Goal: Information Seeking & Learning: Understand process/instructions

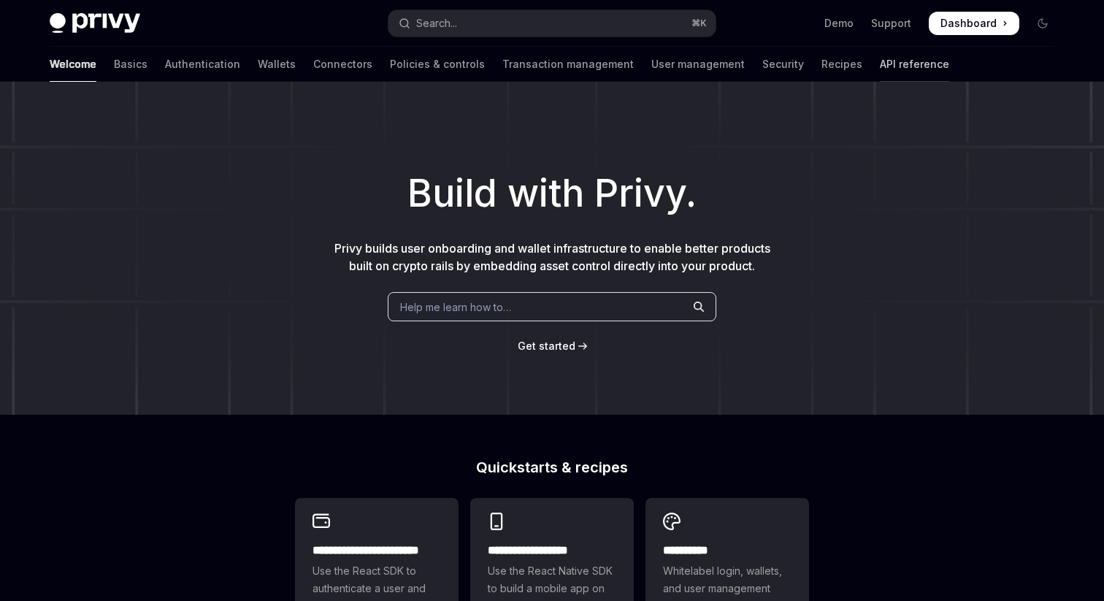
click at [880, 69] on link "API reference" at bounding box center [914, 64] width 69 height 35
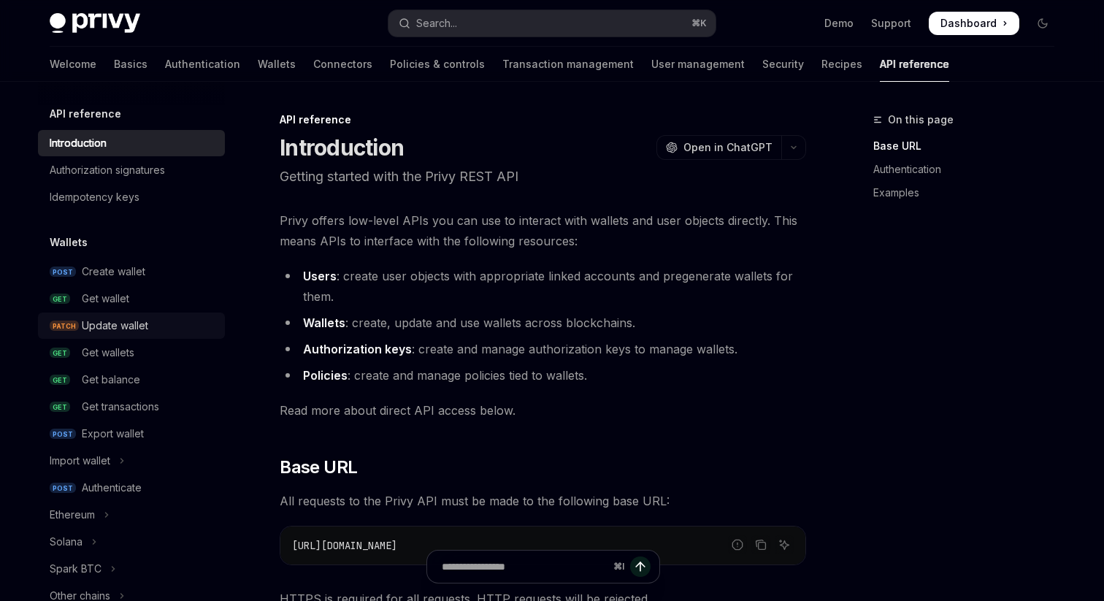
scroll to position [158, 0]
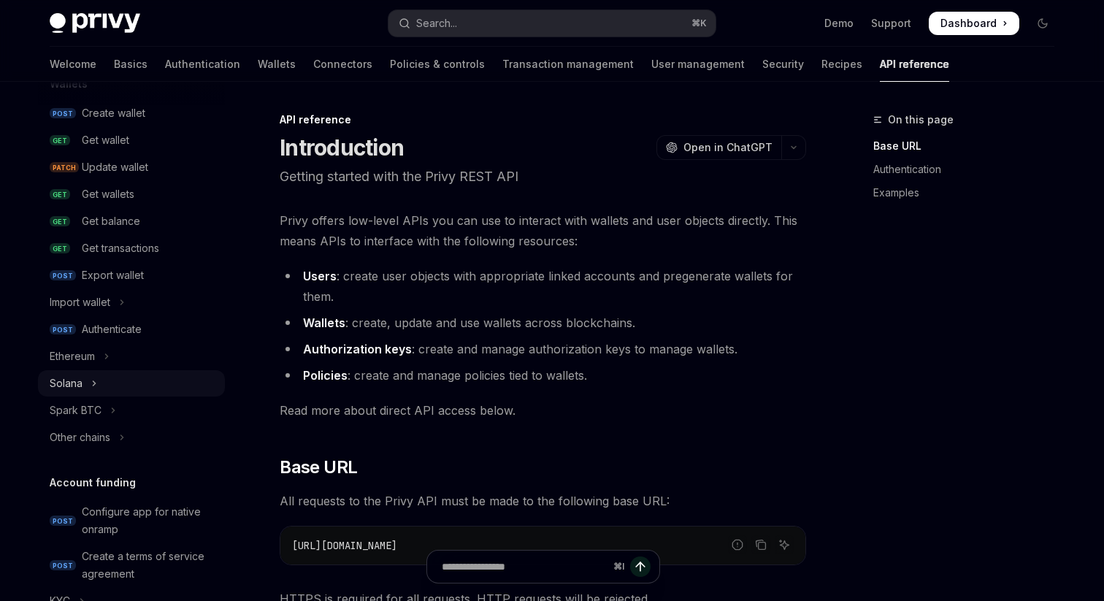
click at [77, 383] on div "Solana" at bounding box center [66, 383] width 33 height 18
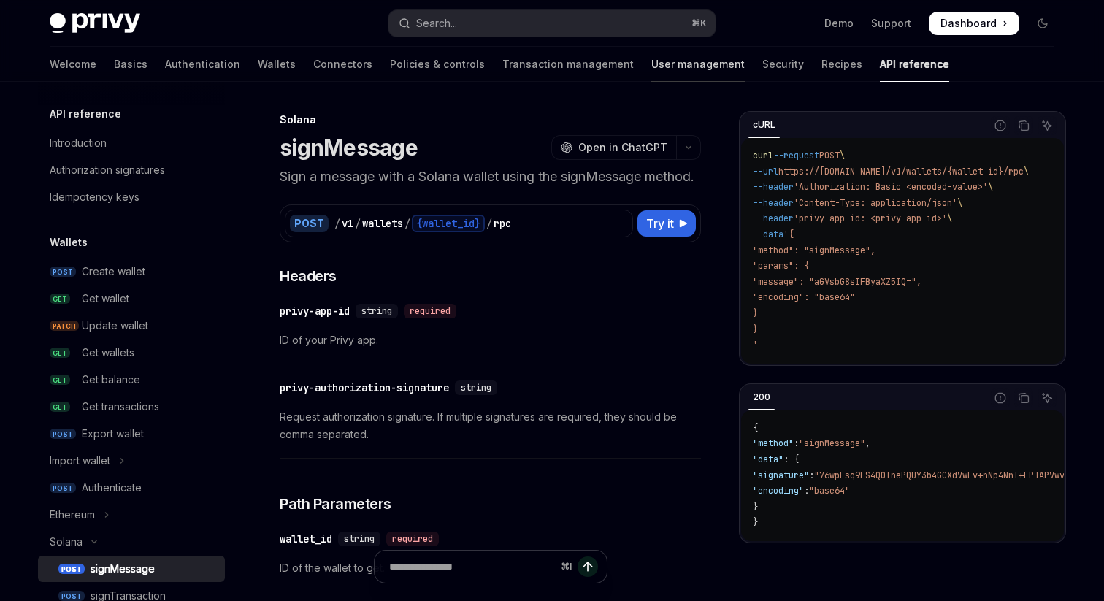
click at [651, 61] on link "User management" at bounding box center [697, 64] width 93 height 35
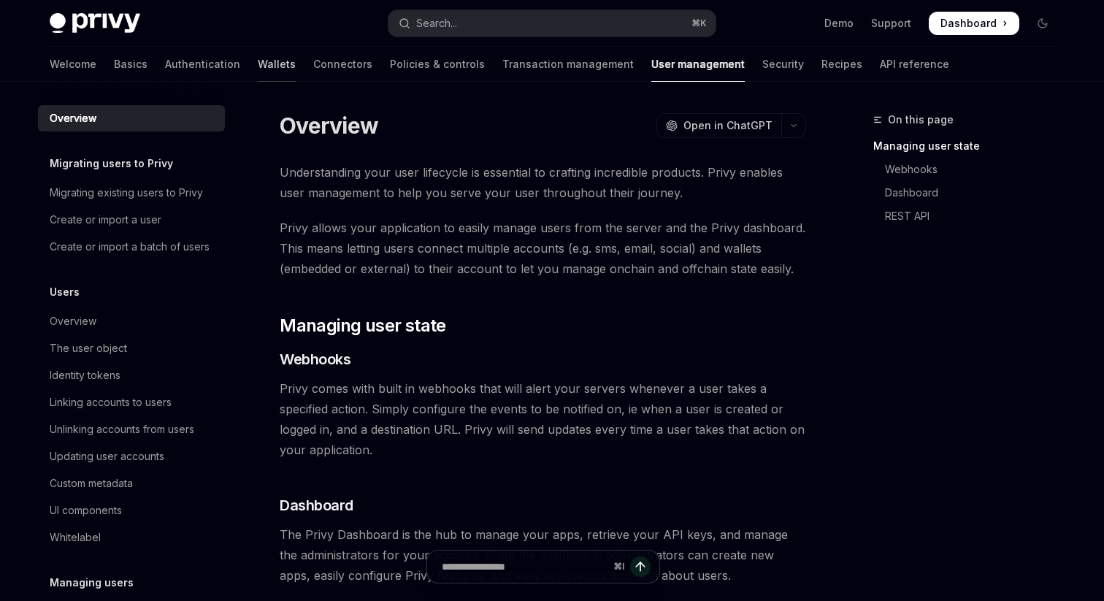
click at [258, 62] on link "Wallets" at bounding box center [277, 64] width 38 height 35
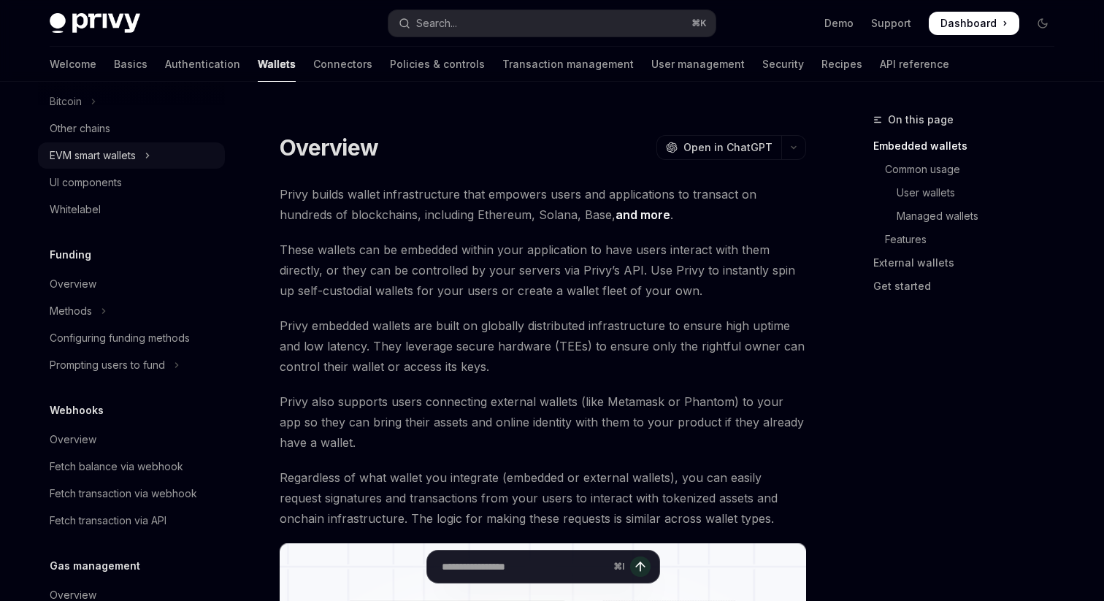
scroll to position [670, 0]
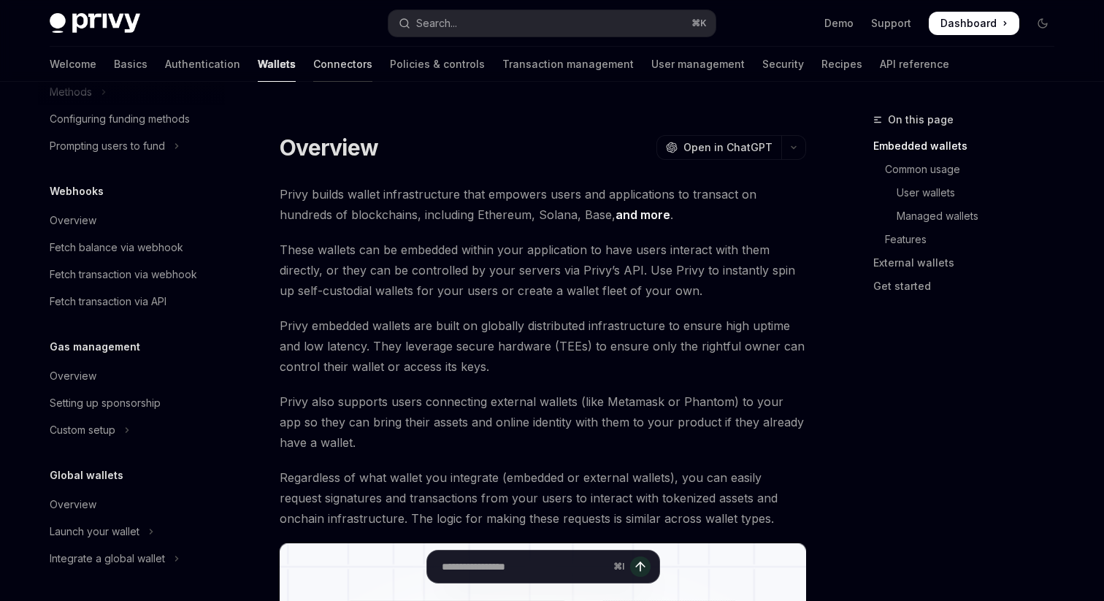
click at [313, 69] on link "Connectors" at bounding box center [342, 64] width 59 height 35
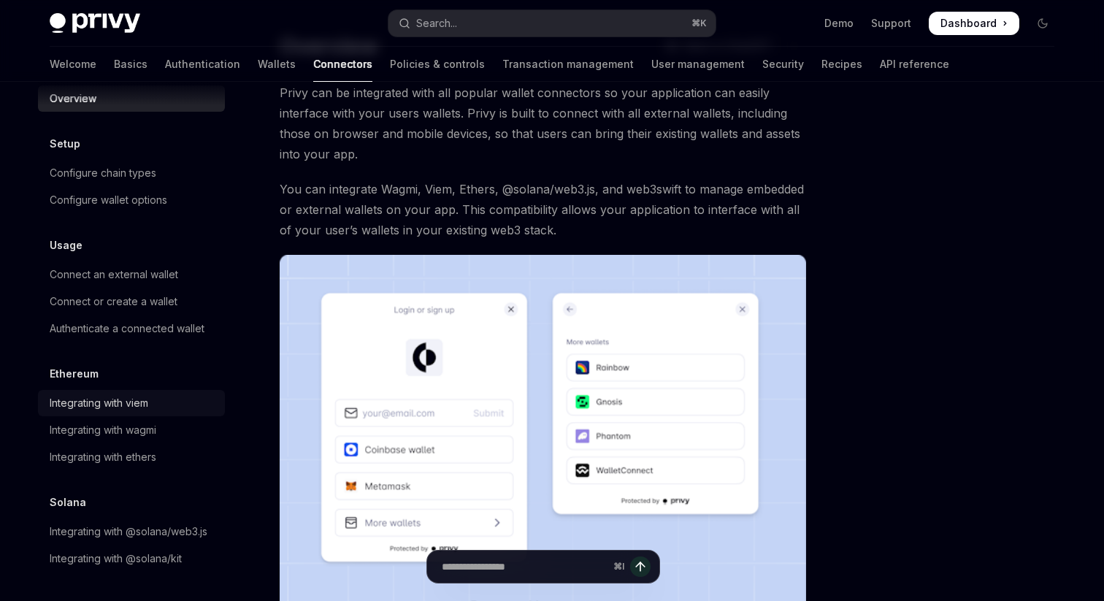
scroll to position [82, 0]
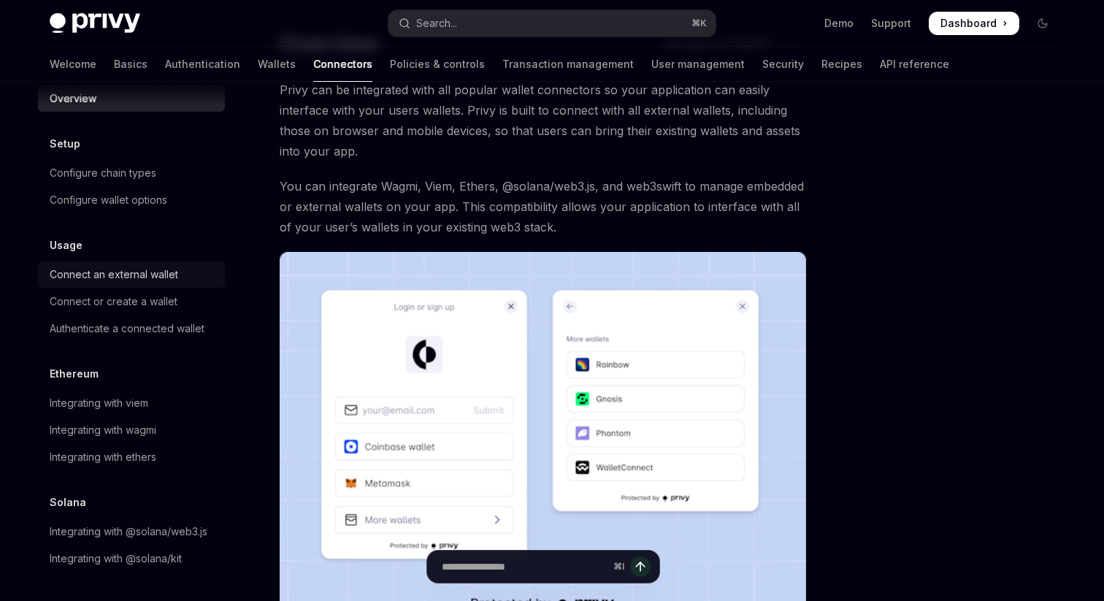
click at [146, 277] on div "Connect an external wallet" at bounding box center [114, 275] width 128 height 18
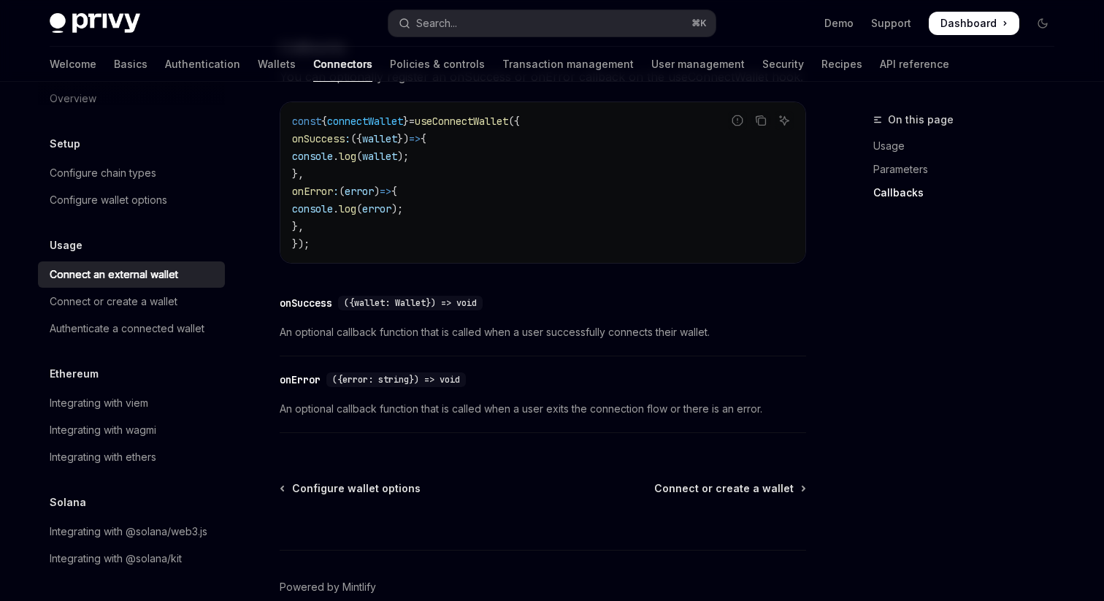
scroll to position [959, 0]
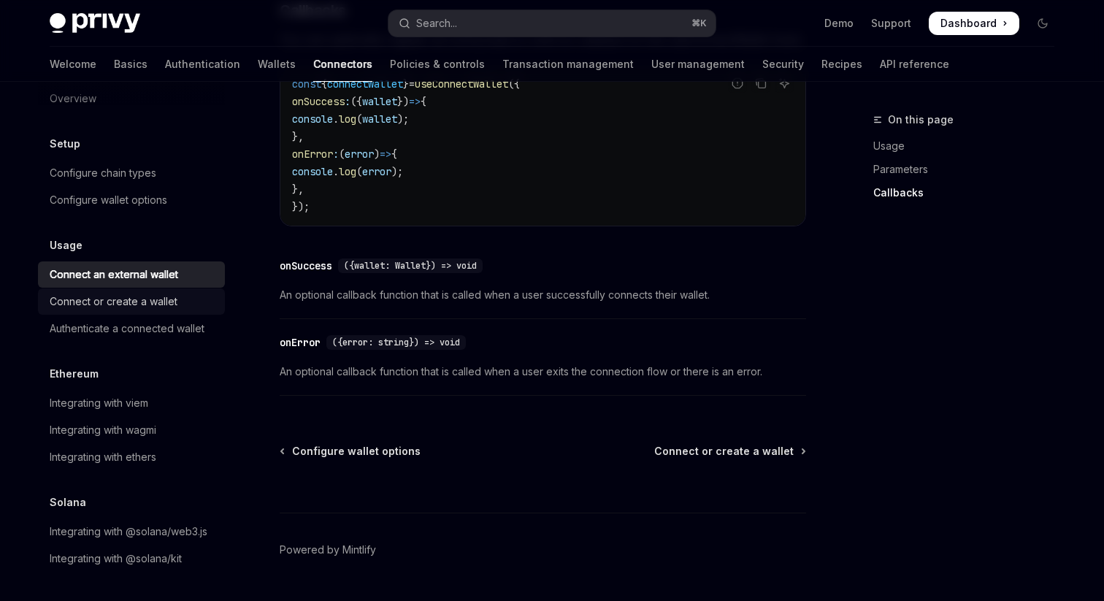
click at [164, 304] on div "Connect or create a wallet" at bounding box center [114, 302] width 128 height 18
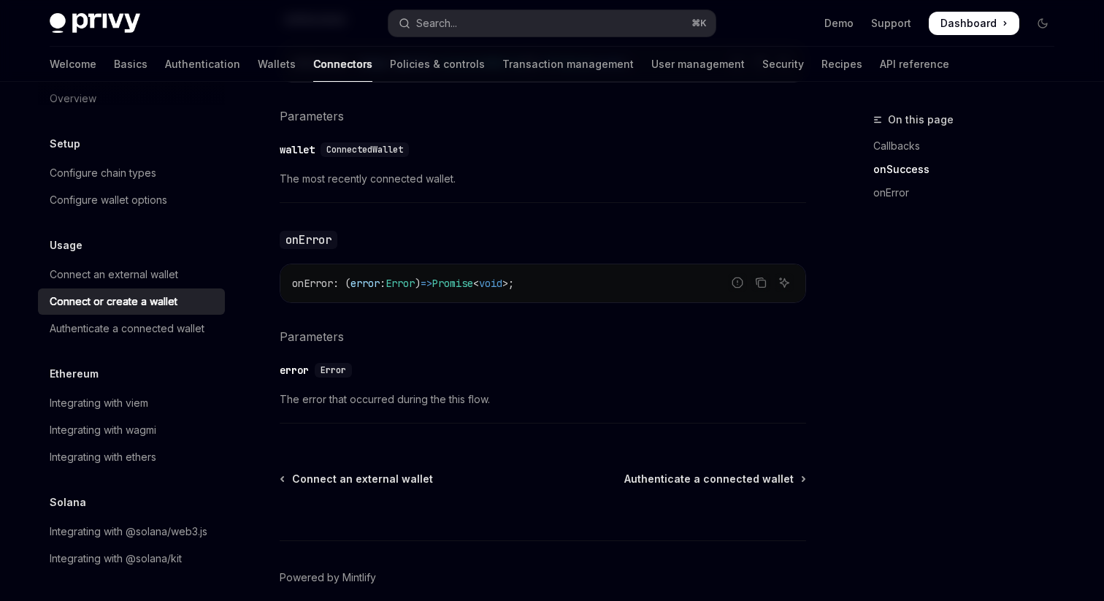
scroll to position [1033, 0]
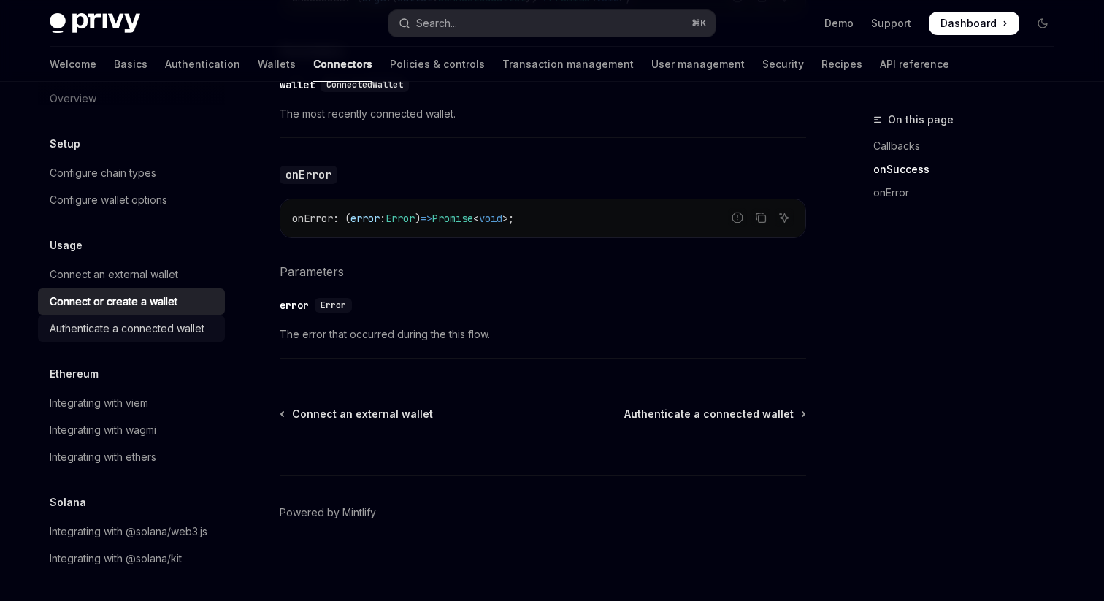
click at [172, 333] on div "Authenticate a connected wallet" at bounding box center [127, 329] width 155 height 18
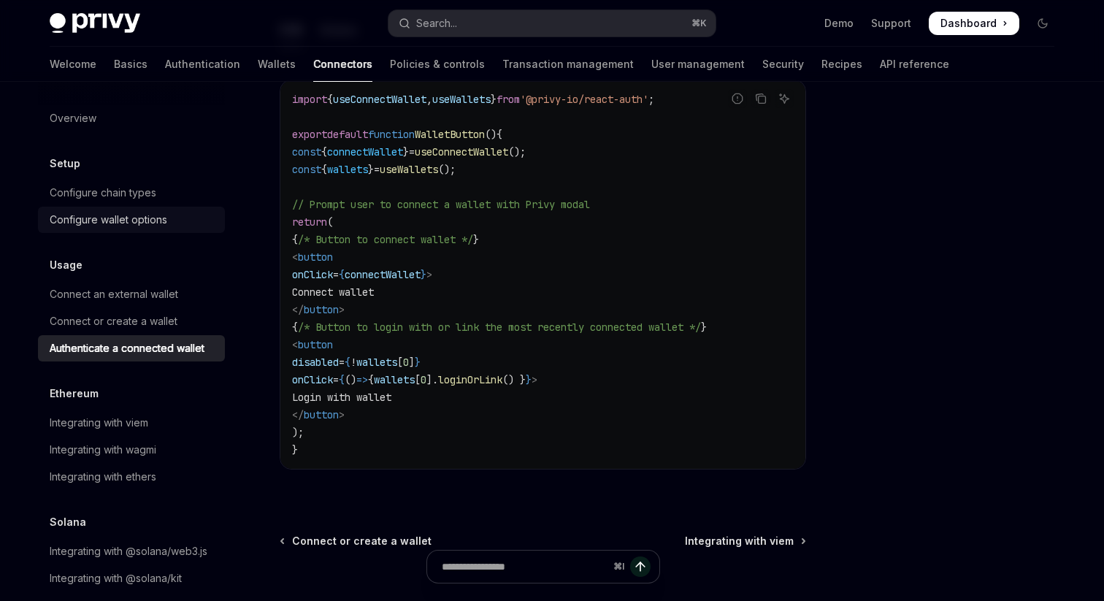
click at [131, 226] on div "Configure wallet options" at bounding box center [109, 220] width 118 height 18
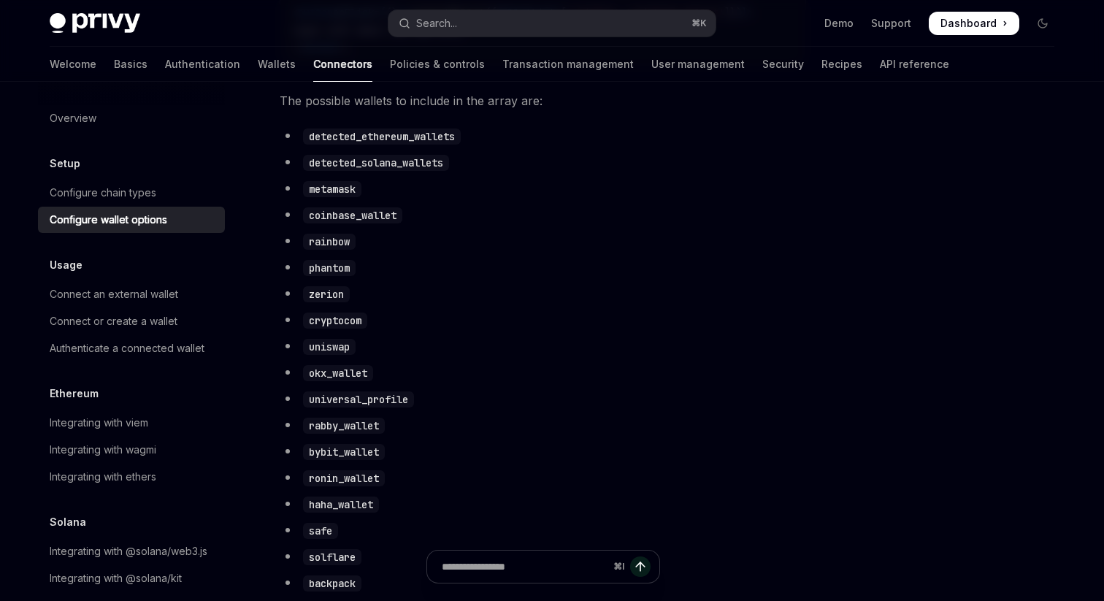
scroll to position [1397, 0]
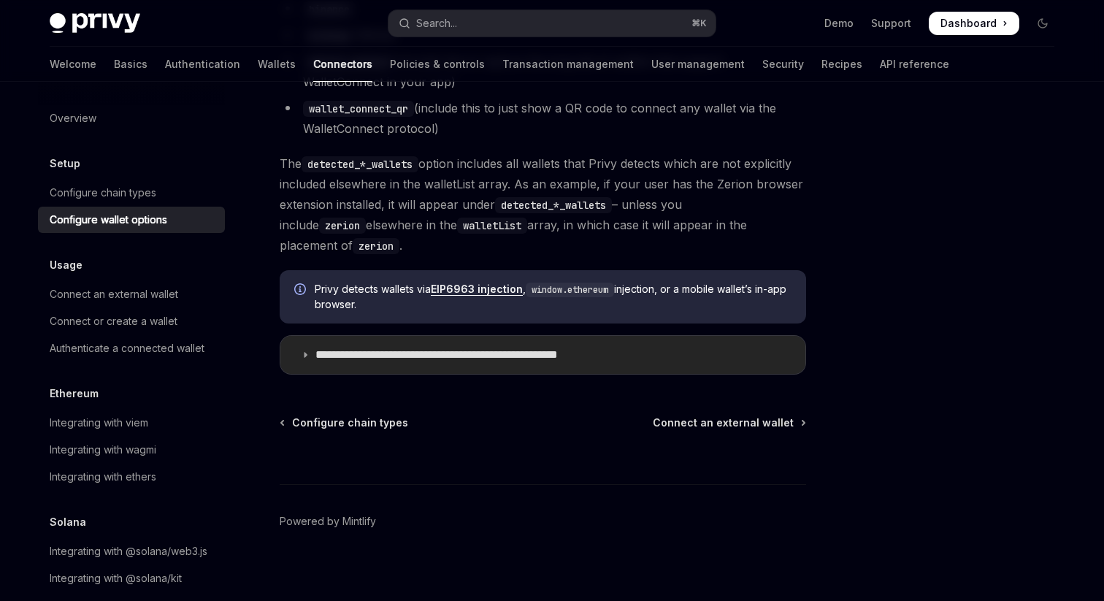
click at [476, 356] on summary "**********" at bounding box center [542, 355] width 525 height 38
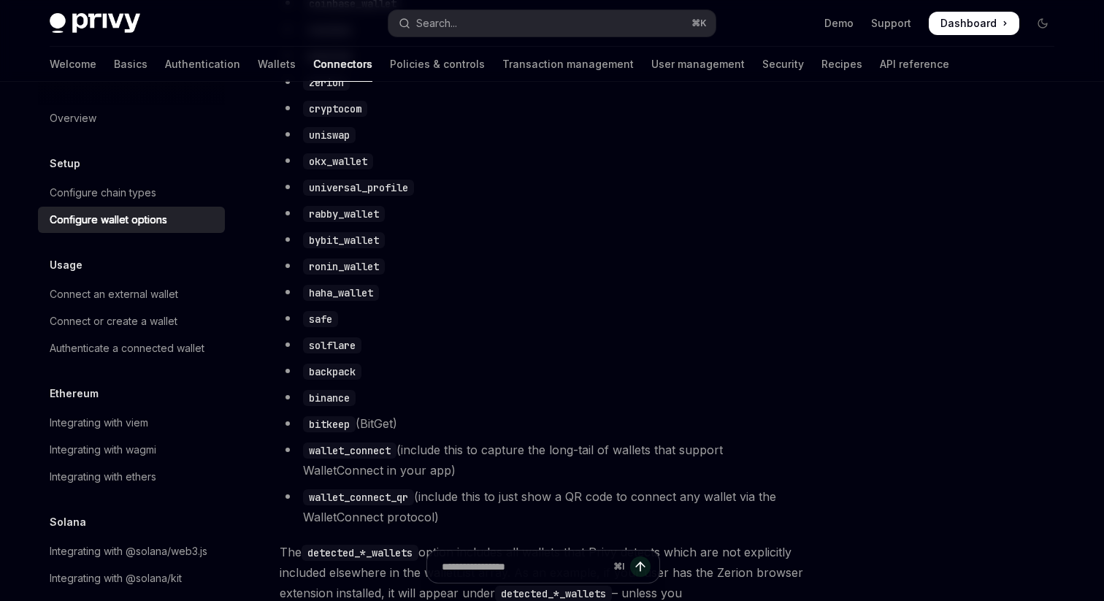
scroll to position [1011, 0]
drag, startPoint x: 458, startPoint y: 527, endPoint x: 442, endPoint y: 302, distance: 225.4
click at [442, 302] on ul "detected_ethereum_wallets detected_solana_wallets metamask coinbase_wallet rain…" at bounding box center [543, 218] width 526 height 613
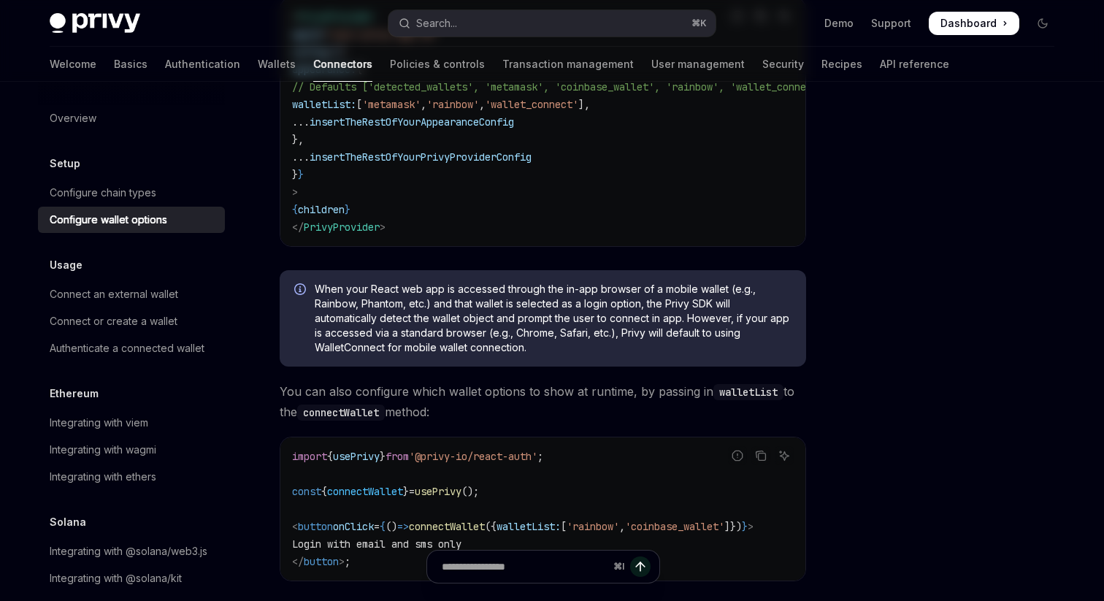
scroll to position [0, 0]
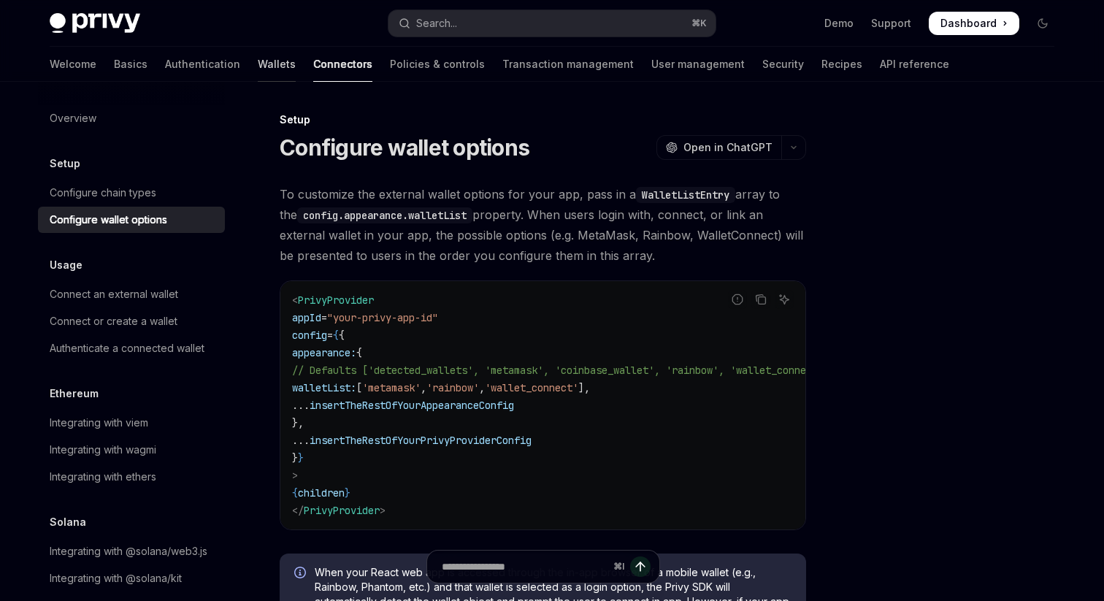
click at [258, 65] on link "Wallets" at bounding box center [277, 64] width 38 height 35
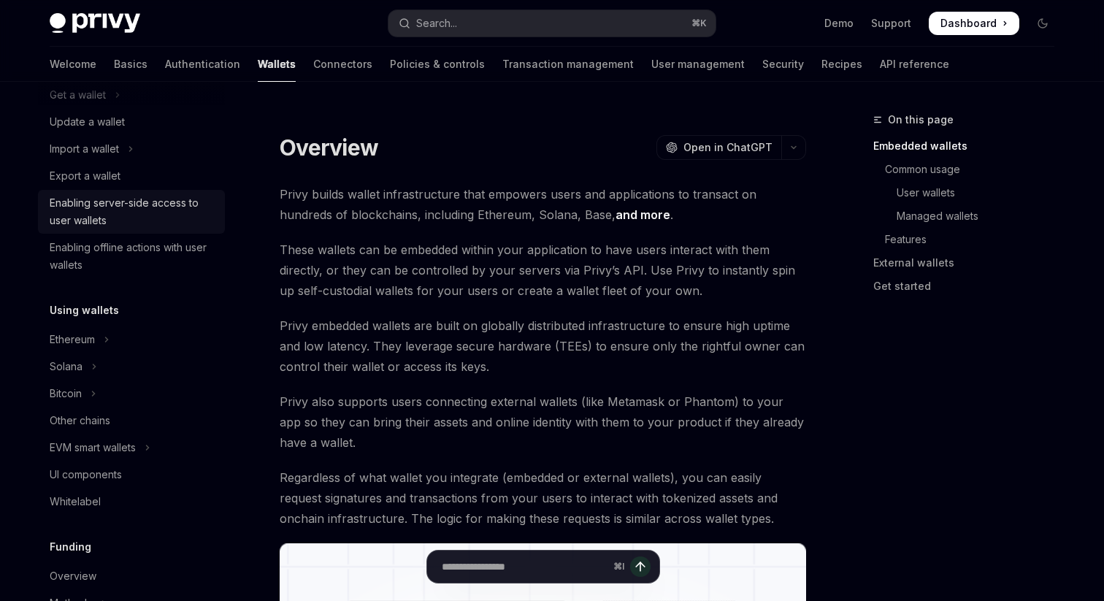
scroll to position [163, 0]
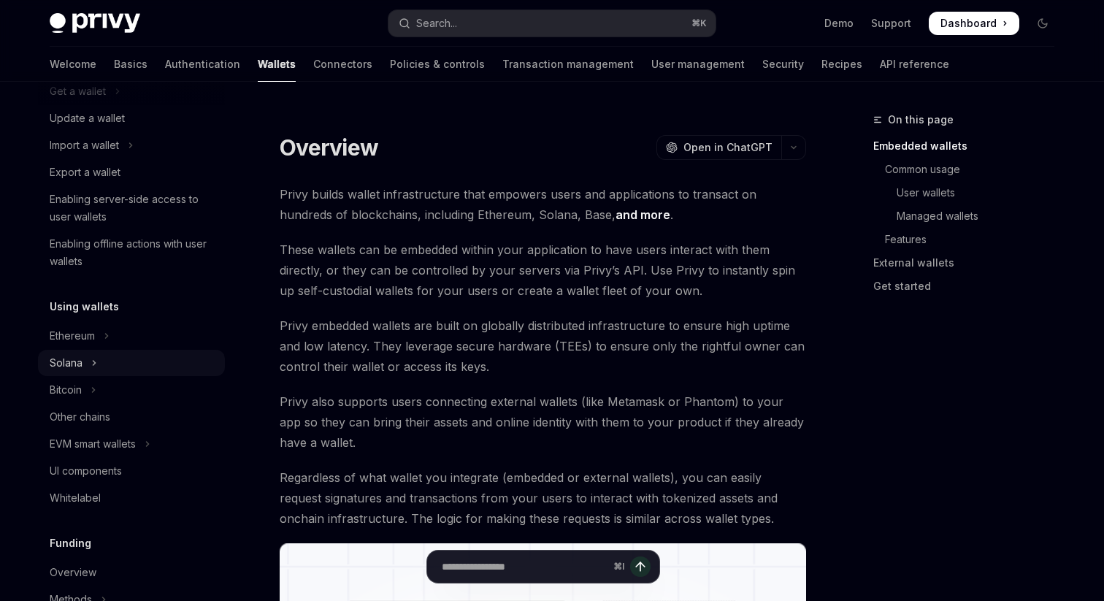
click at [92, 356] on icon "Toggle Solana section" at bounding box center [94, 363] width 6 height 18
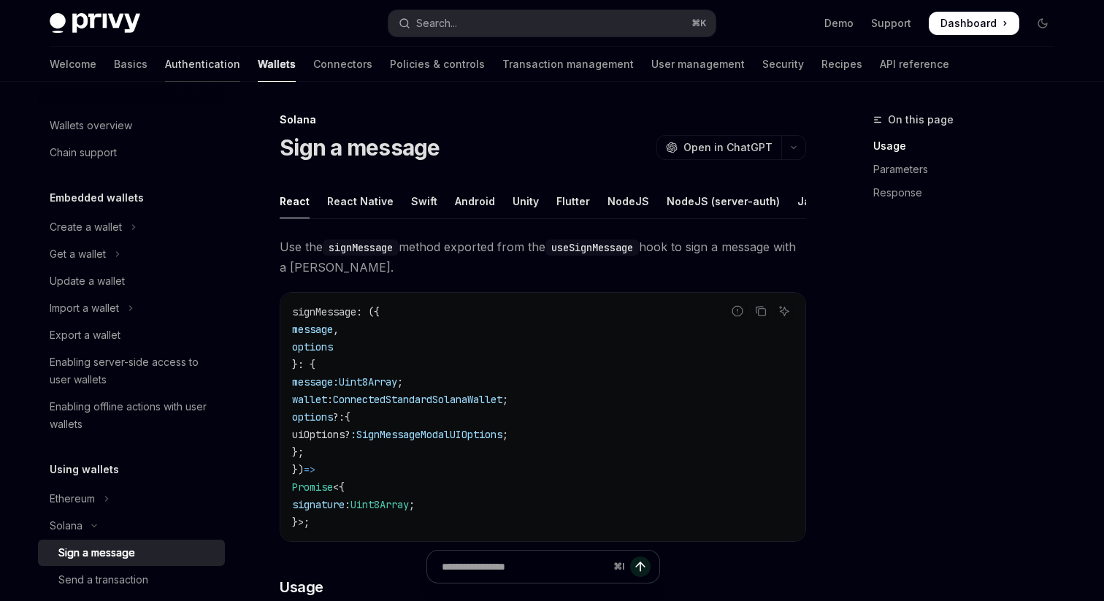
click at [165, 61] on link "Authentication" at bounding box center [202, 64] width 75 height 35
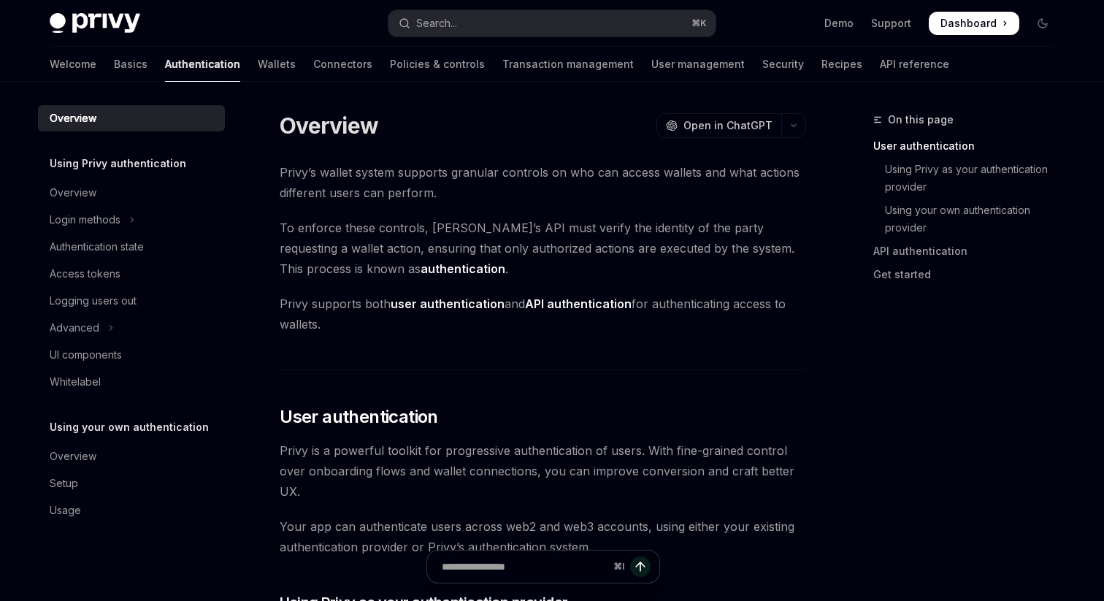
click at [186, 67] on div "Welcome Basics Authentication Wallets Connectors Policies & controls Transactio…" at bounding box center [499, 64] width 899 height 35
click at [258, 71] on link "Wallets" at bounding box center [277, 64] width 38 height 35
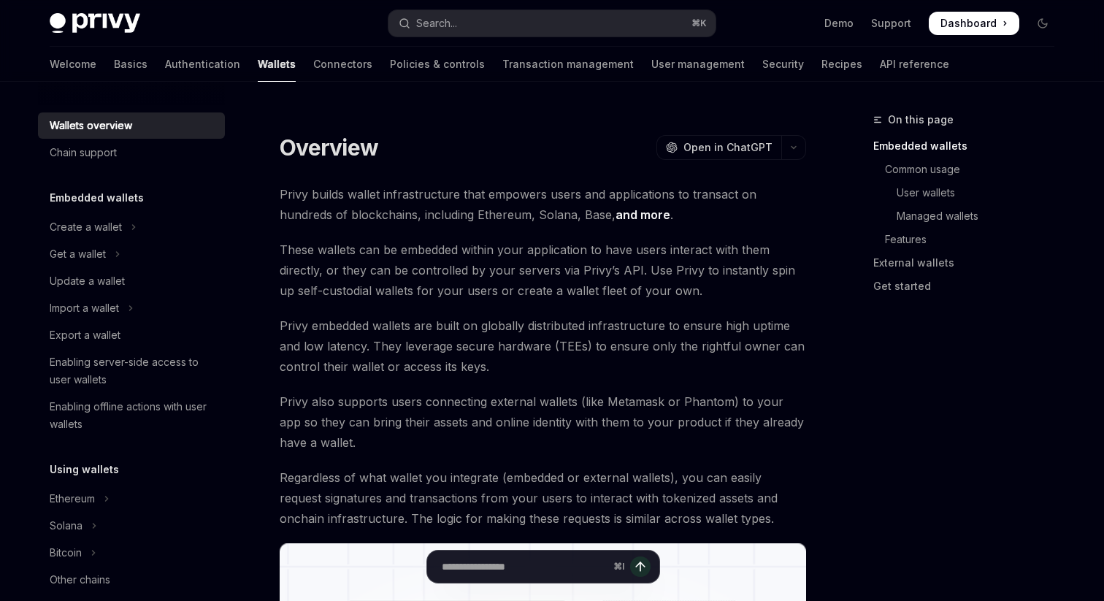
click at [138, 45] on div "Privy Docs home page Search... ⌘ K Demo Support Dashboard Dashboard Search..." at bounding box center [552, 23] width 1004 height 47
click at [165, 57] on link "Authentication" at bounding box center [202, 64] width 75 height 35
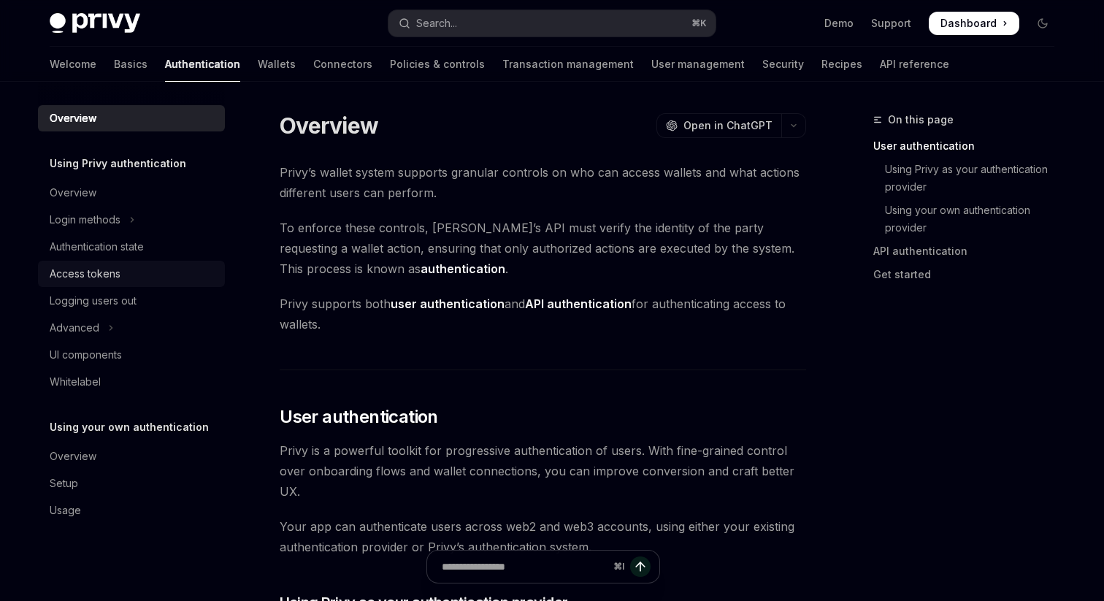
click at [125, 275] on div "Access tokens" at bounding box center [133, 274] width 166 height 18
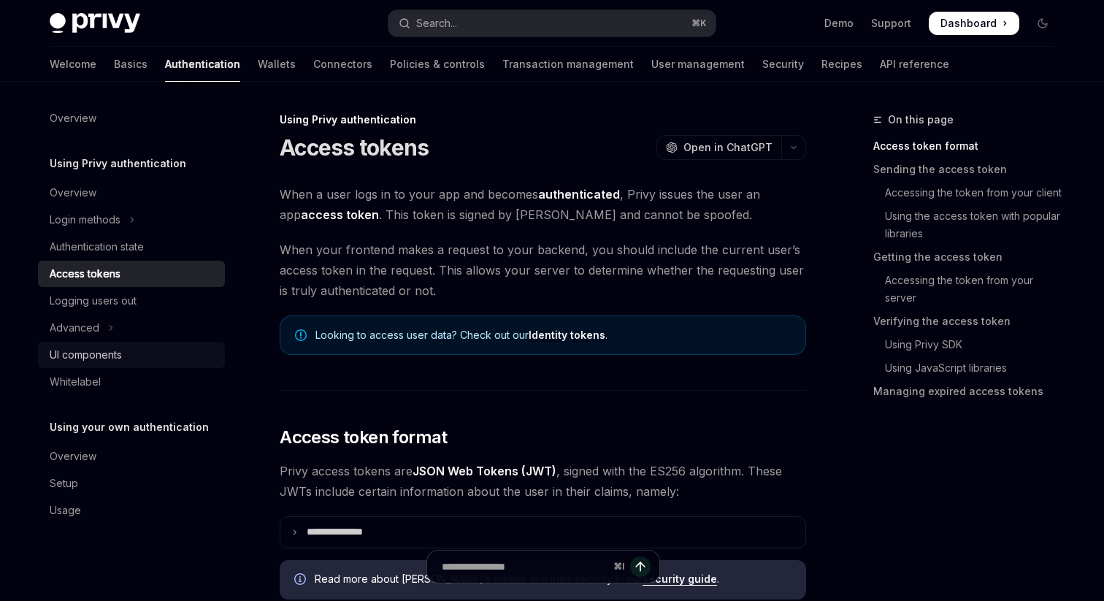
click at [113, 342] on link "UI components" at bounding box center [131, 355] width 187 height 26
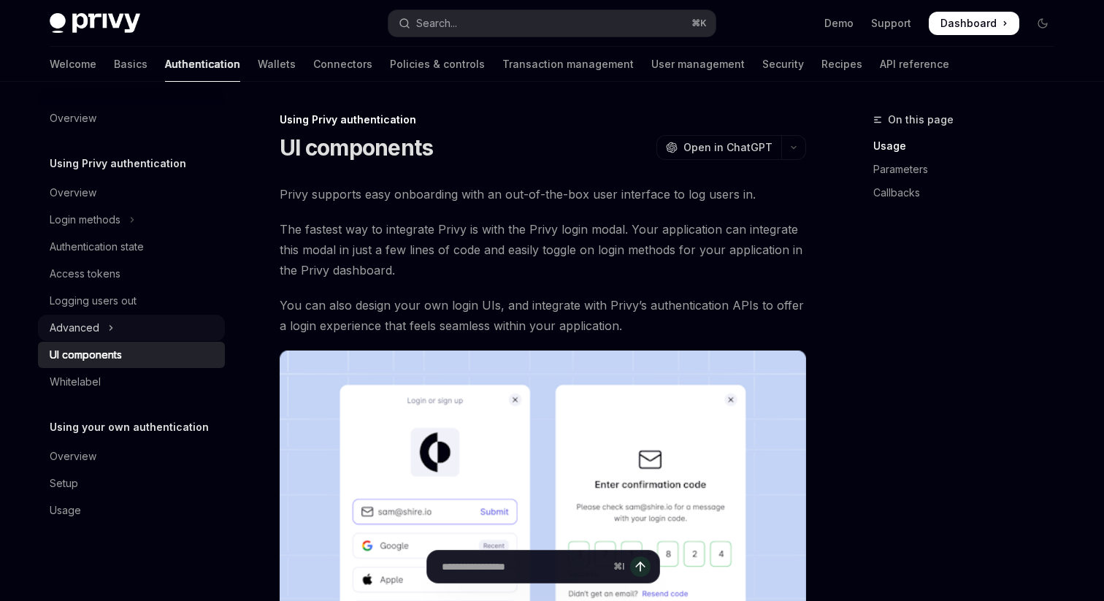
click at [113, 333] on button "Advanced" at bounding box center [131, 328] width 187 height 26
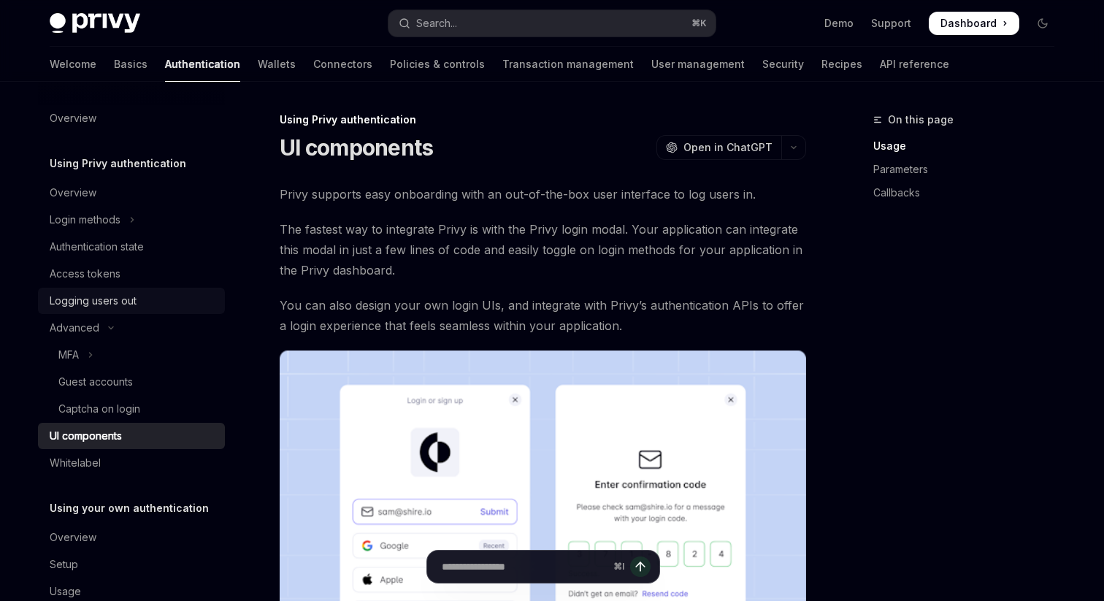
click at [142, 289] on link "Logging users out" at bounding box center [131, 301] width 187 height 26
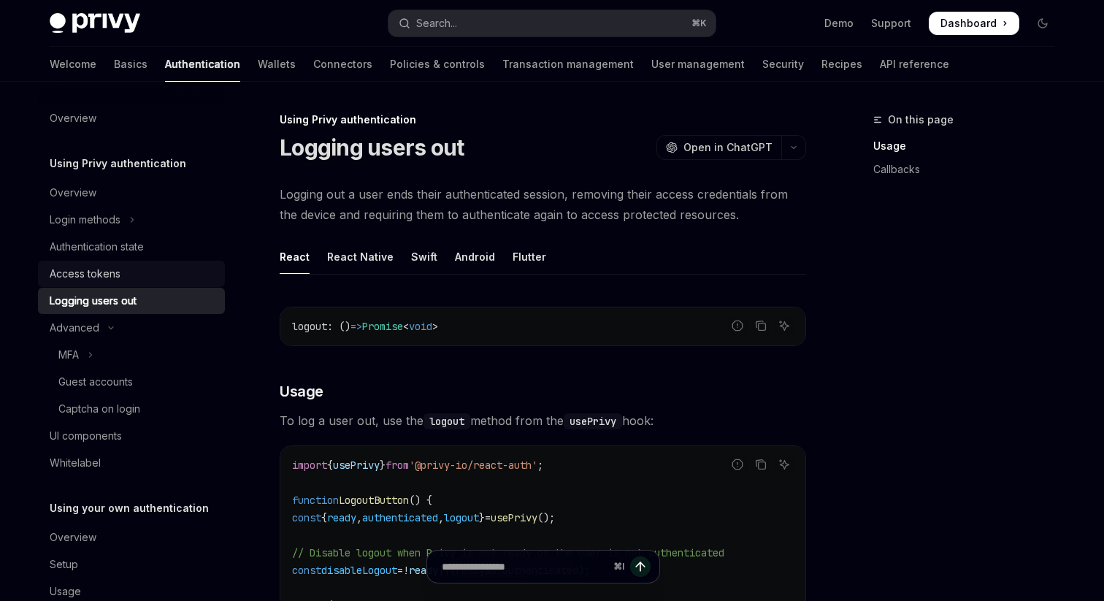
click at [140, 279] on div "Access tokens" at bounding box center [133, 274] width 166 height 18
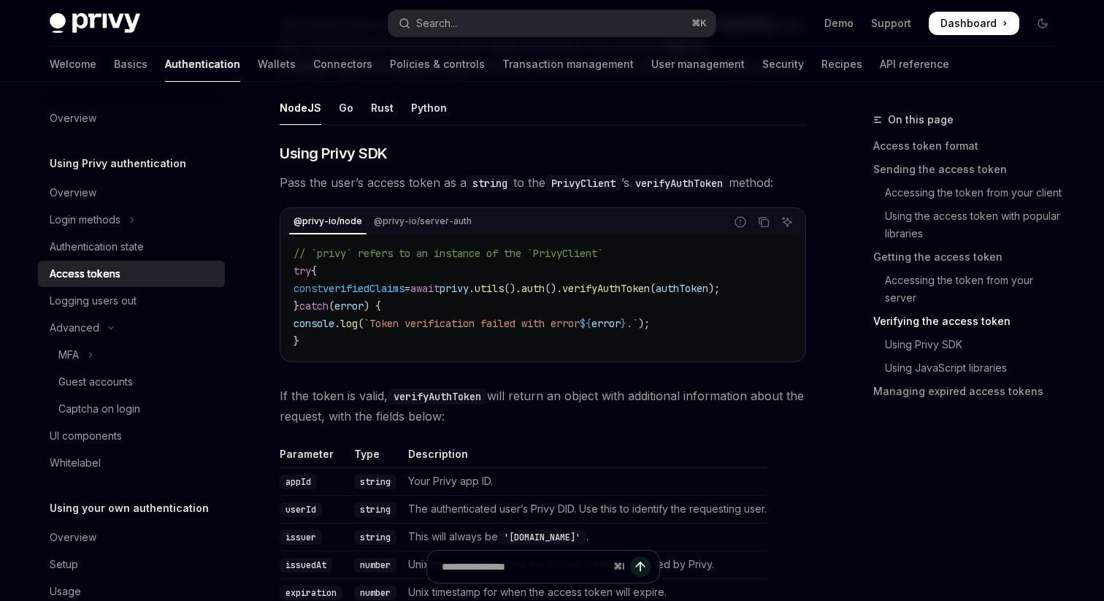
scroll to position [2275, 0]
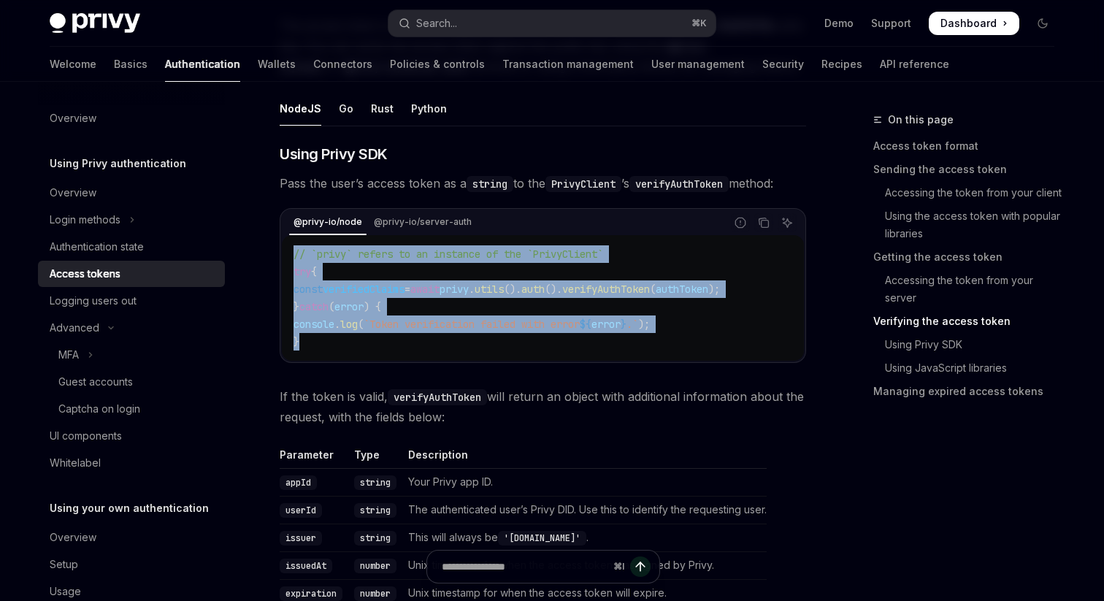
drag, startPoint x: 380, startPoint y: 347, endPoint x: 374, endPoint y: 233, distance: 114.0
click at [374, 233] on div "@privy-io/node @privy-io/server-auth Report incorrect code Copy Ask AI // `priv…" at bounding box center [543, 285] width 526 height 155
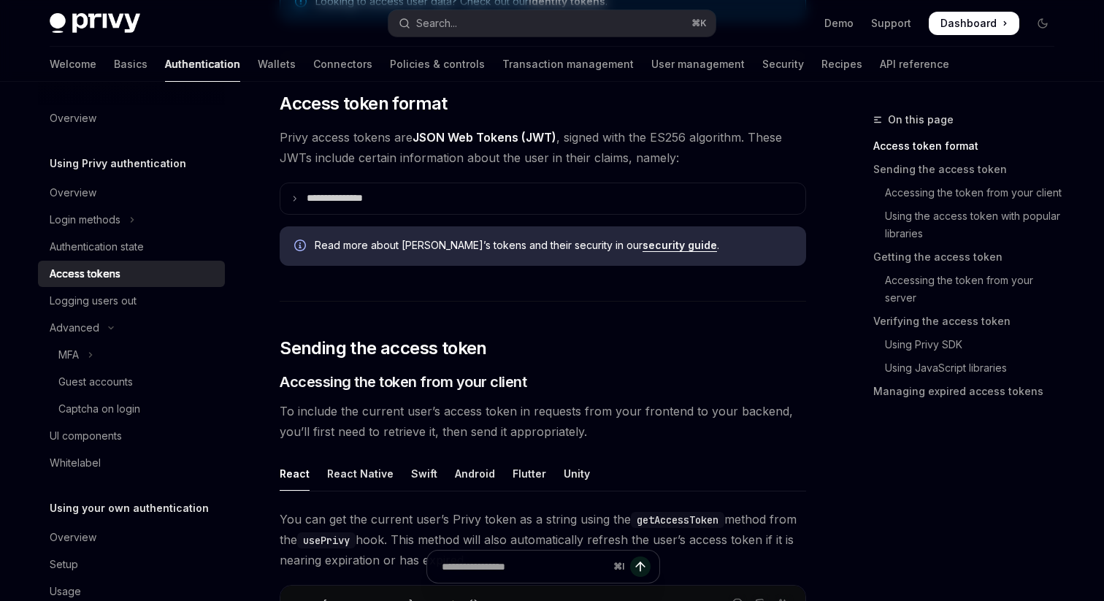
scroll to position [0, 0]
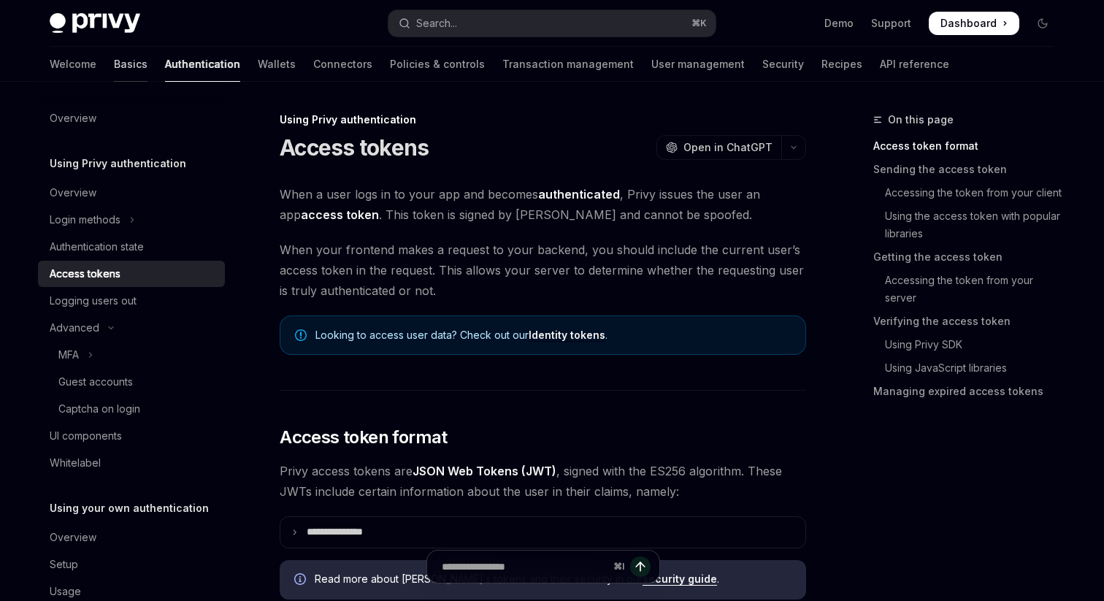
click at [114, 76] on link "Basics" at bounding box center [131, 64] width 34 height 35
type textarea "*"
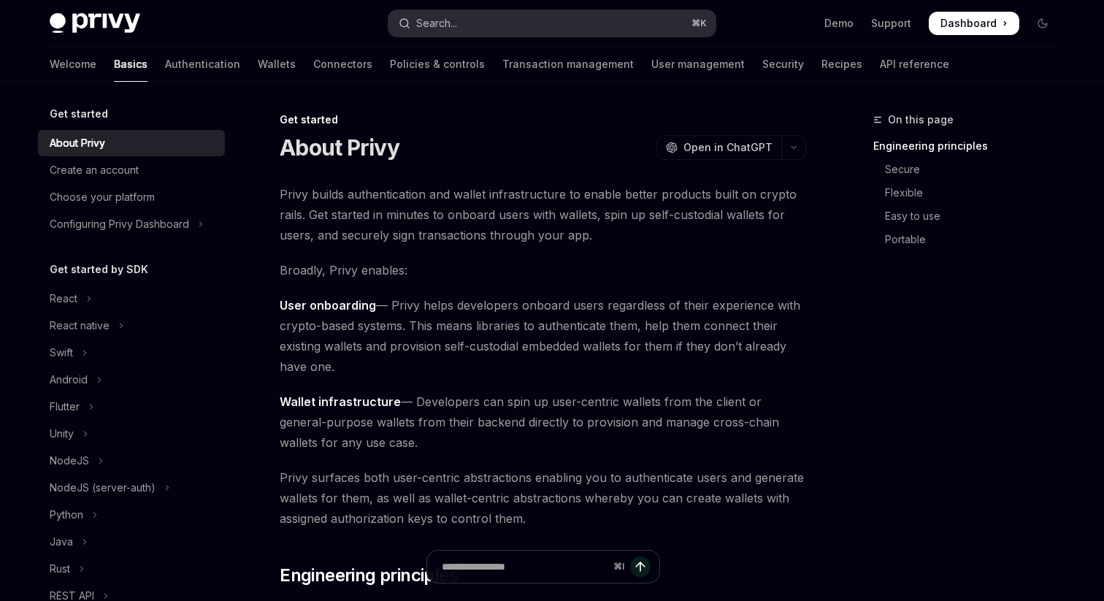
click at [426, 27] on div "Search..." at bounding box center [436, 24] width 41 height 18
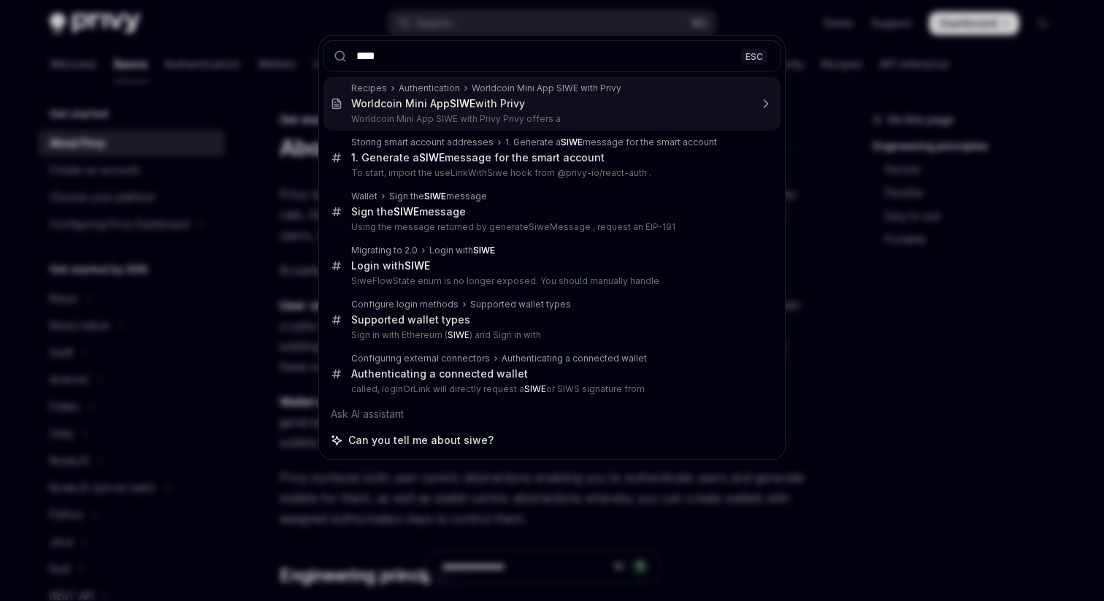
type input "***"
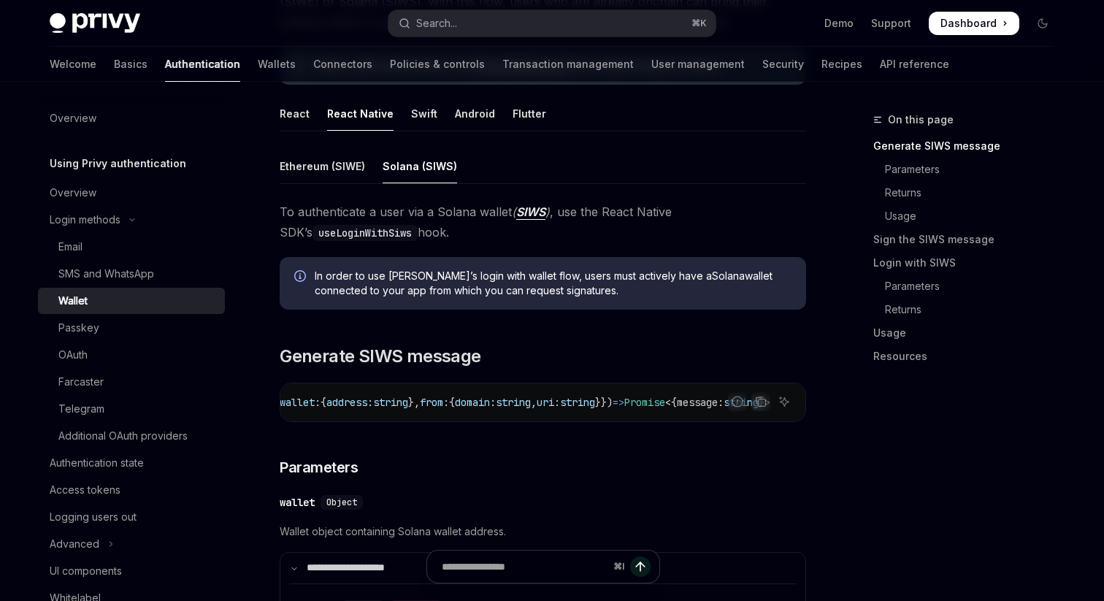
scroll to position [0, 202]
click at [534, 213] on link "SIWS" at bounding box center [530, 211] width 29 height 15
click at [595, 396] on span "}})" at bounding box center [604, 402] width 18 height 13
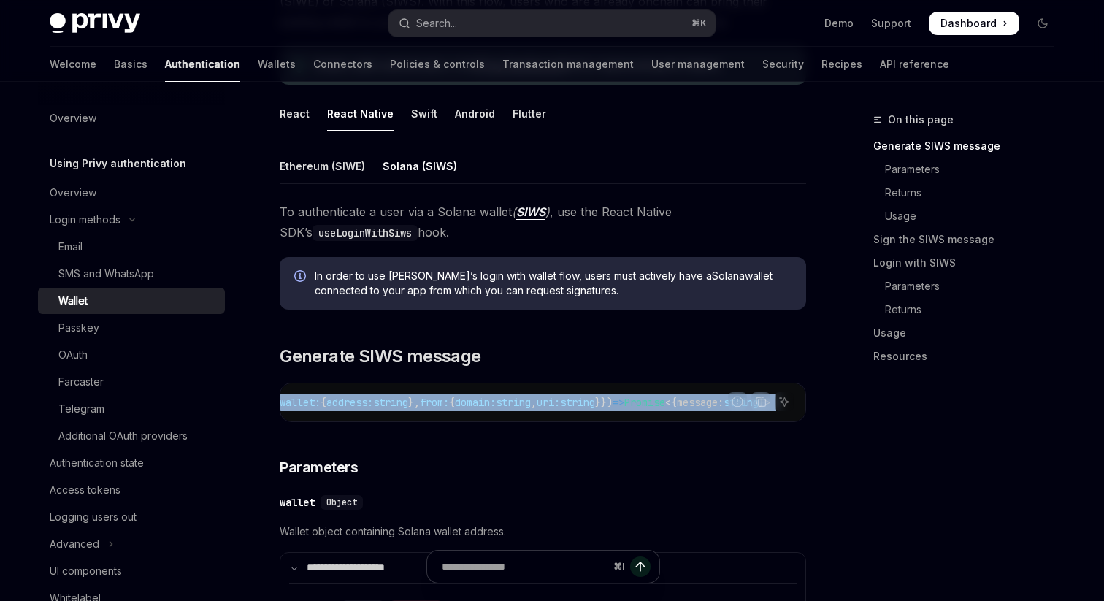
click at [595, 396] on span "}})" at bounding box center [604, 402] width 18 height 13
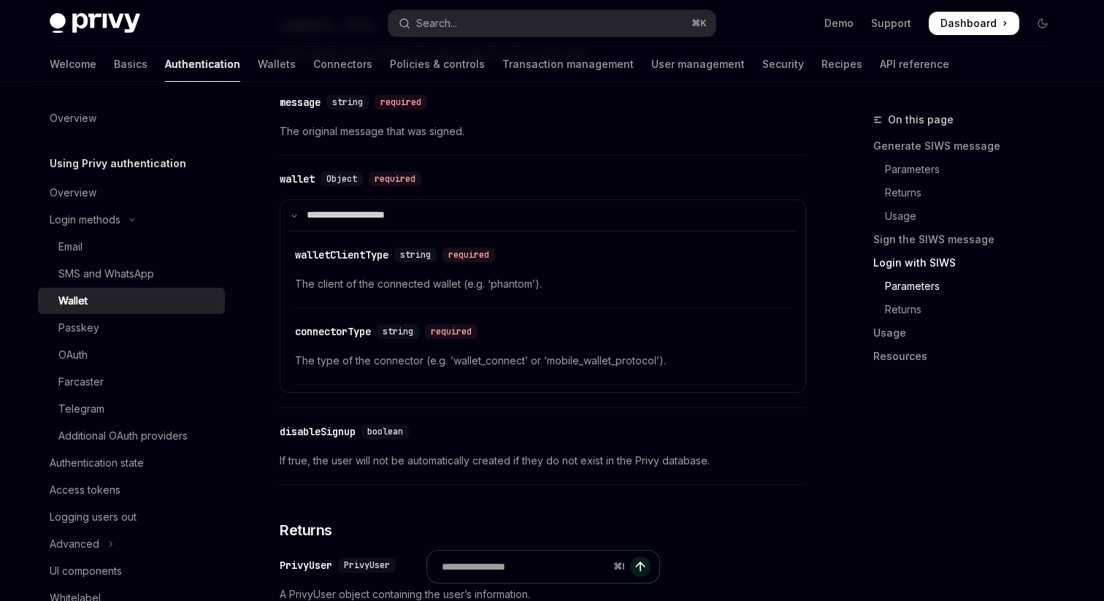
scroll to position [2317, 0]
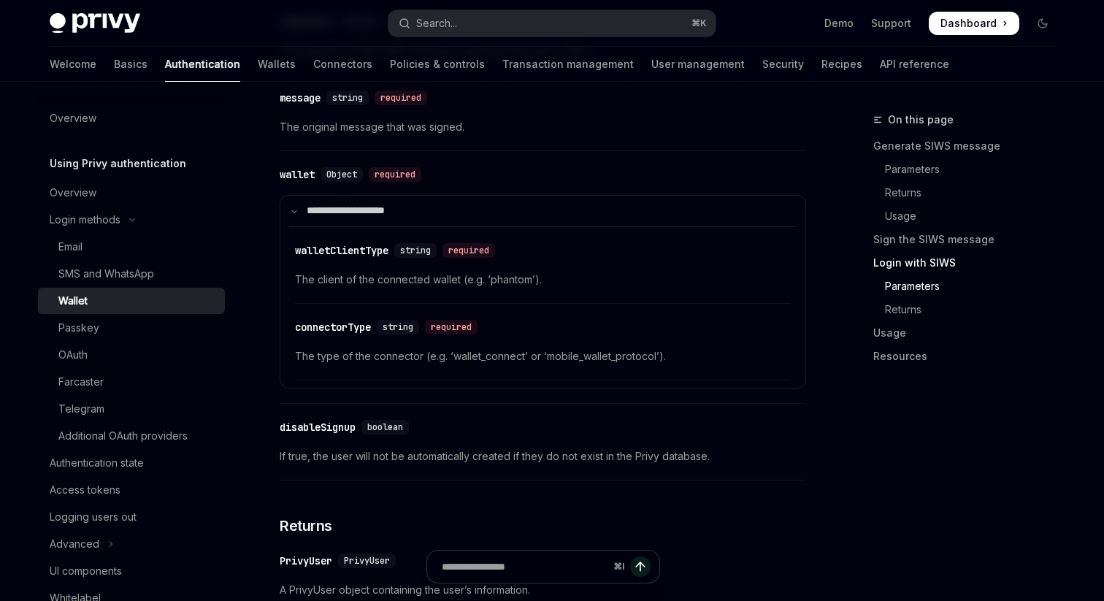
click at [536, 365] on span "The type of the connector (e.g. ‘wallet_connect’ or ‘mobile_wallet_protocol’)." at bounding box center [543, 356] width 496 height 18
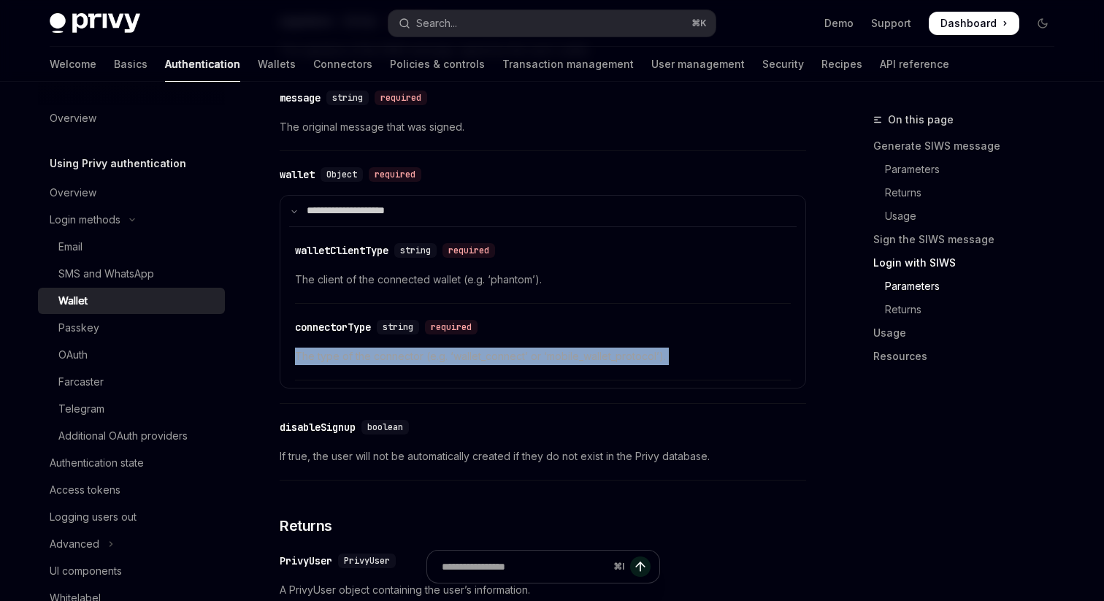
click at [536, 365] on span "The type of the connector (e.g. ‘wallet_connect’ or ‘mobile_wallet_protocol’)." at bounding box center [543, 356] width 496 height 18
click at [558, 377] on div "​ connectorType string required The type of the connector (e.g. ‘wallet_connect…" at bounding box center [543, 345] width 496 height 69
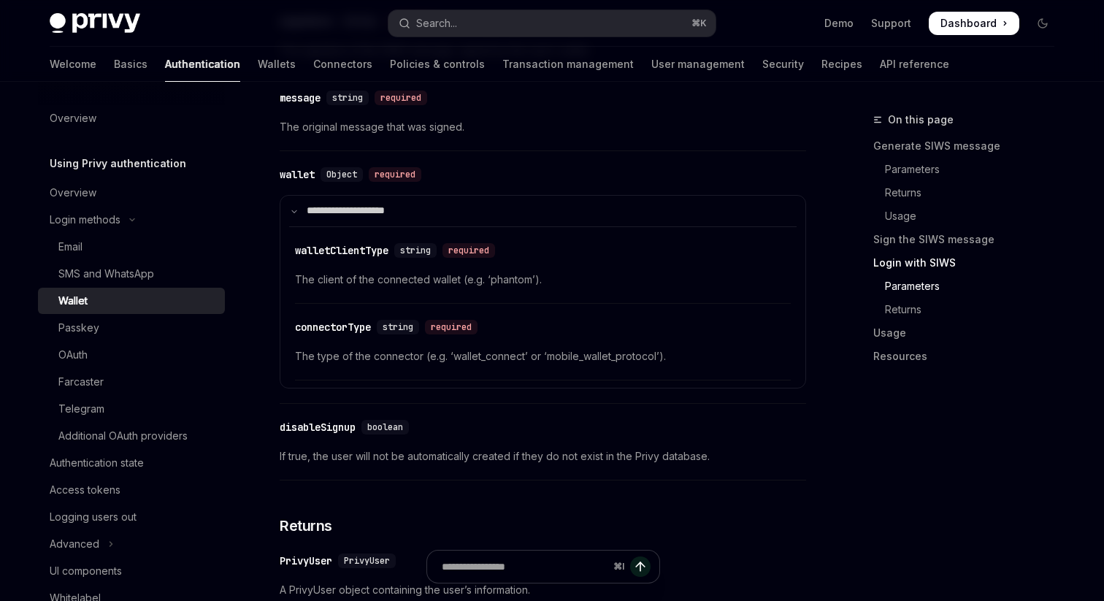
click at [558, 377] on div "​ connectorType string required The type of the connector (e.g. ‘wallet_connect…" at bounding box center [543, 345] width 496 height 69
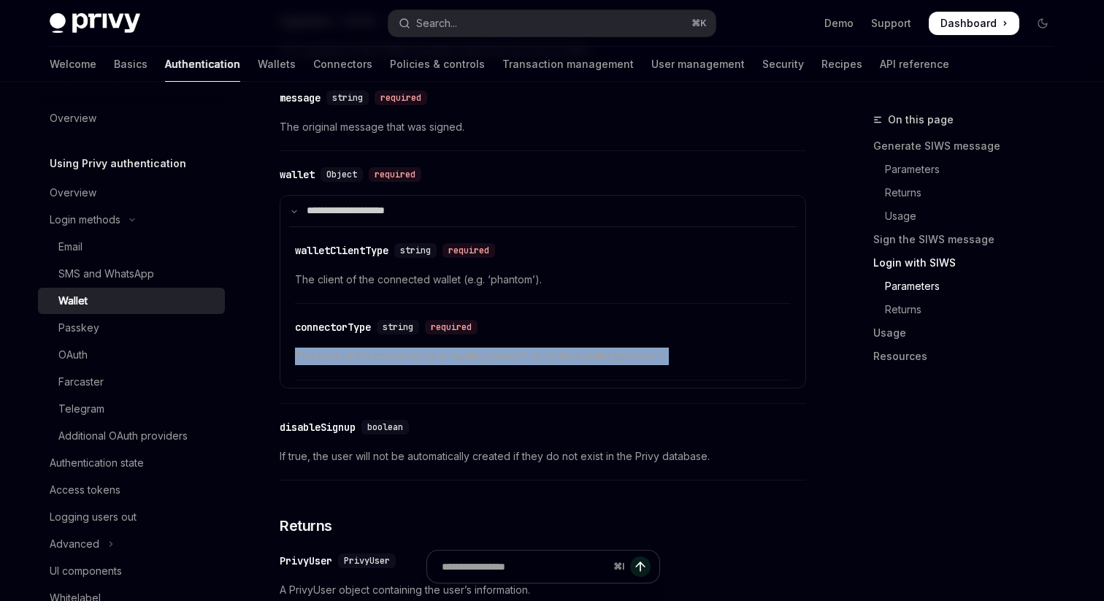
click at [558, 377] on div "​ connectorType string required The type of the connector (e.g. ‘wallet_connect…" at bounding box center [543, 345] width 496 height 69
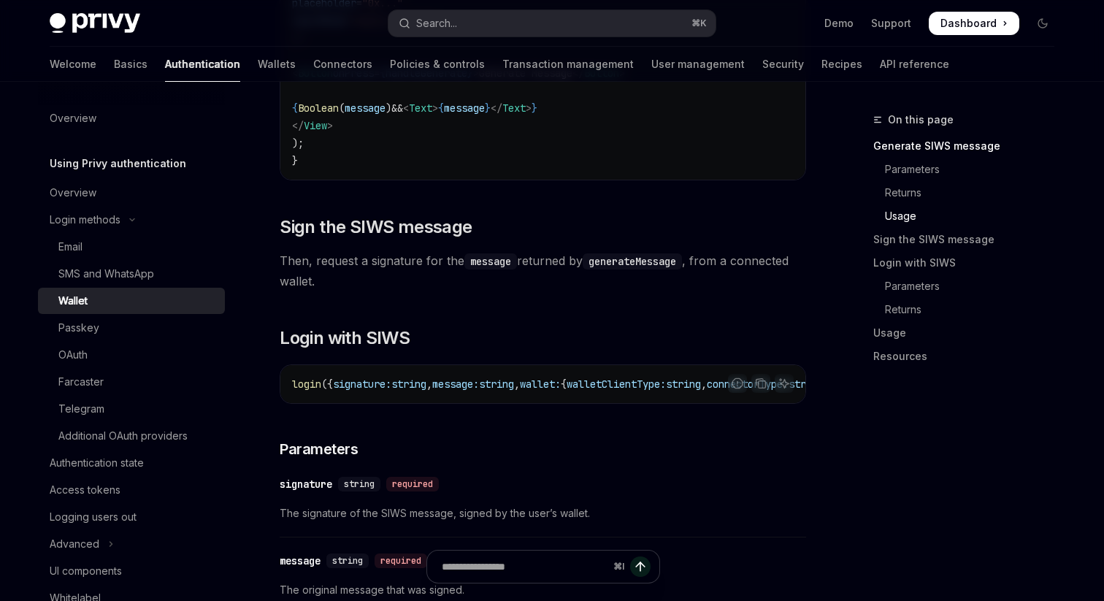
scroll to position [1844, 0]
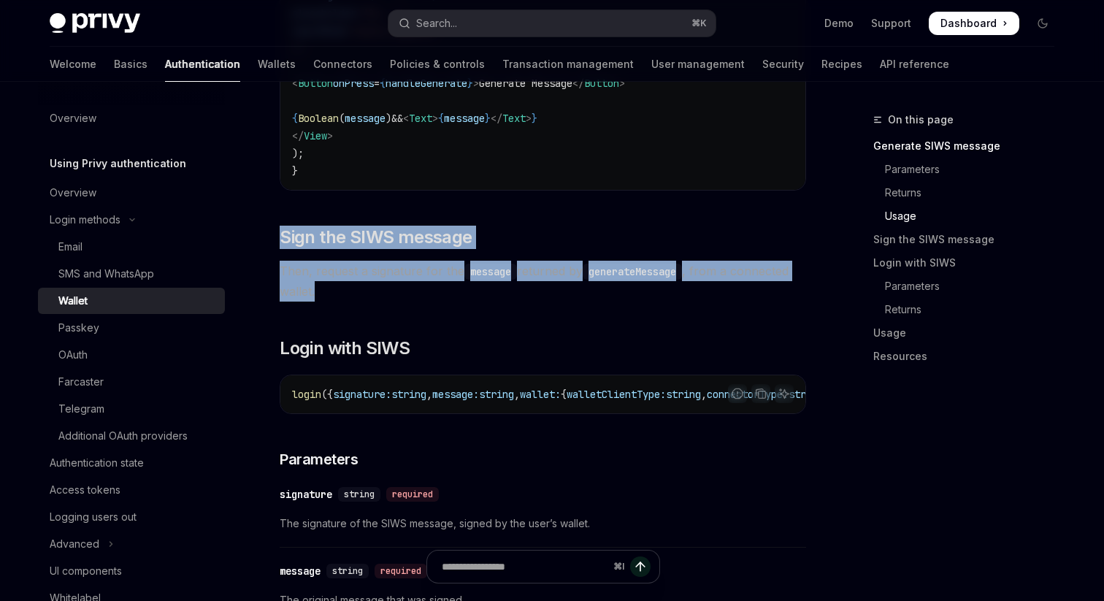
drag, startPoint x: 421, startPoint y: 299, endPoint x: 419, endPoint y: 227, distance: 71.6
click at [419, 227] on div "**********" at bounding box center [543, 265] width 526 height 3388
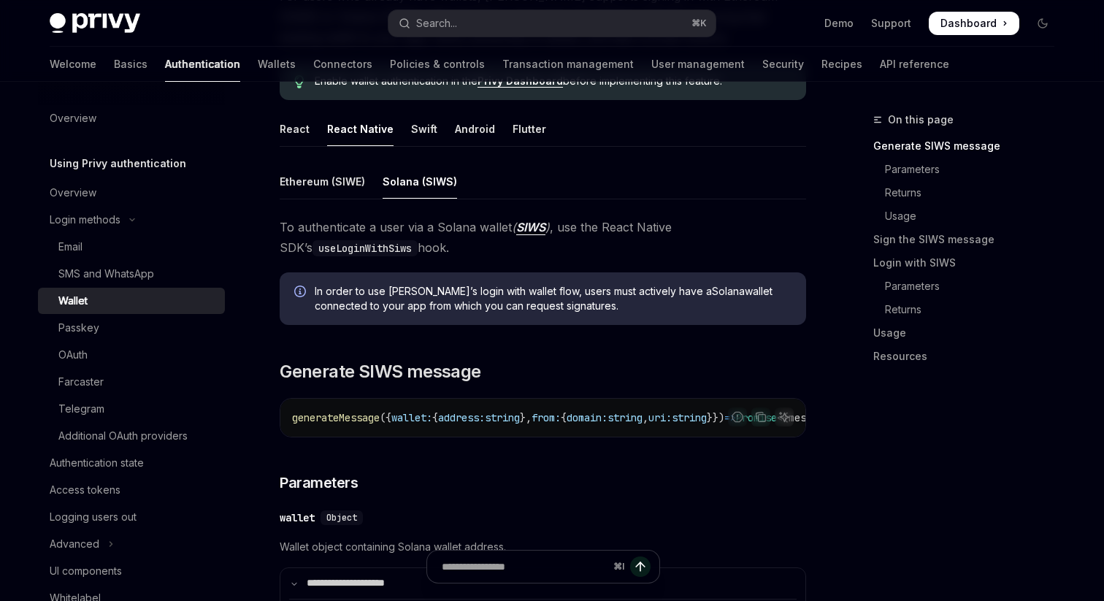
scroll to position [183, 0]
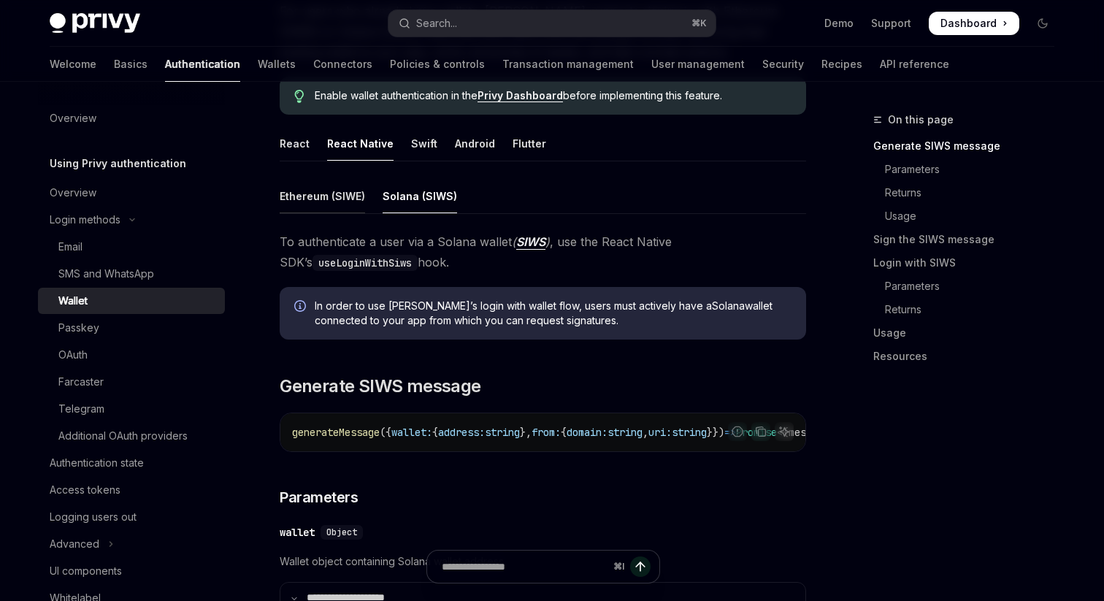
click at [340, 199] on div "Ethereum (SIWE)" at bounding box center [322, 196] width 85 height 34
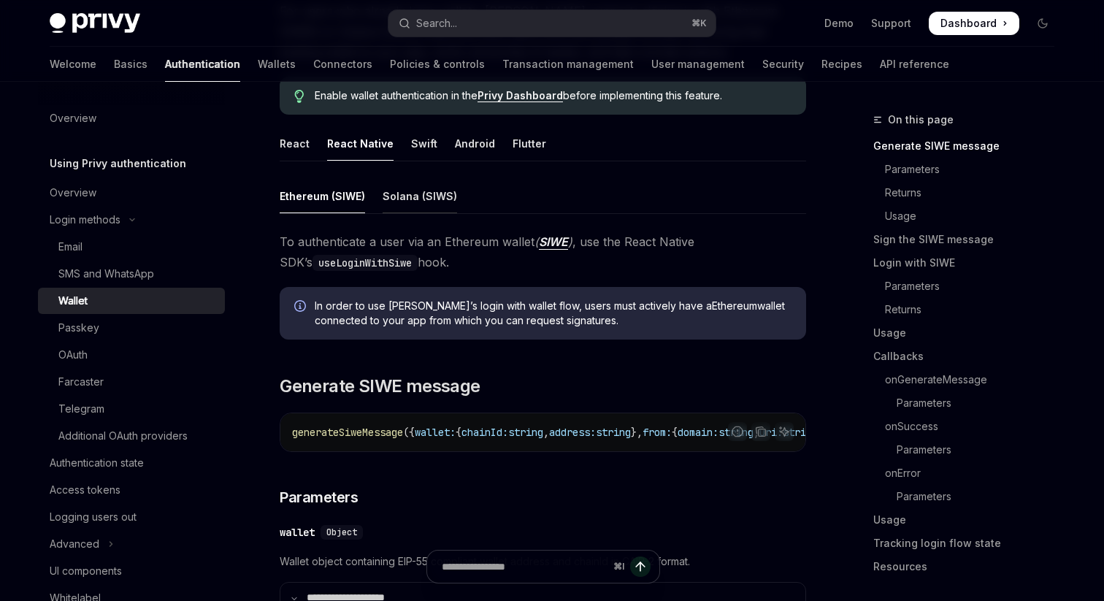
click at [440, 204] on div "Solana (SIWS)" at bounding box center [420, 196] width 74 height 34
type textarea "*"
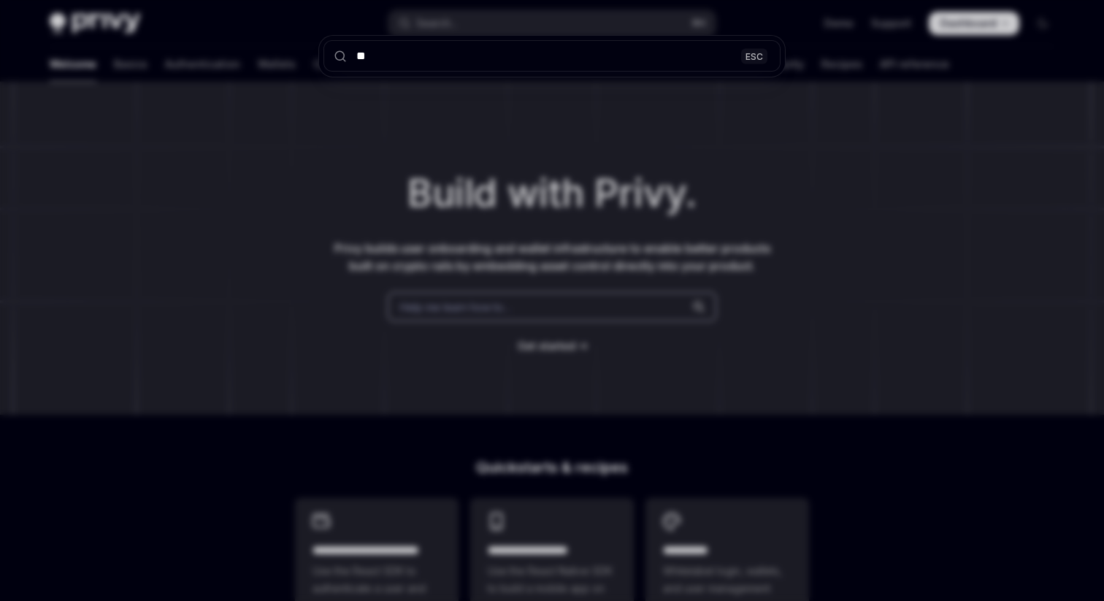
type input "***"
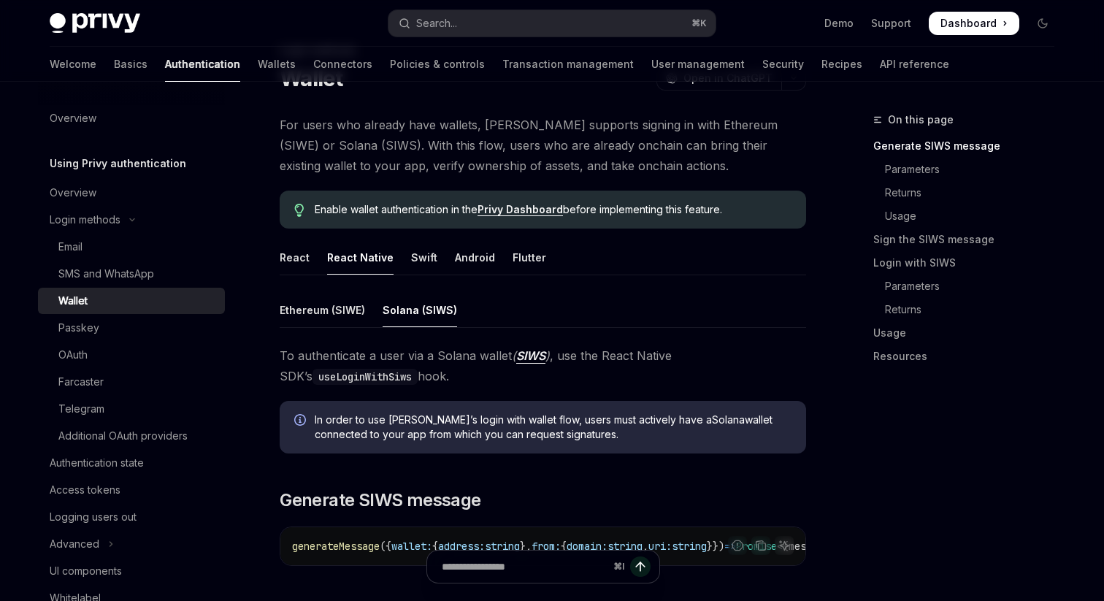
scroll to position [72, 0]
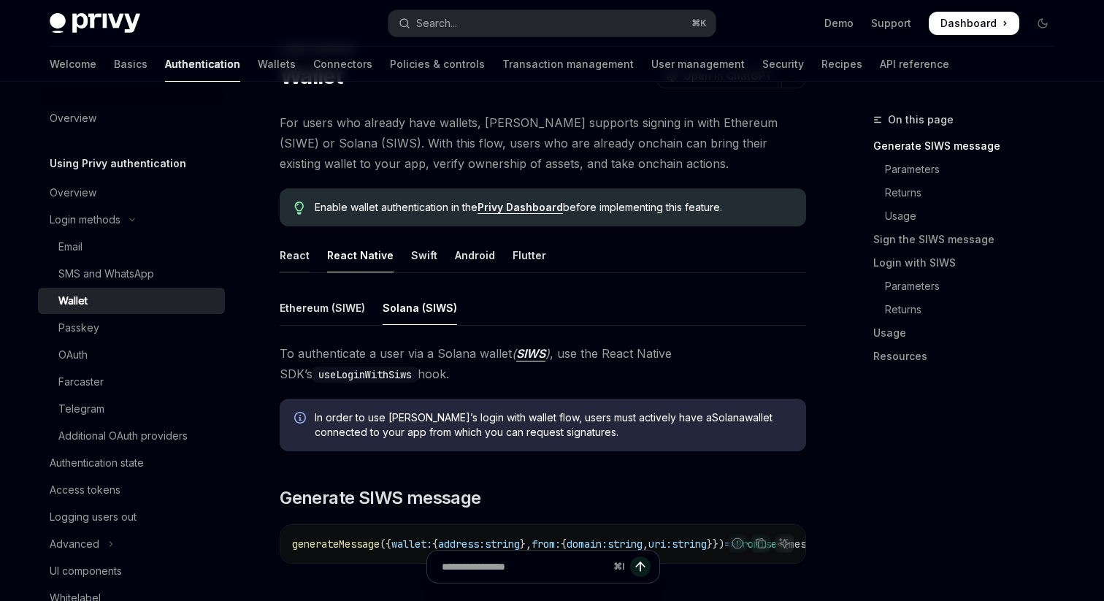
click at [302, 252] on div "React" at bounding box center [295, 255] width 30 height 34
type textarea "*"
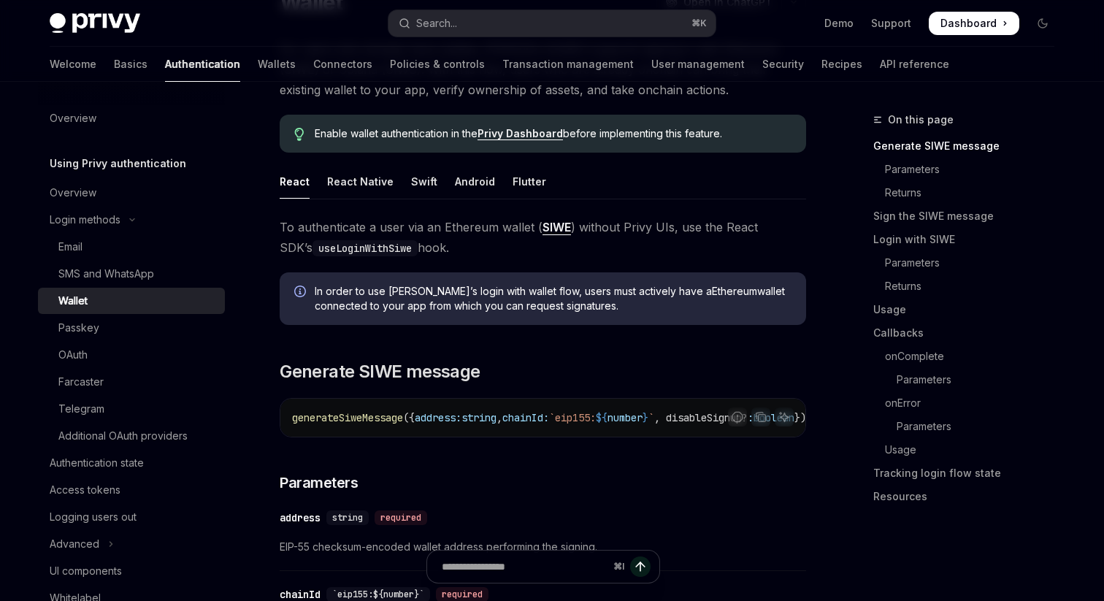
click at [389, 417] on span "generateSiweMessage" at bounding box center [347, 417] width 111 height 13
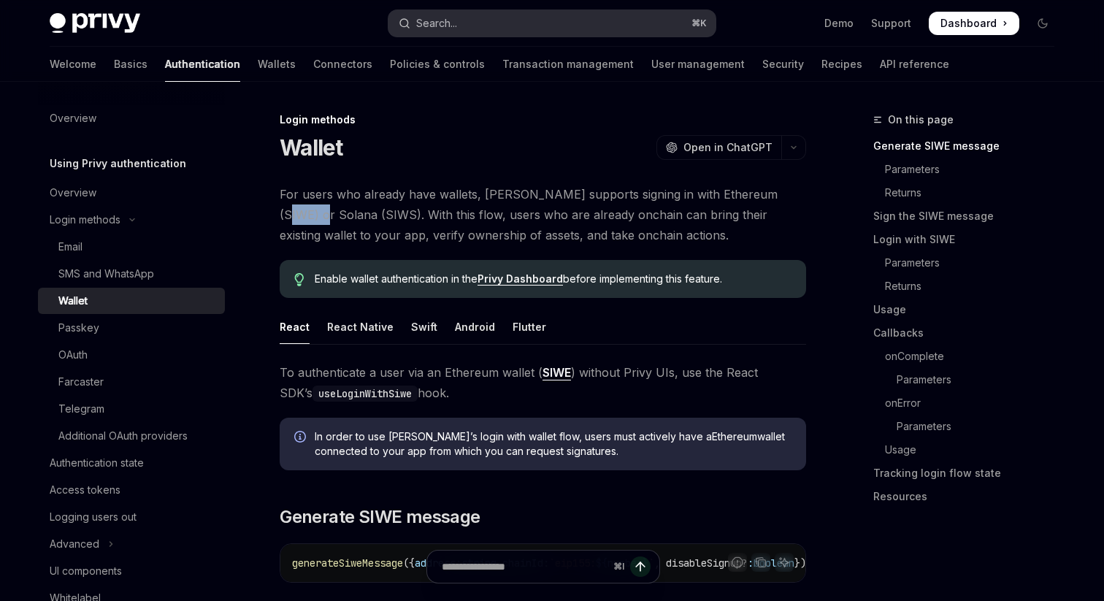
click at [455, 27] on div "Search..." at bounding box center [436, 24] width 41 height 18
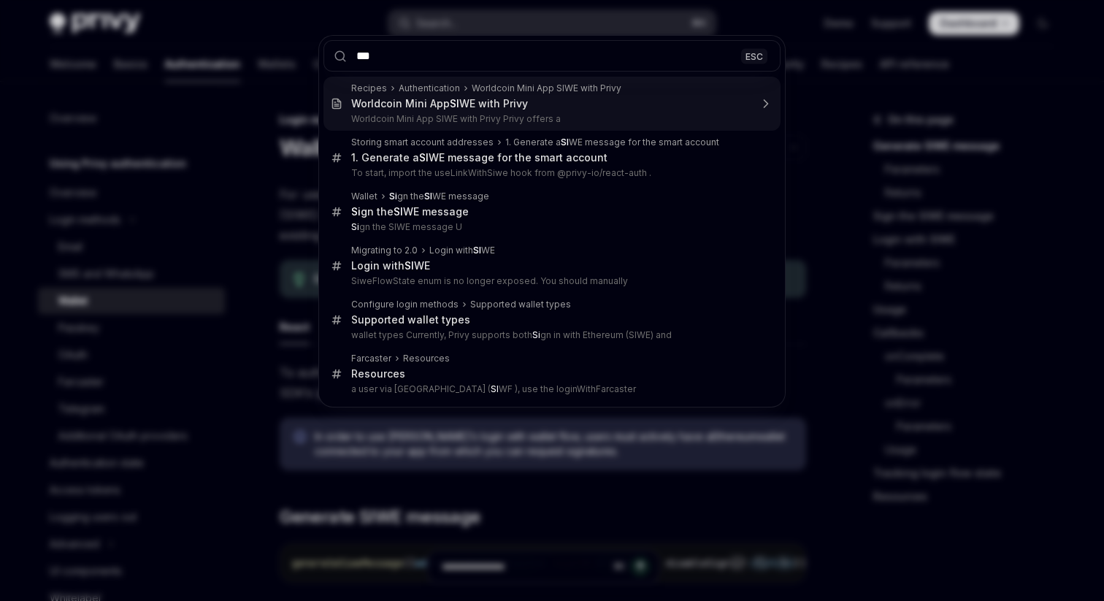
type input "****"
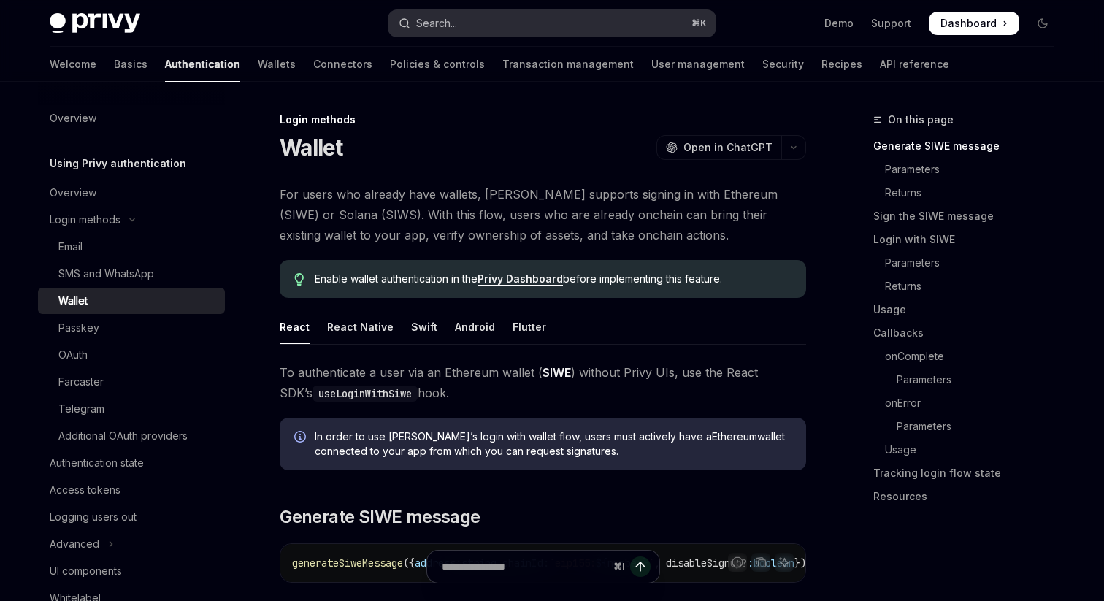
click at [442, 34] on button "Search... ⌘ K" at bounding box center [551, 23] width 327 height 26
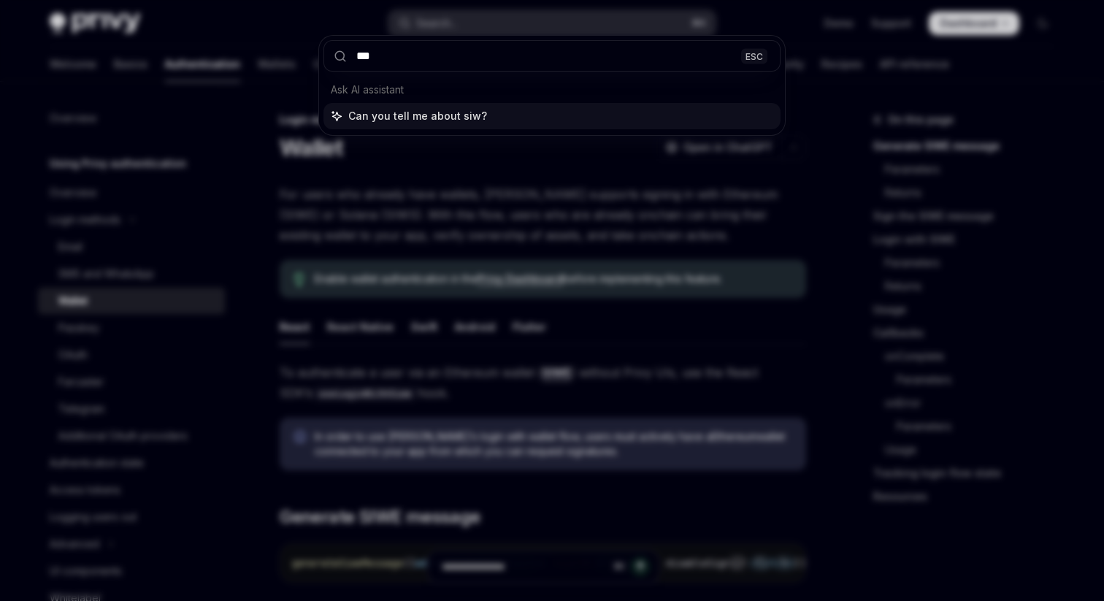
type input "****"
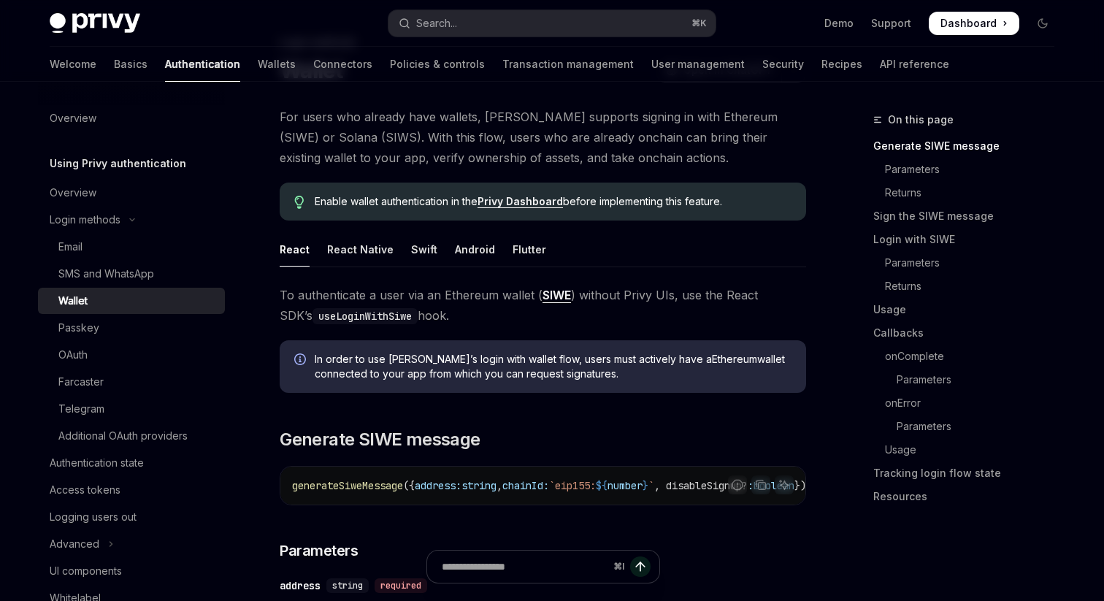
scroll to position [82, 0]
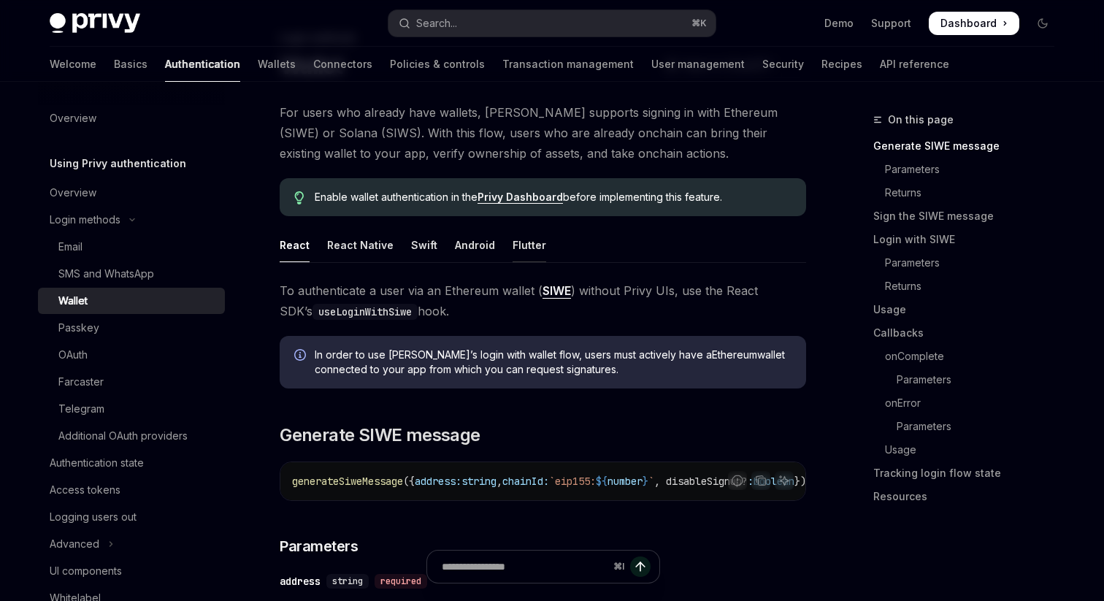
click at [529, 245] on div "Flutter" at bounding box center [529, 245] width 34 height 34
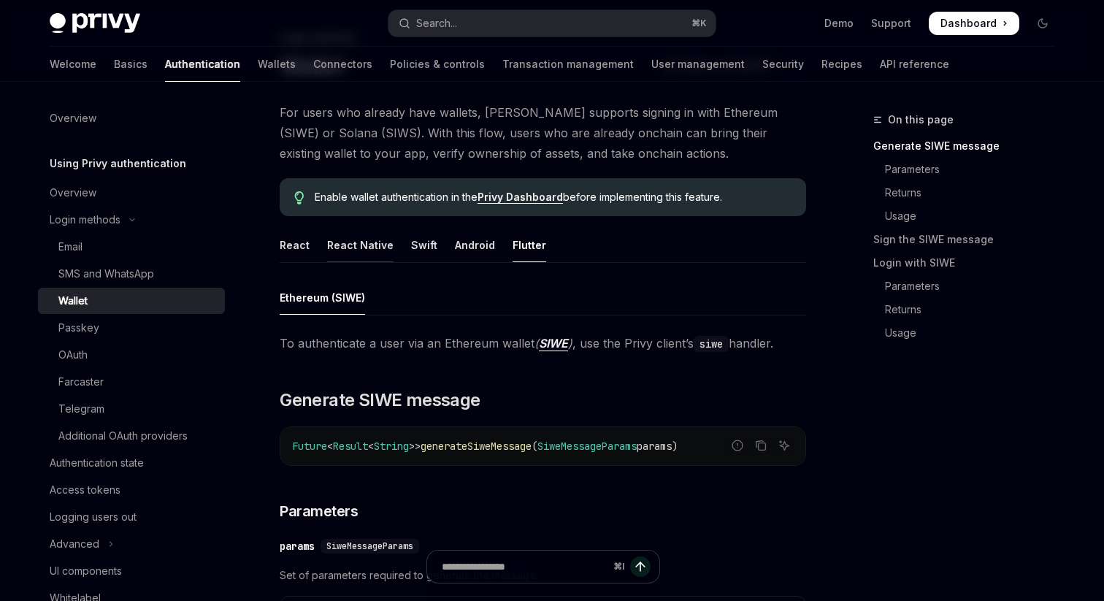
click at [357, 247] on div "React Native" at bounding box center [360, 245] width 66 height 34
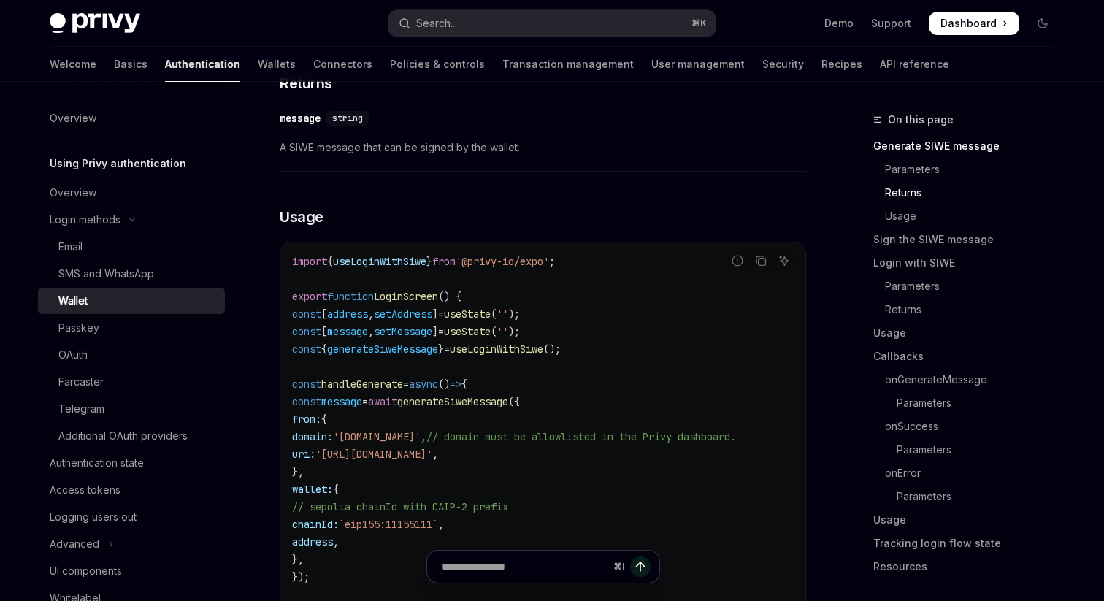
scroll to position [79, 0]
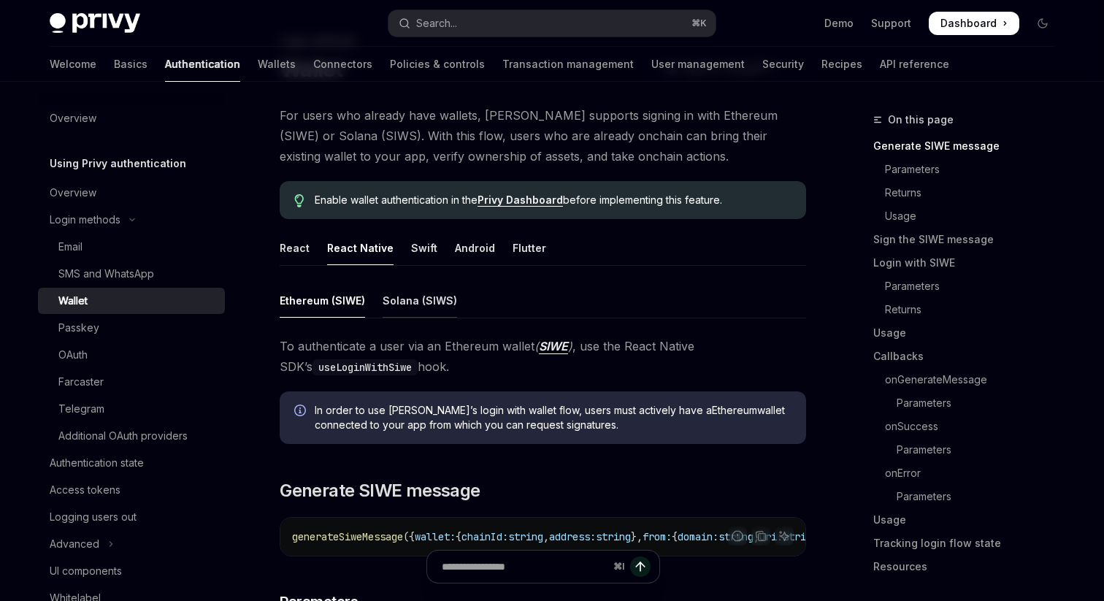
click at [430, 310] on div "Solana (SIWS)" at bounding box center [420, 300] width 74 height 34
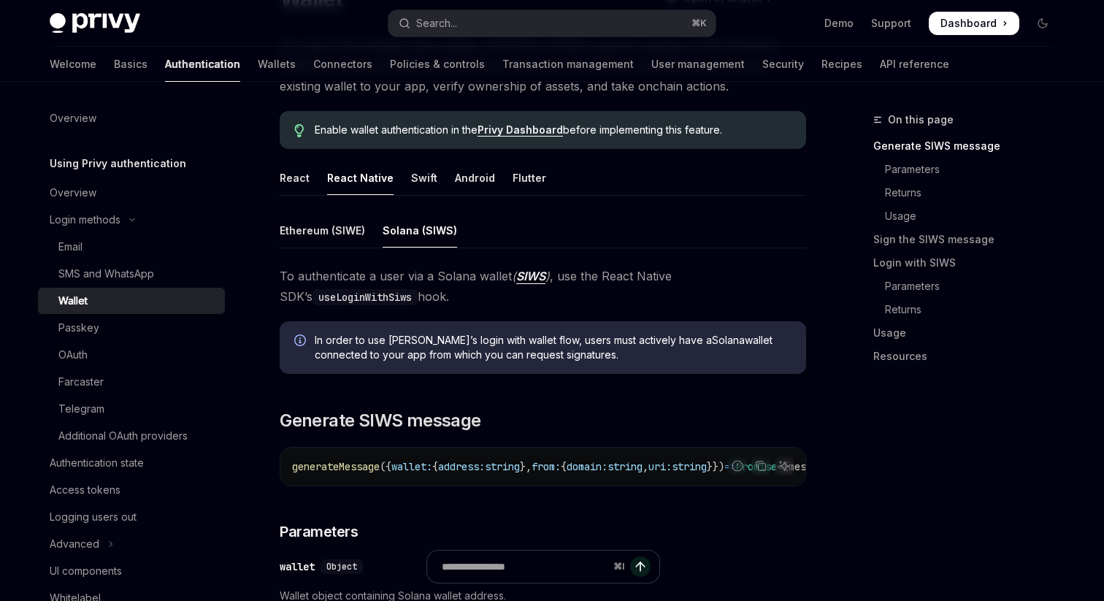
scroll to position [148, 0]
click at [512, 461] on span "string" at bounding box center [502, 467] width 35 height 13
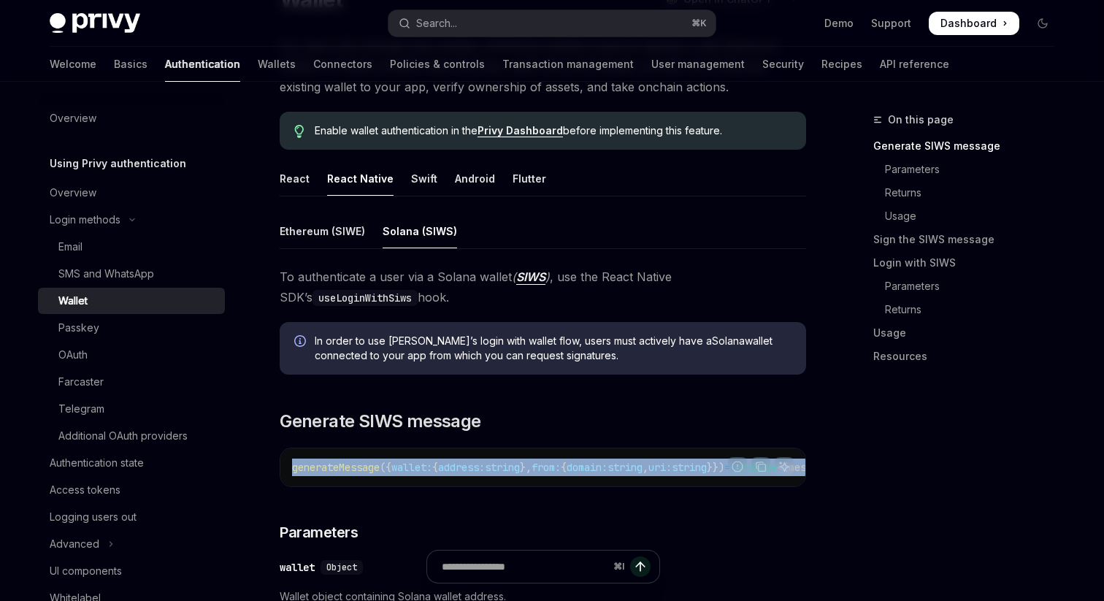
click at [512, 461] on span "string" at bounding box center [502, 467] width 35 height 13
copy code "generateMessage ({ wallet: { address: string }, from: { domain: string , uri: s…"
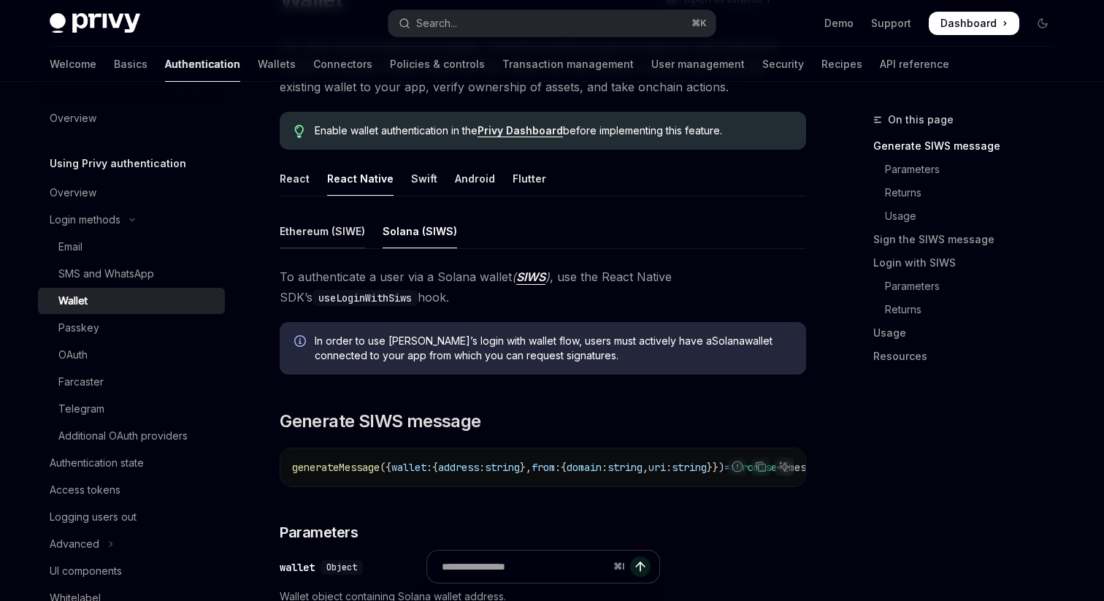
click at [351, 235] on div "Ethereum (SIWE)" at bounding box center [322, 231] width 85 height 34
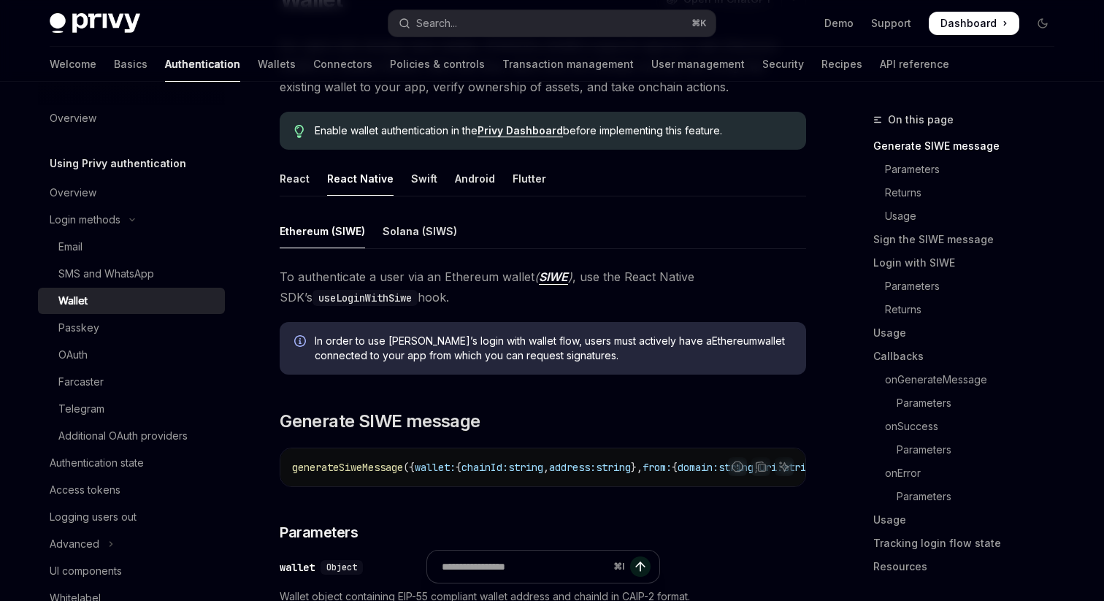
click at [401, 455] on div "generateSiweMessage ({ wallet: { chainId: string , address: string }, from: { d…" at bounding box center [542, 467] width 525 height 38
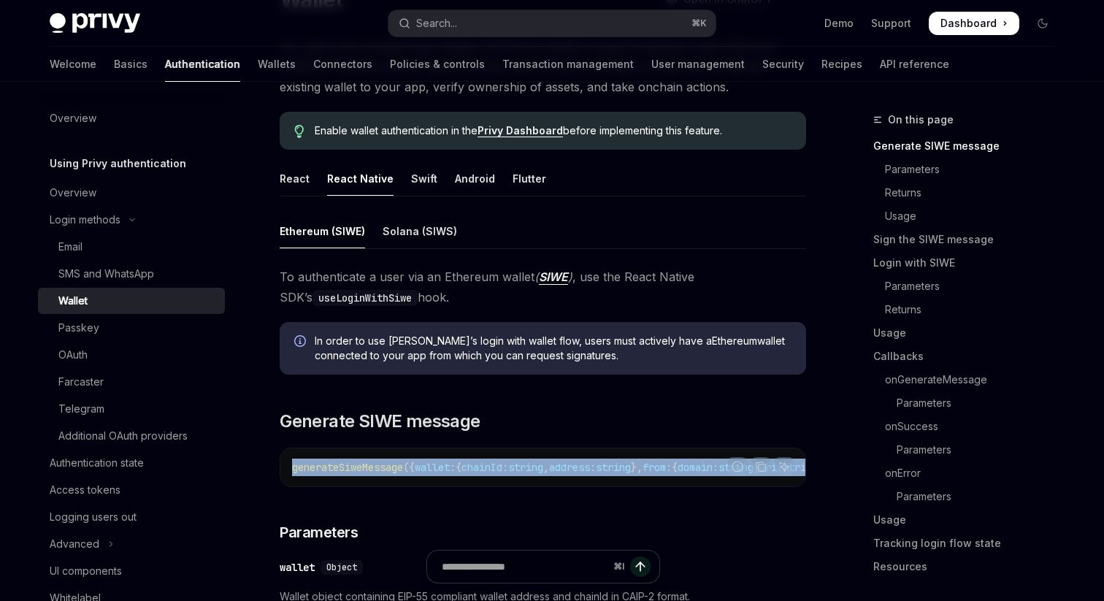
click at [401, 455] on div "generateSiweMessage ({ wallet: { chainId: string , address: string }, from: { d…" at bounding box center [542, 467] width 525 height 38
copy code "generateSiweMessage ({ wallet: { chainId: string , address: string }, from: { d…"
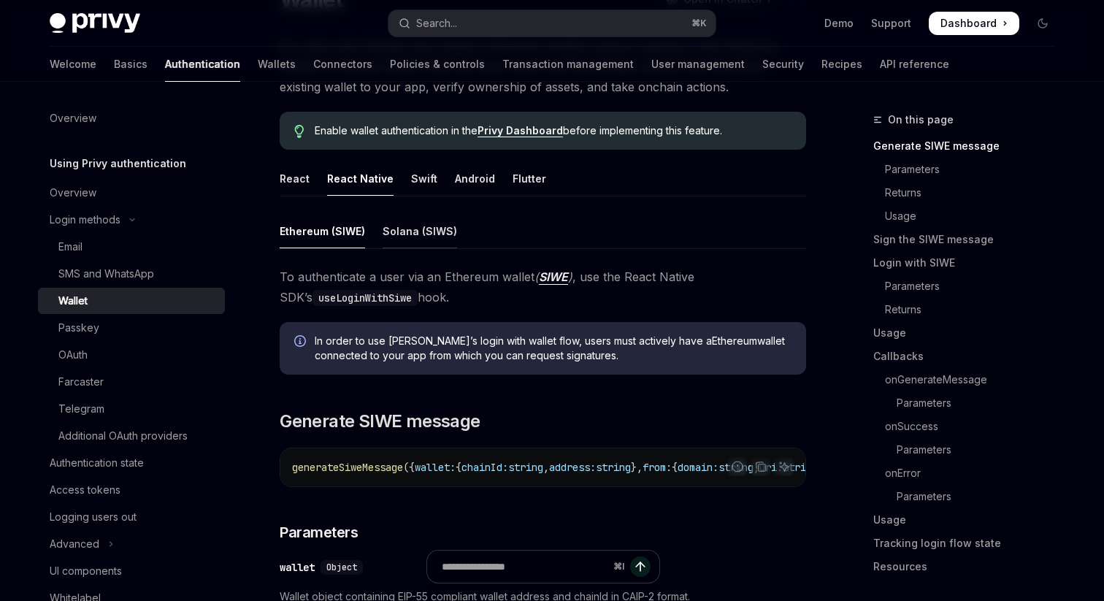
click at [435, 236] on div "Solana (SIWS)" at bounding box center [420, 231] width 74 height 34
type textarea "*"
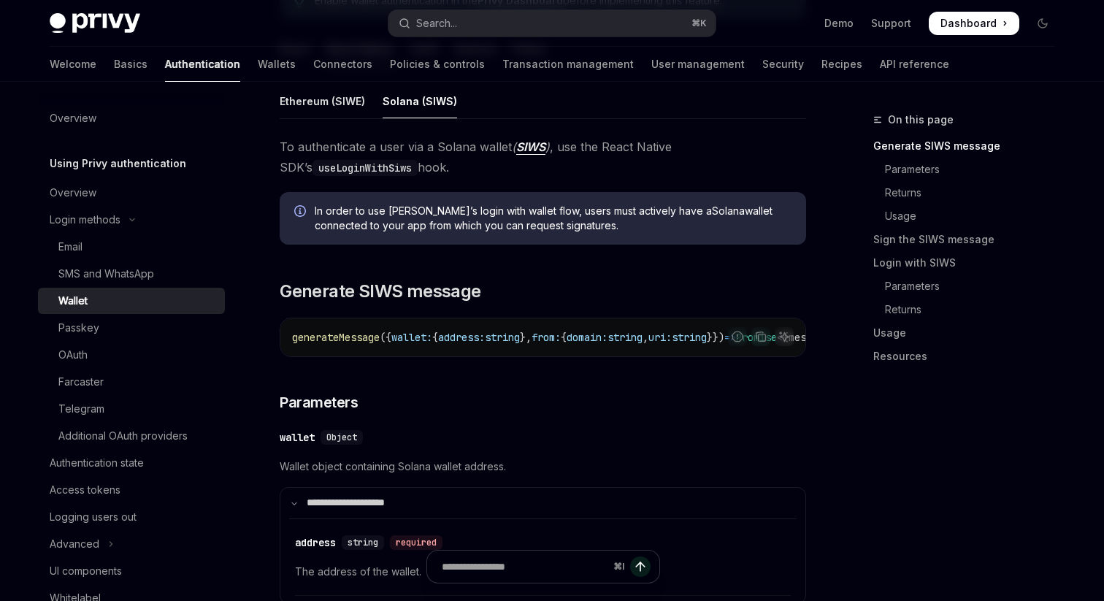
scroll to position [280, 0]
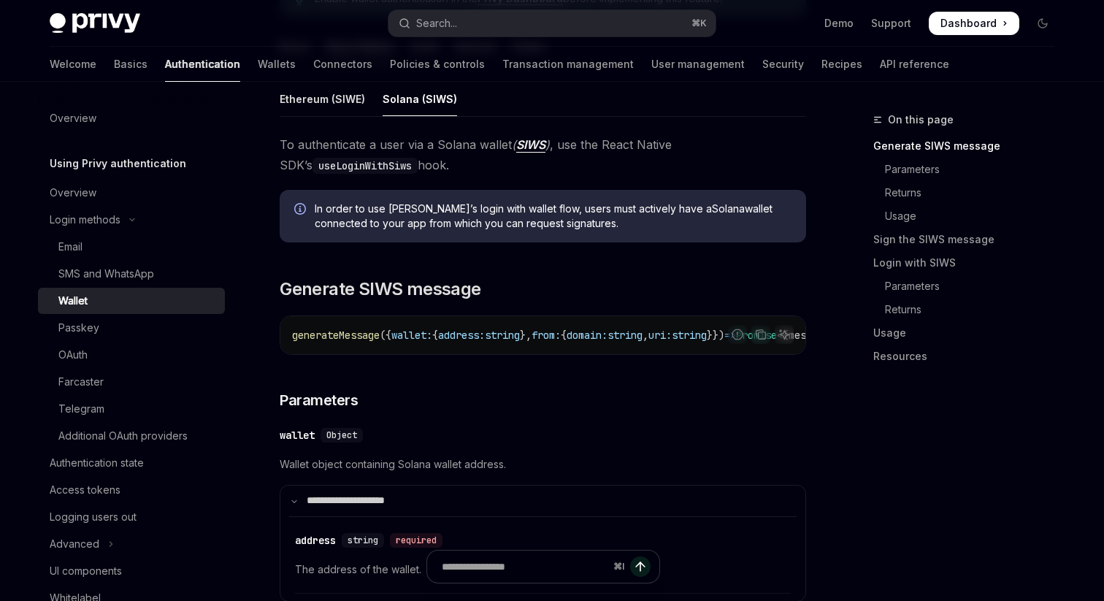
click at [422, 338] on span "wallet:" at bounding box center [411, 335] width 41 height 13
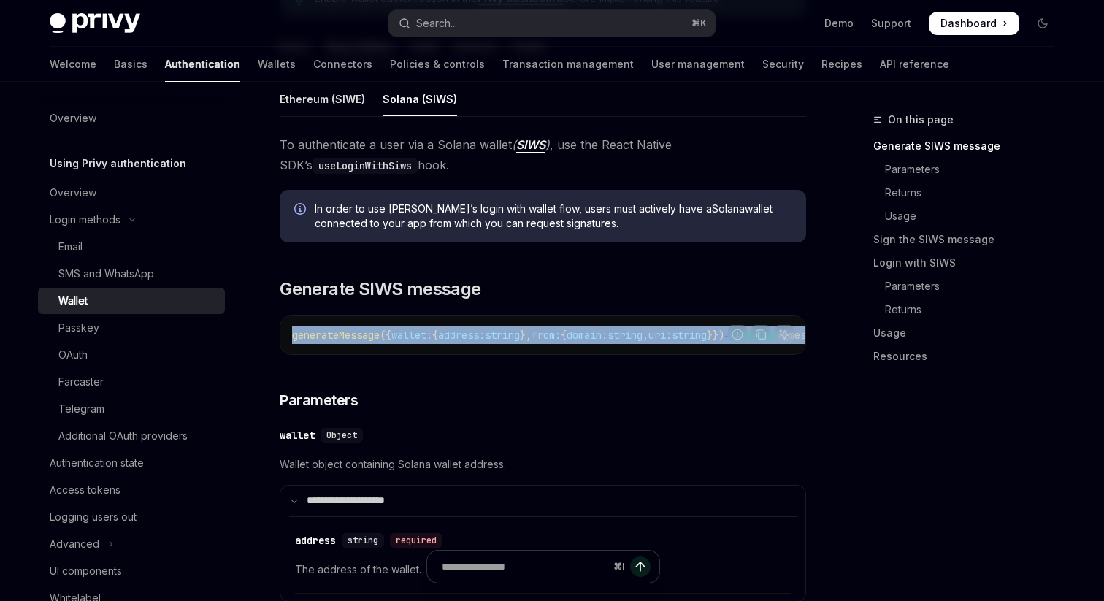
click at [422, 338] on span "wallet:" at bounding box center [411, 335] width 41 height 13
copy code "generateMessage ({ wallet: { address: string }, from: { domain: string , uri: s…"
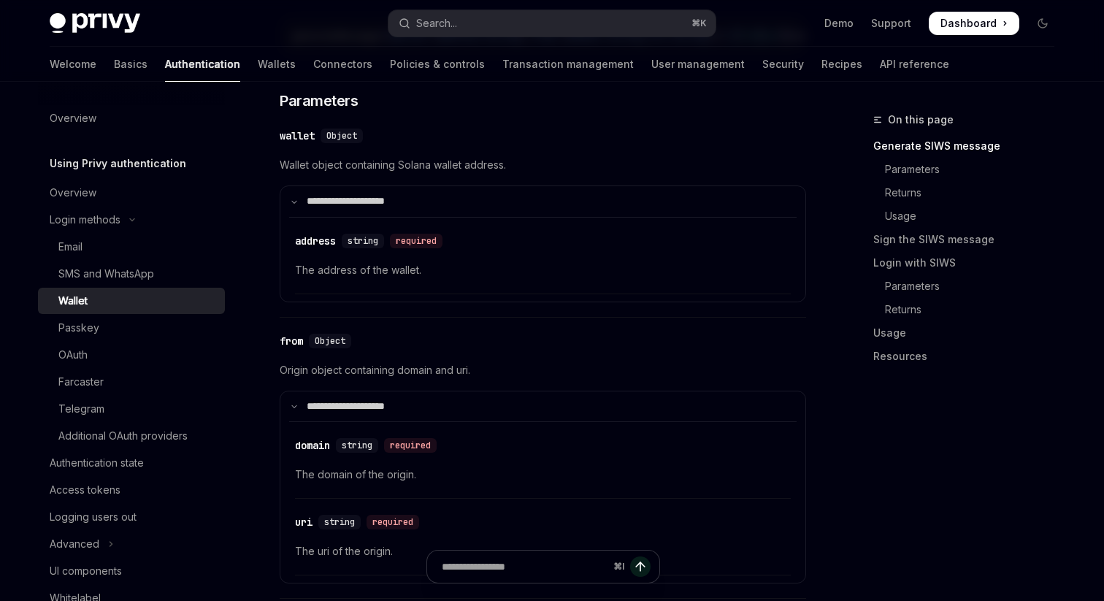
scroll to position [536, 0]
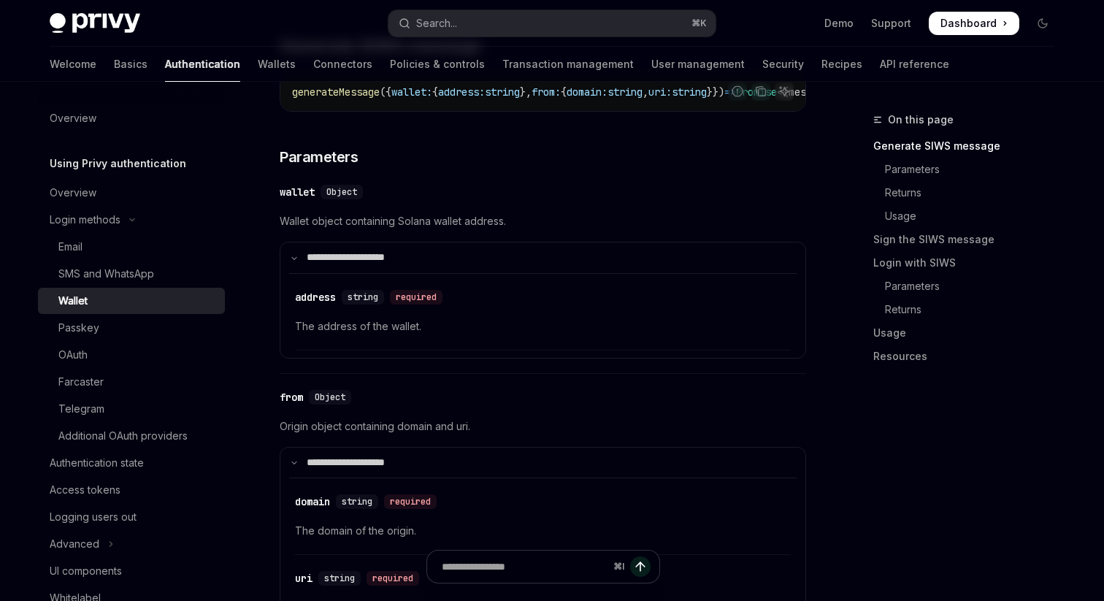
scroll to position [510, 0]
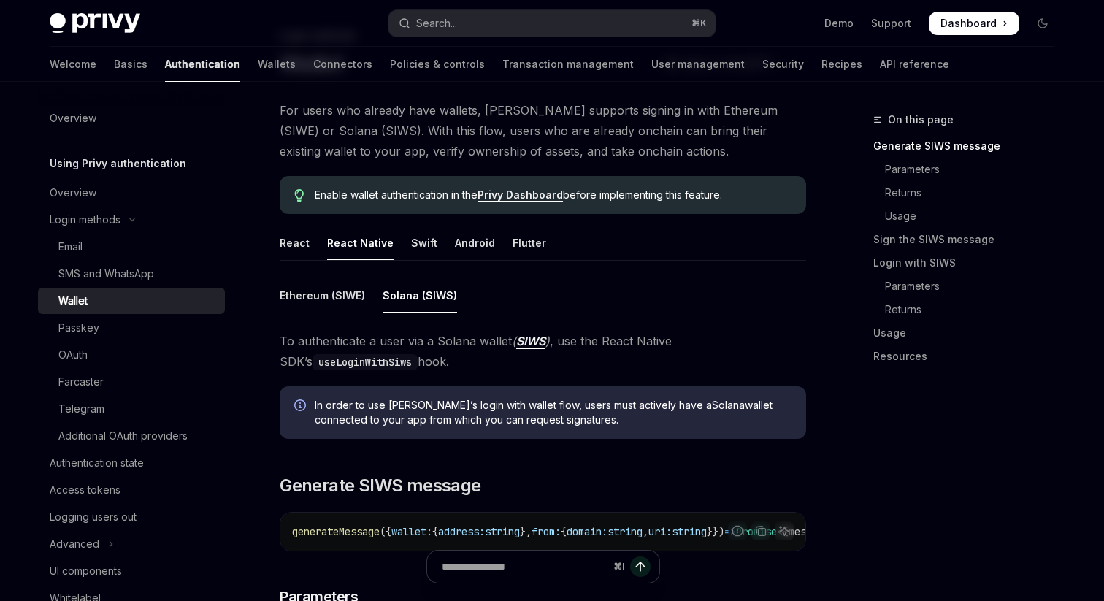
scroll to position [82, 0]
click at [285, 250] on div "React" at bounding box center [295, 244] width 30 height 34
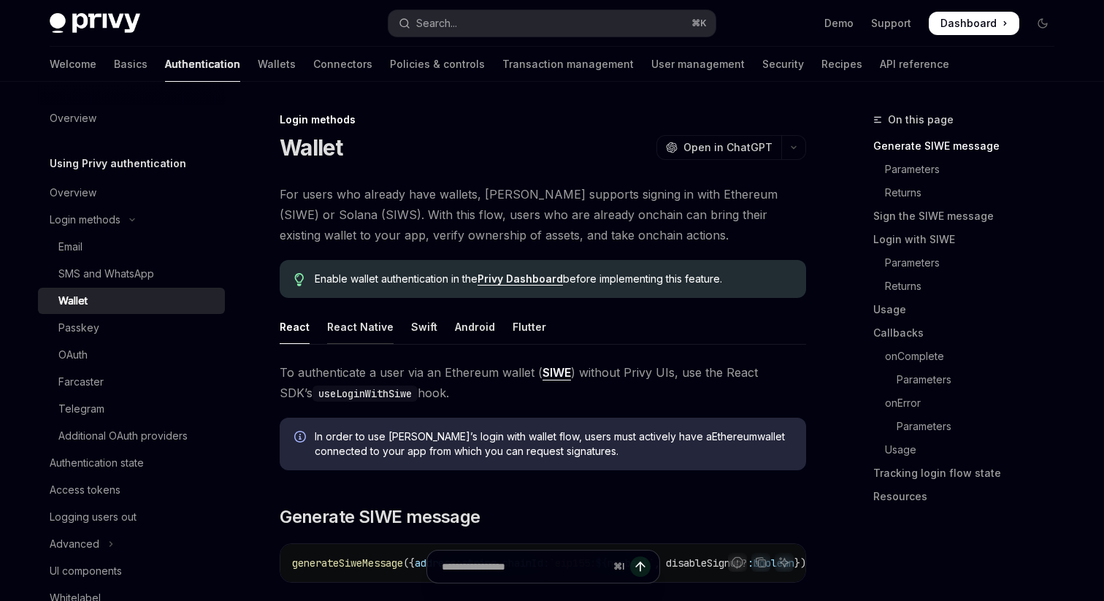
click at [354, 339] on div "React Native" at bounding box center [360, 327] width 66 height 34
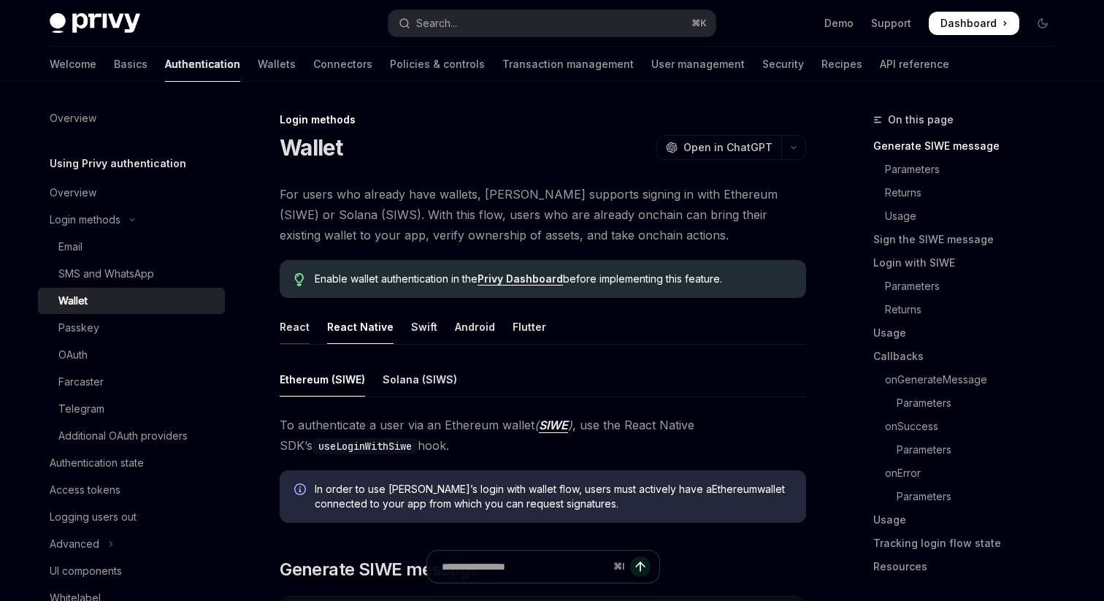
click at [290, 326] on div "React" at bounding box center [295, 327] width 30 height 34
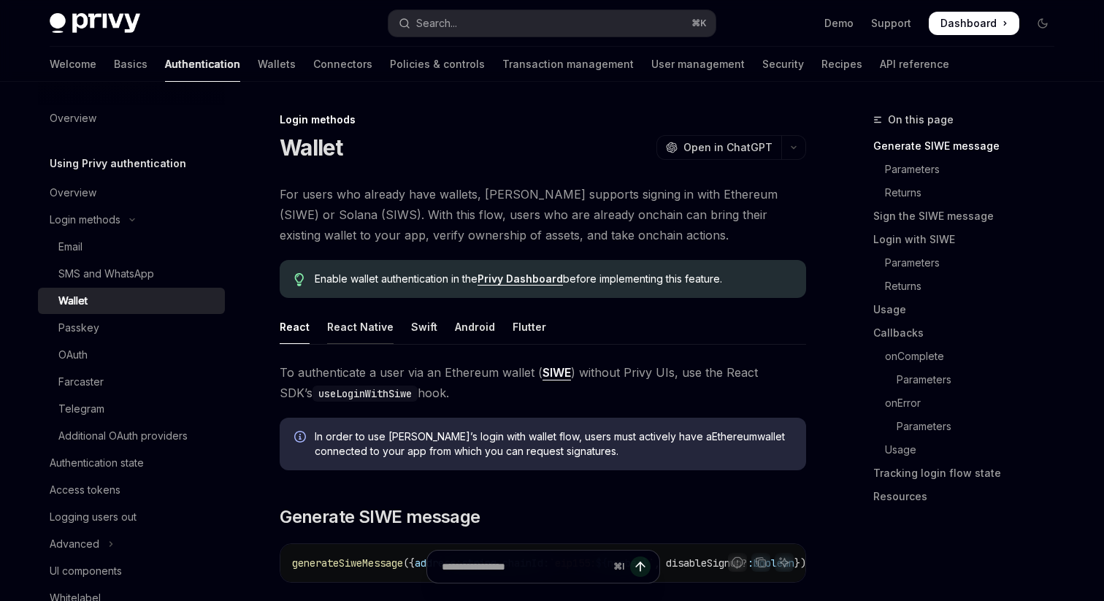
click at [352, 329] on div "React Native" at bounding box center [360, 327] width 66 height 34
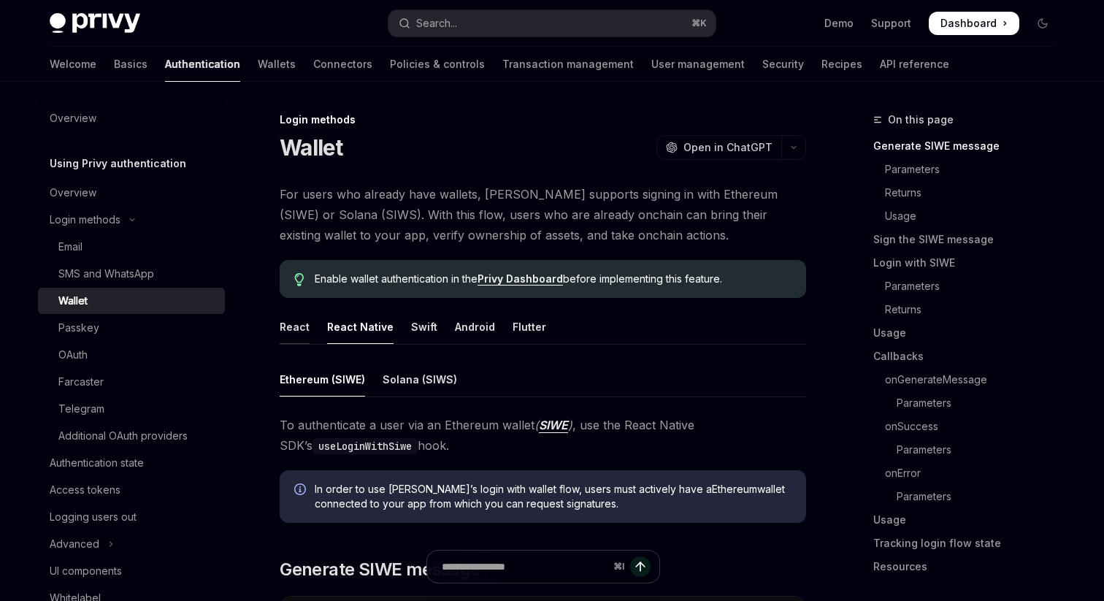
click at [293, 321] on div "React" at bounding box center [295, 327] width 30 height 34
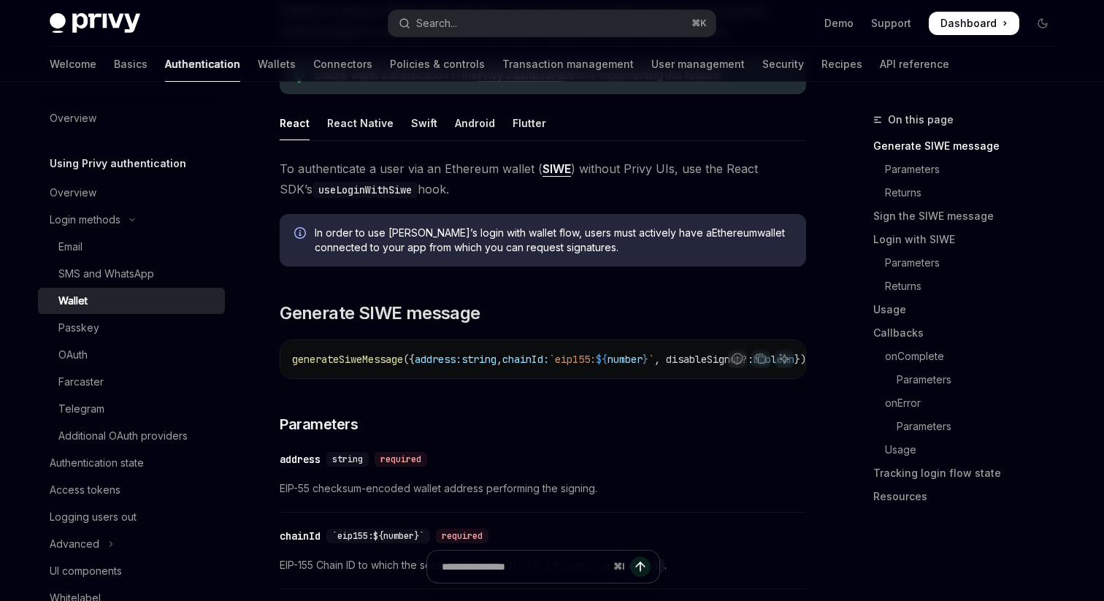
scroll to position [221, 0]
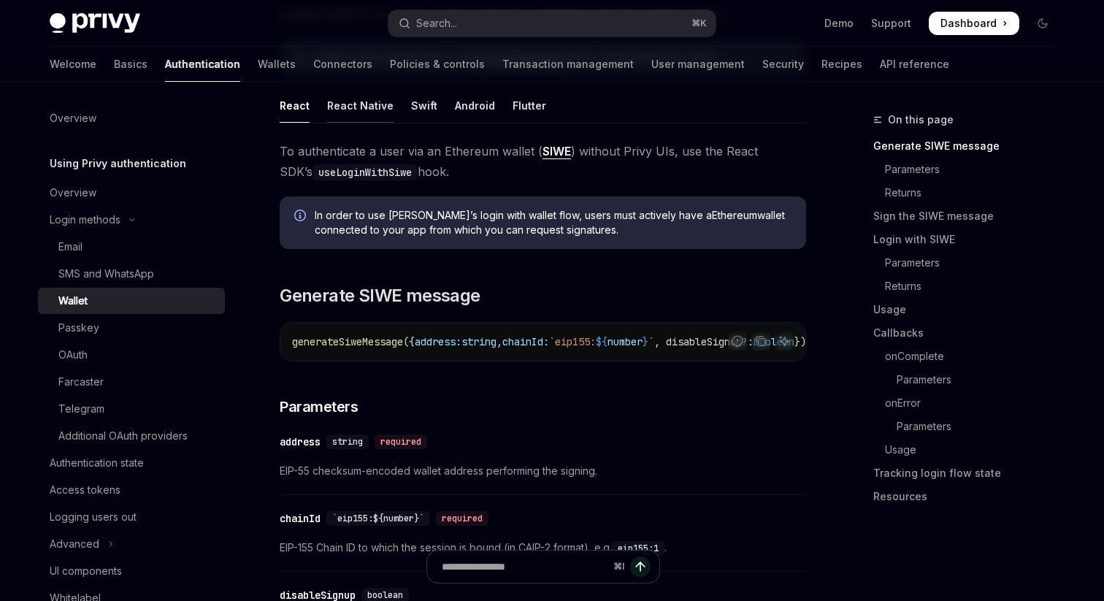
click at [368, 101] on div "React Native" at bounding box center [360, 105] width 66 height 34
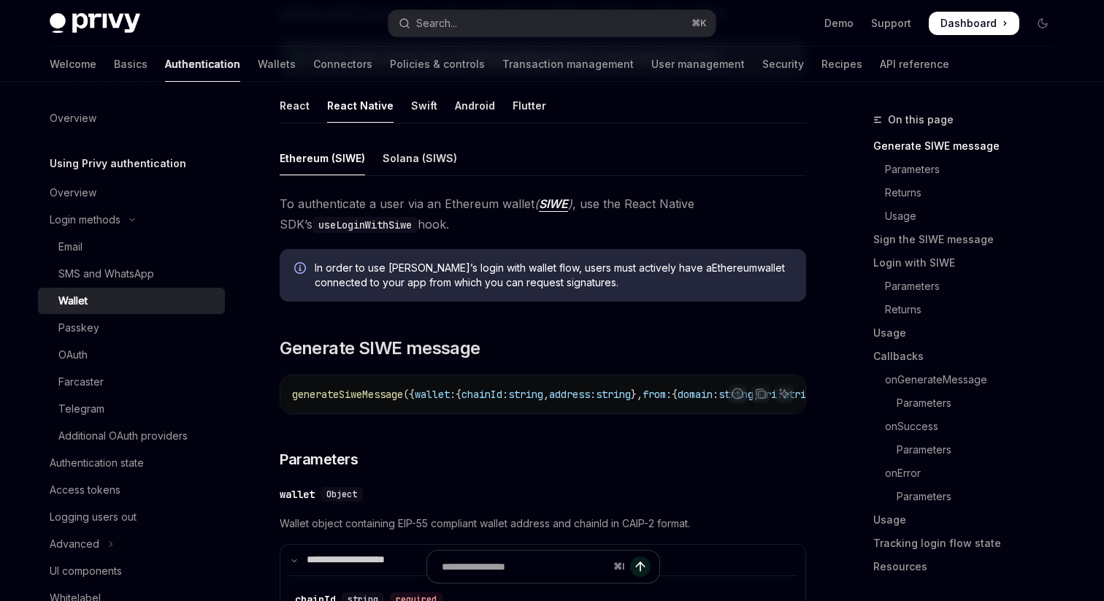
click at [401, 162] on div "Solana (SIWS)" at bounding box center [420, 158] width 74 height 34
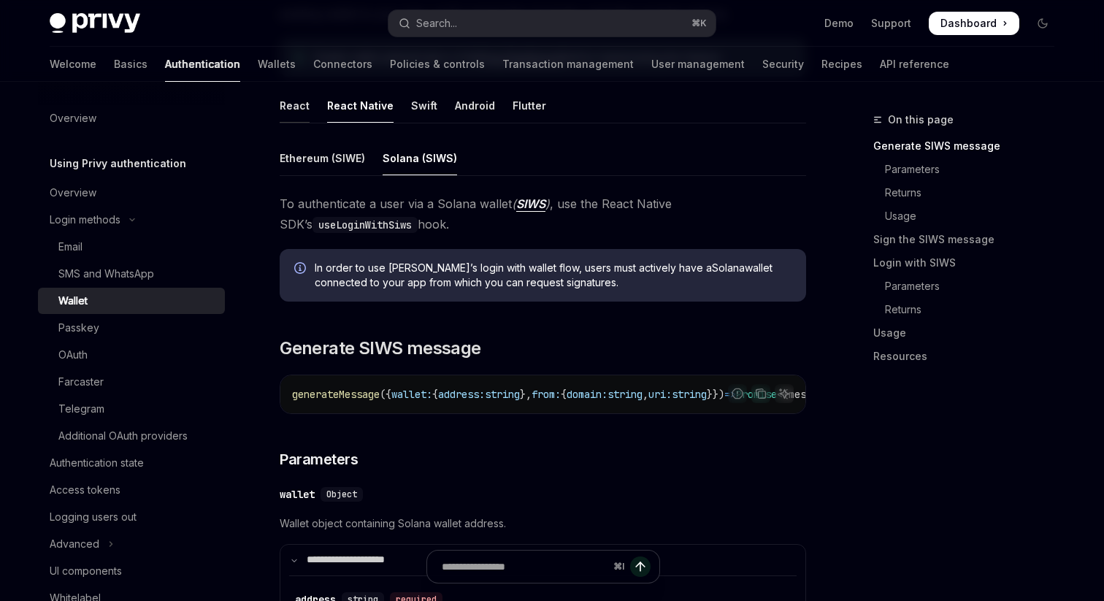
click at [294, 112] on div "React" at bounding box center [295, 105] width 30 height 34
type textarea "*"
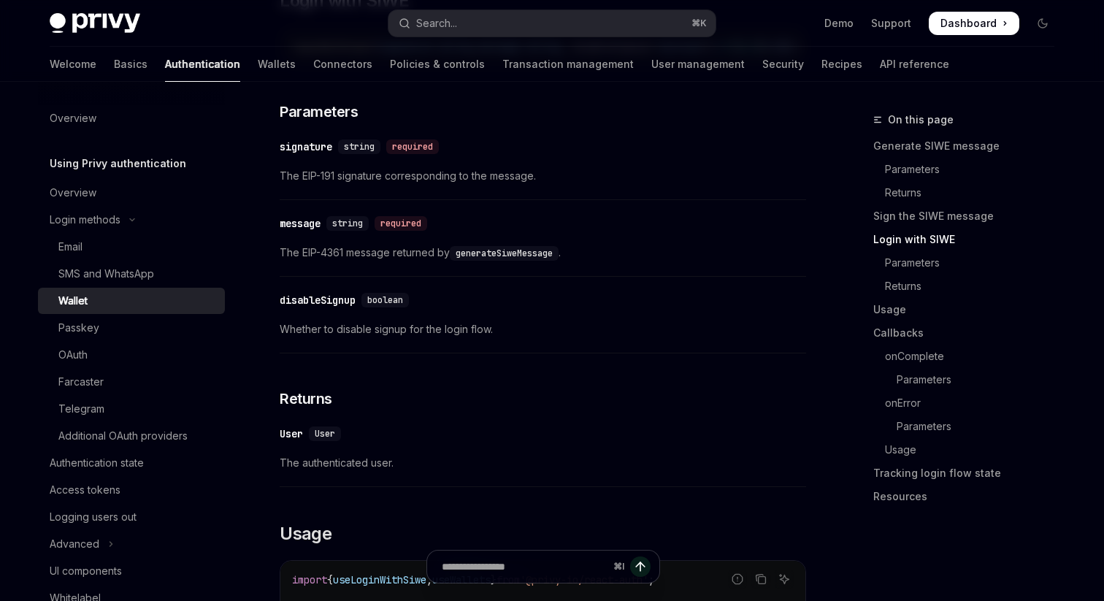
scroll to position [1286, 0]
click at [439, 17] on div "Search..." at bounding box center [436, 24] width 41 height 18
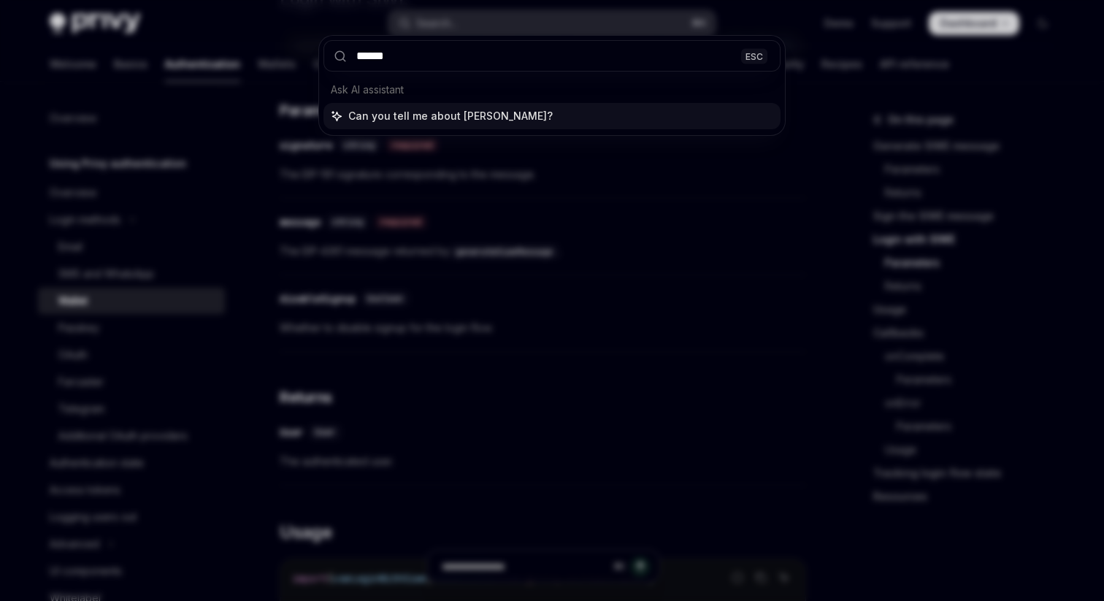
type input "*******"
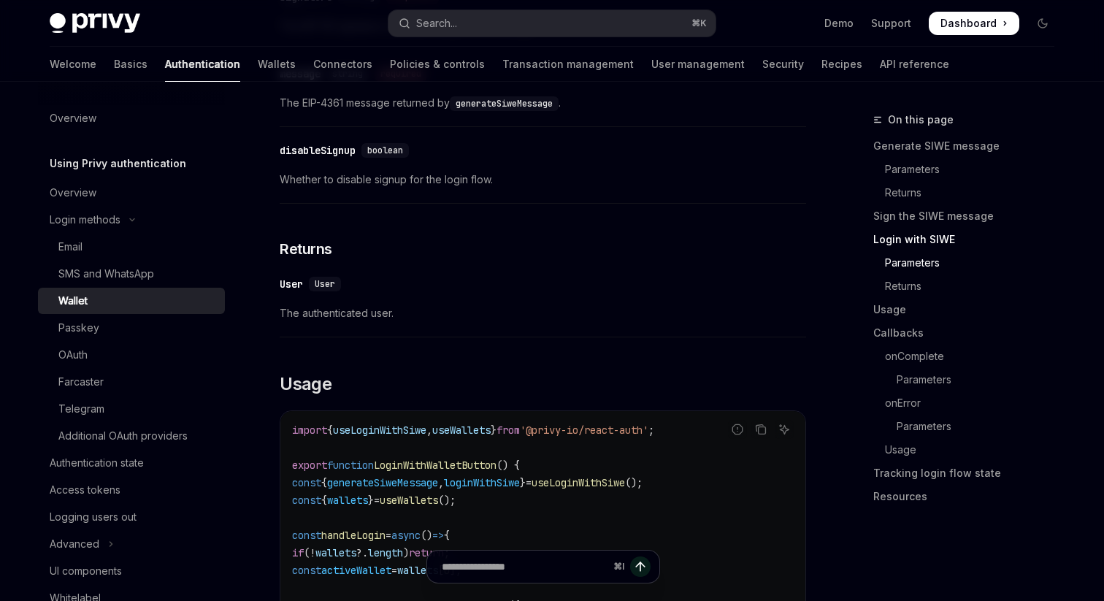
scroll to position [1475, 0]
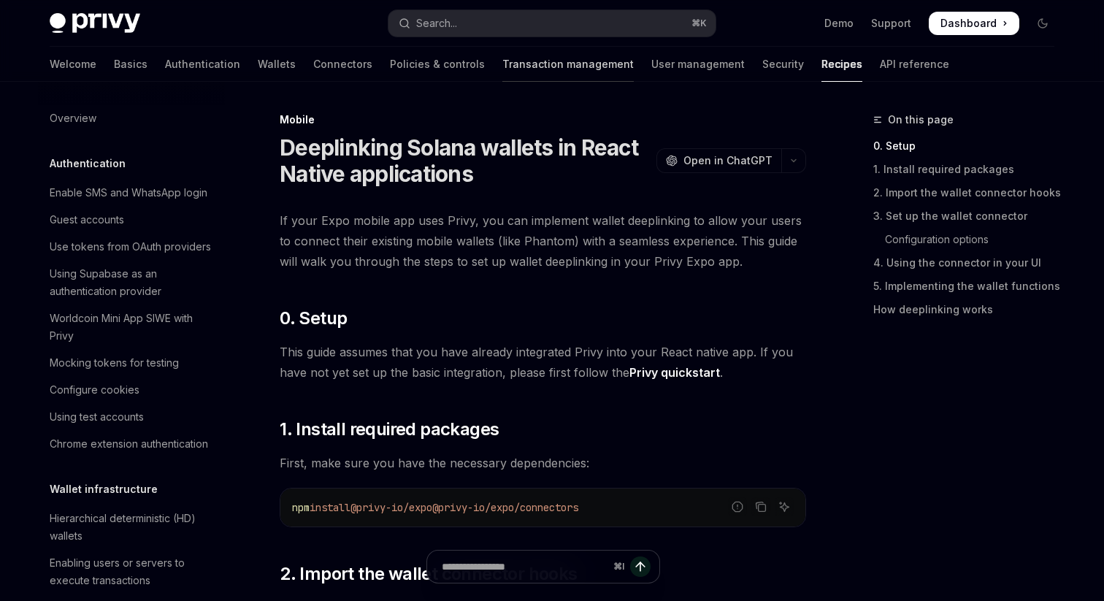
scroll to position [1581, 0]
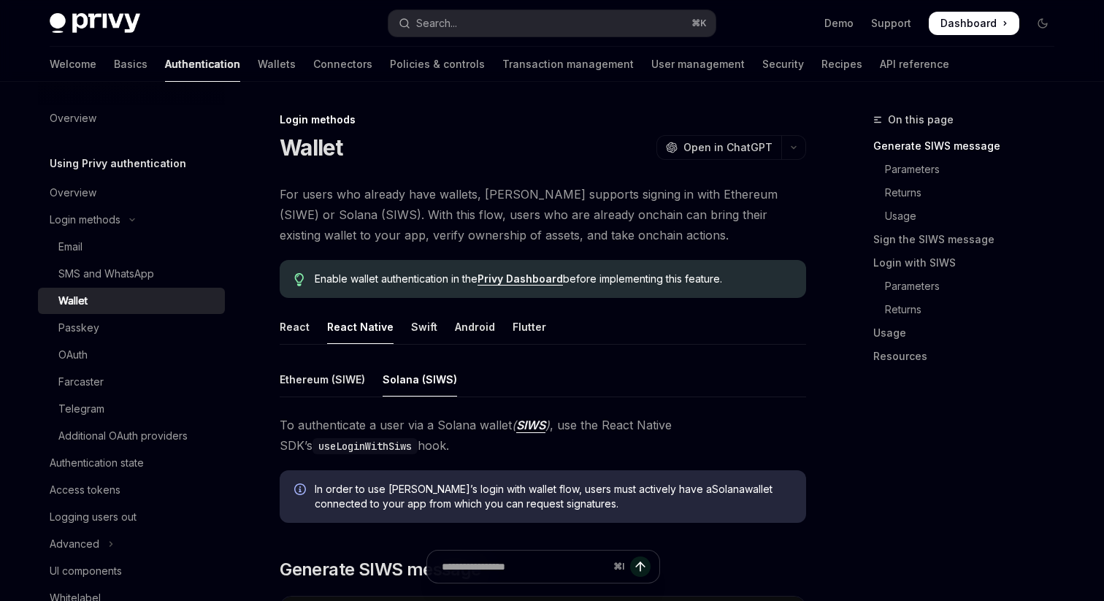
scroll to position [510, 0]
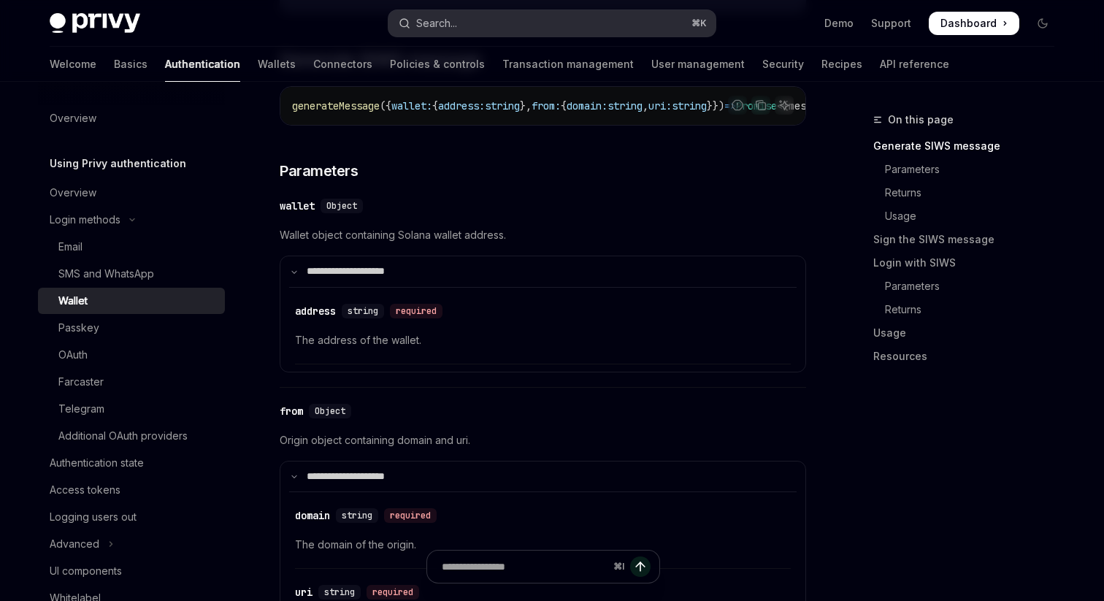
click at [445, 23] on div "Search..." at bounding box center [436, 24] width 41 height 18
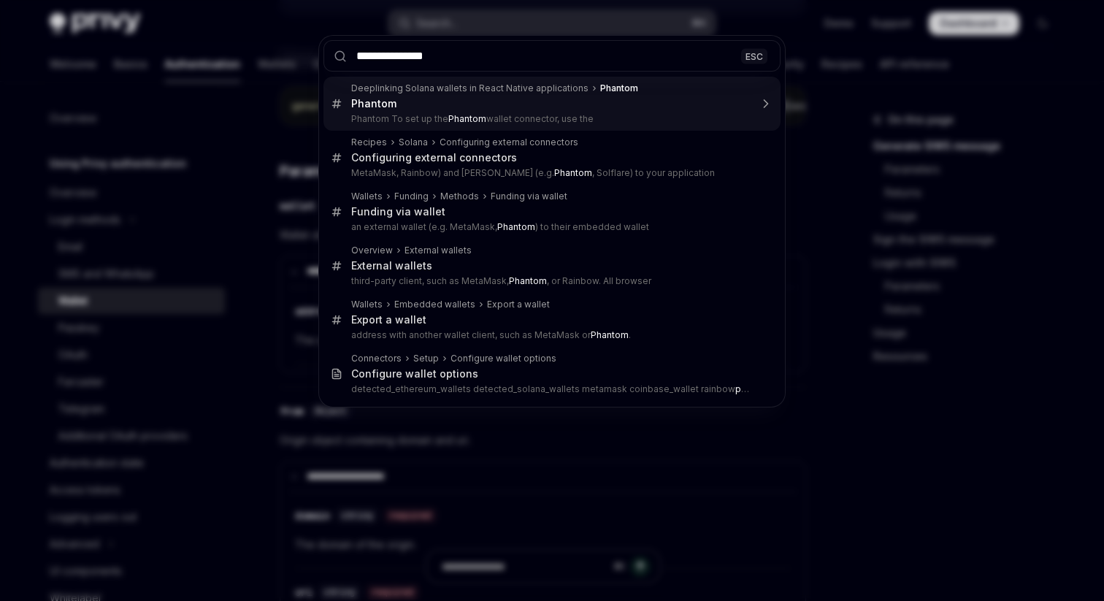
type input "**********"
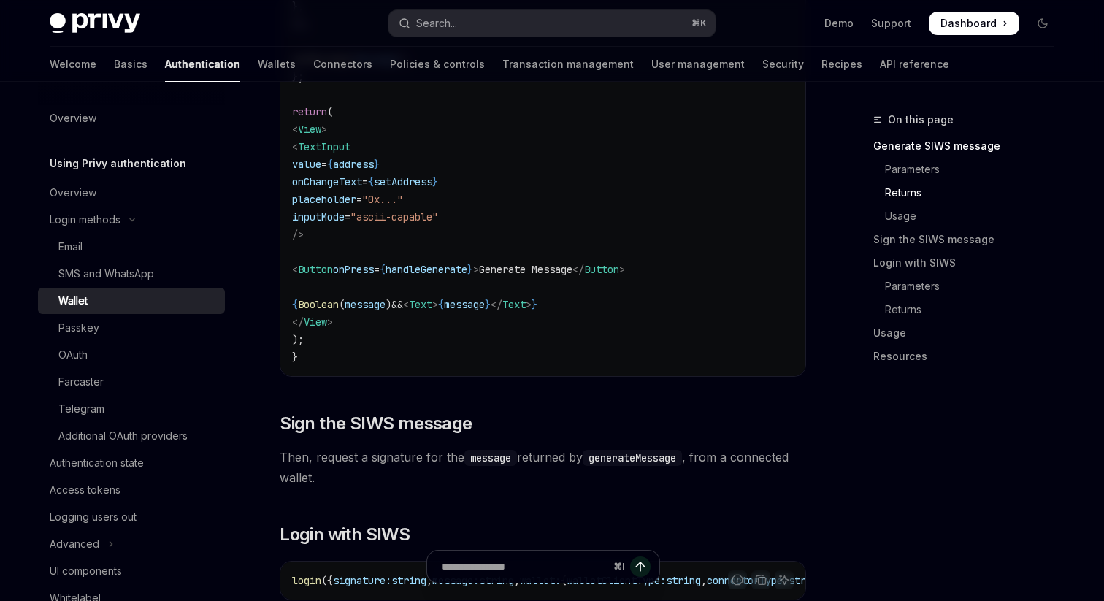
scroll to position [1781, 0]
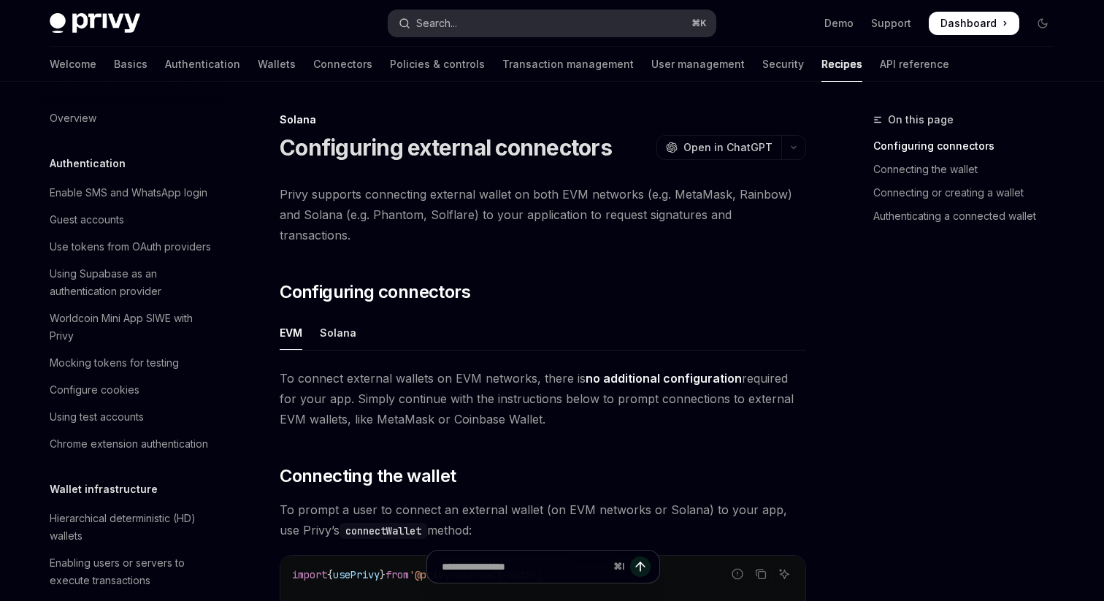
scroll to position [2227, 0]
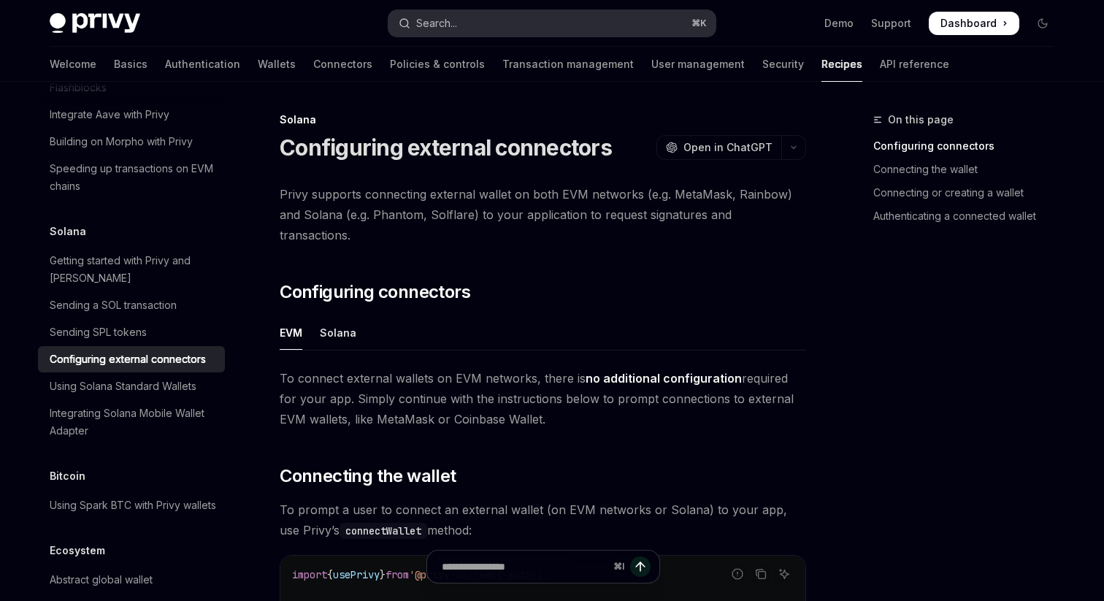
click at [440, 29] on div "Search..." at bounding box center [436, 24] width 41 height 18
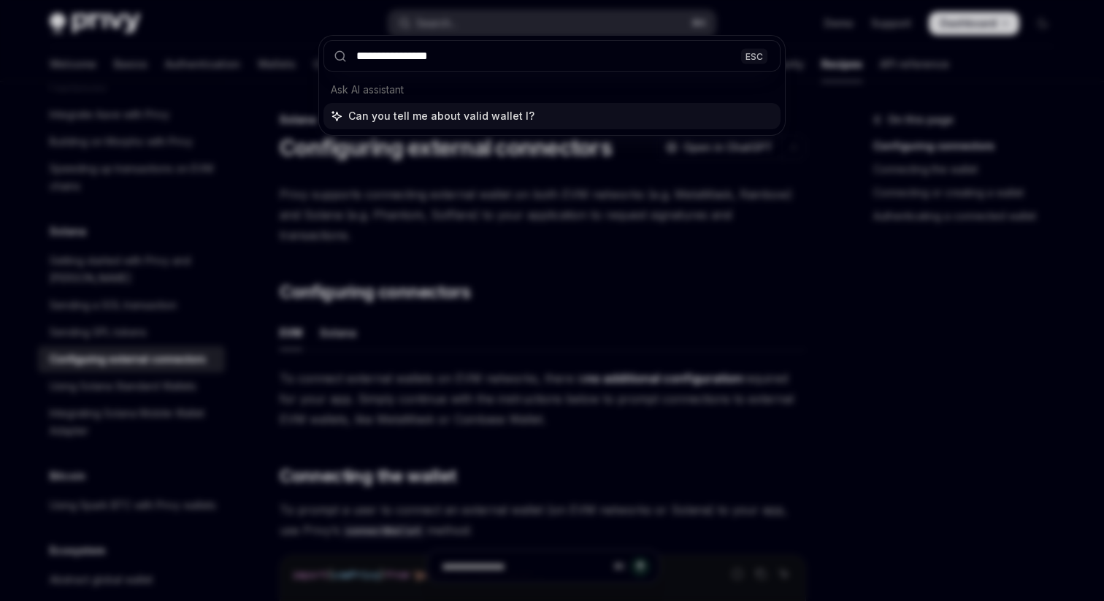
type input "**********"
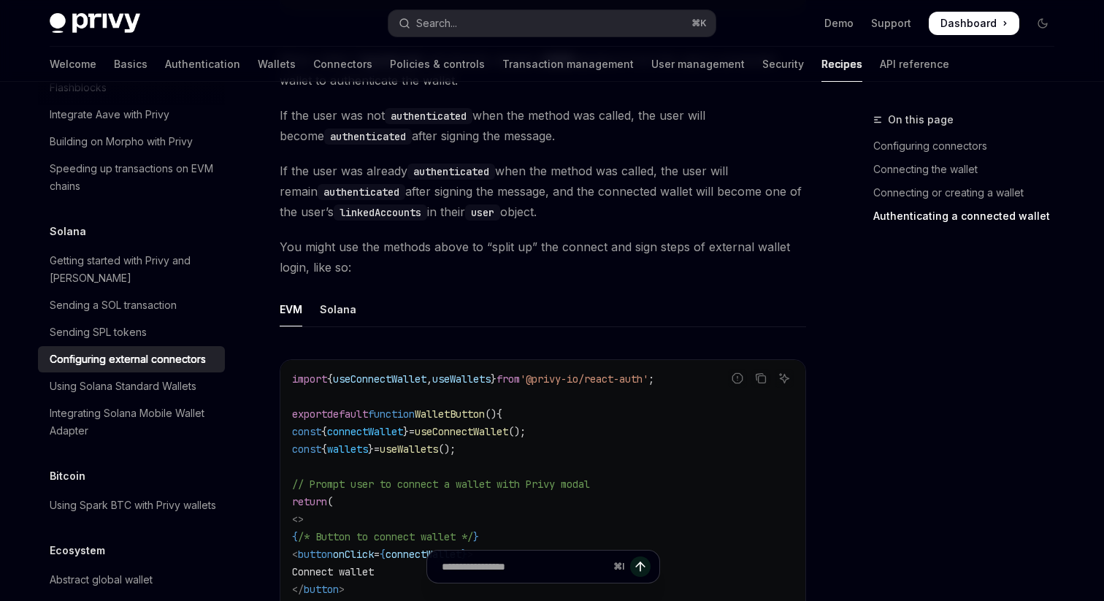
scroll to position [2425, 0]
click at [337, 295] on div "Solana" at bounding box center [338, 311] width 37 height 34
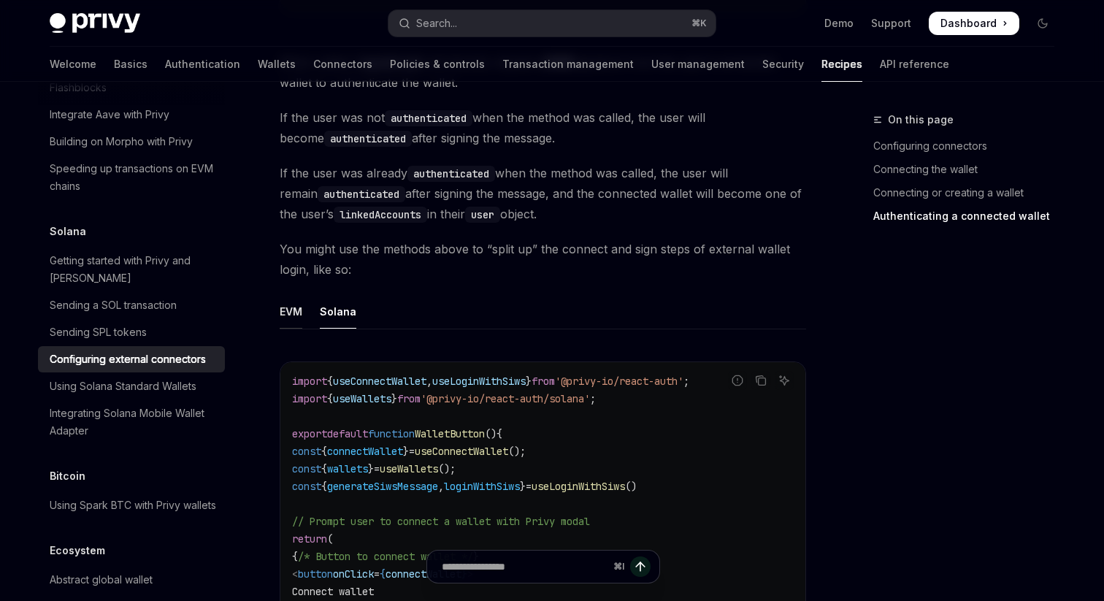
click at [282, 297] on div "EVM" at bounding box center [291, 311] width 23 height 34
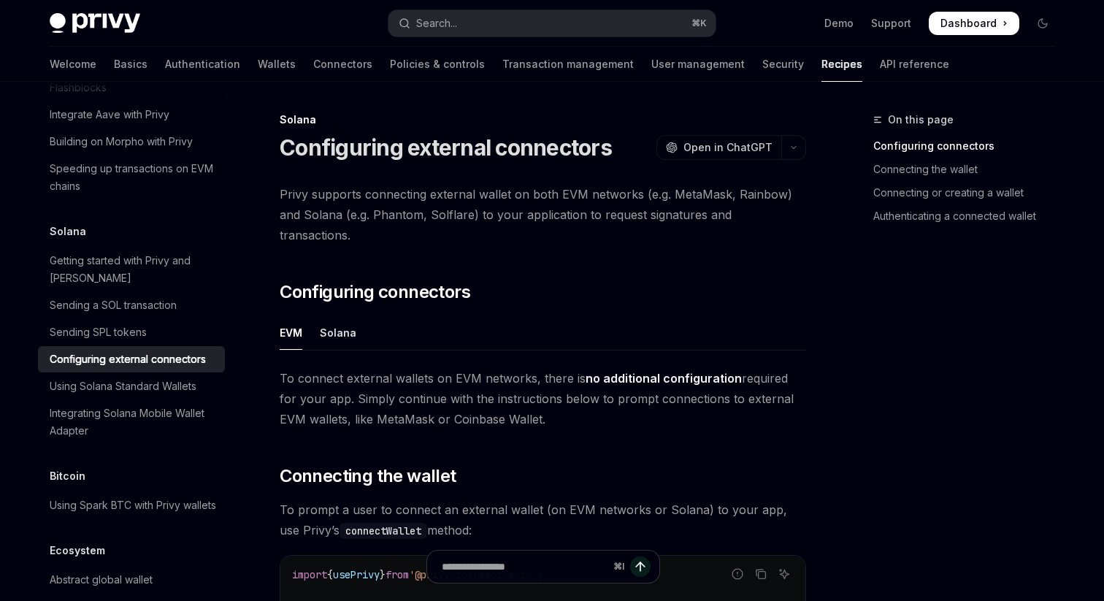
click at [300, 339] on div "EVM Solana To connect external wallets on EVM networks, there is no additional …" at bounding box center [543, 372] width 526 height 114
click at [336, 329] on div "Solana" at bounding box center [338, 332] width 37 height 34
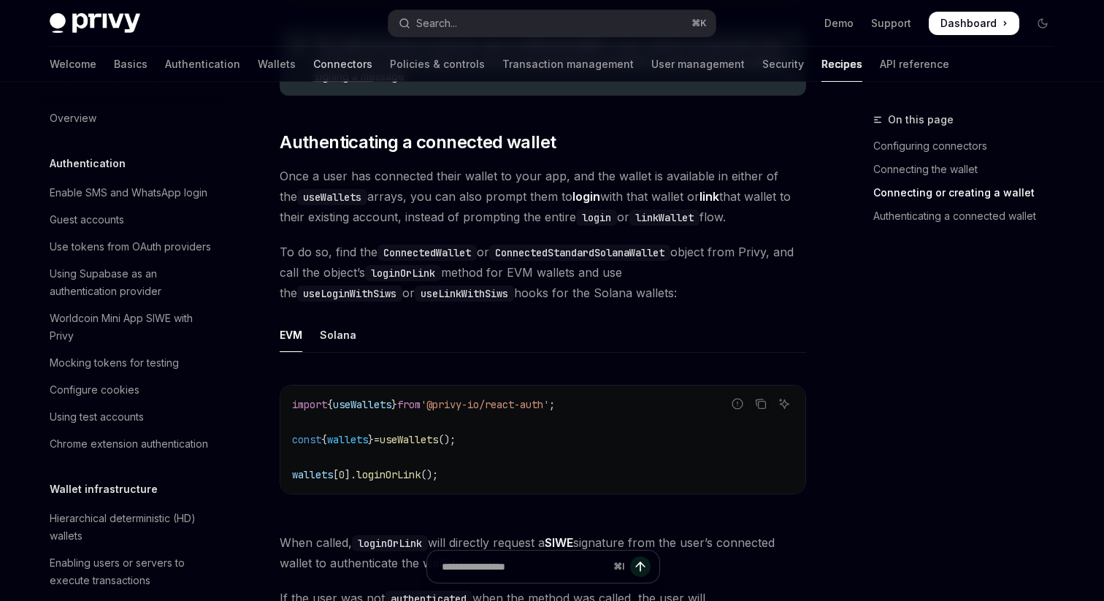
click at [313, 57] on link "Connectors" at bounding box center [342, 64] width 59 height 35
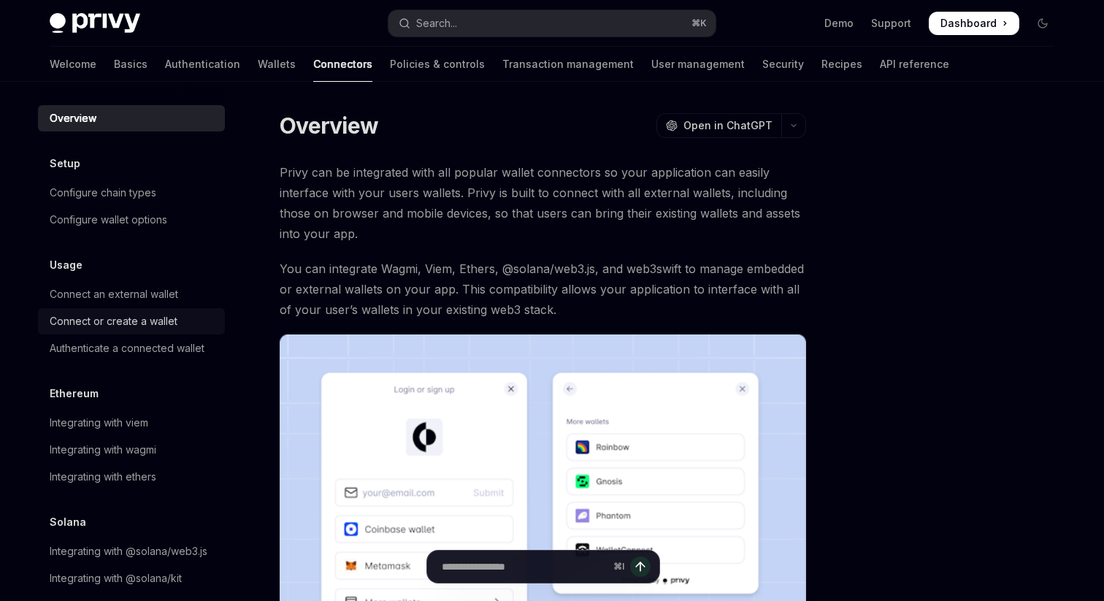
scroll to position [15, 0]
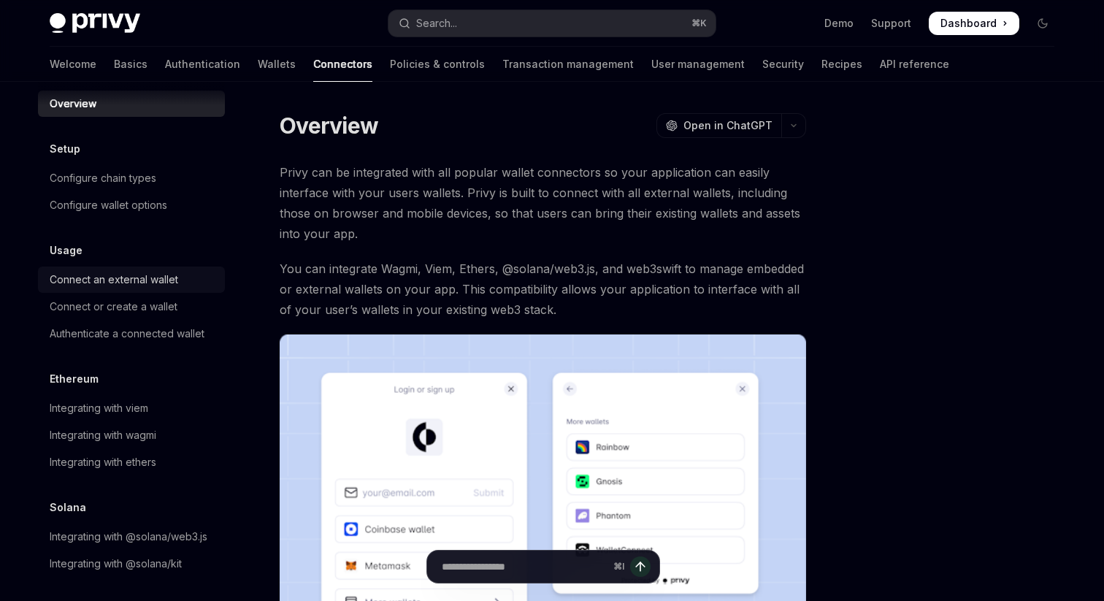
click at [139, 270] on link "Connect an external wallet" at bounding box center [131, 279] width 187 height 26
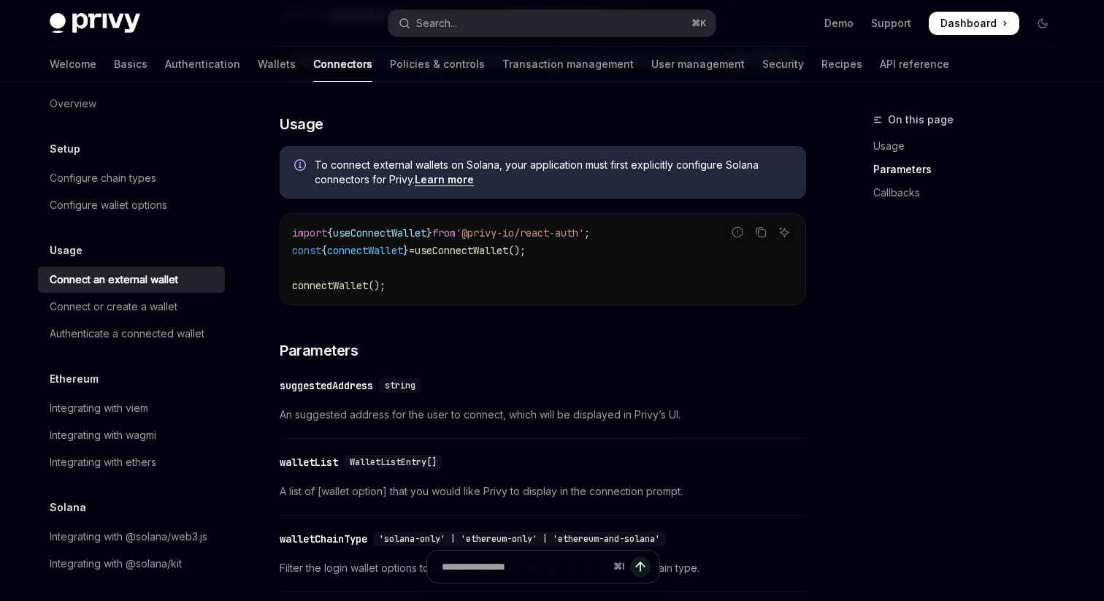
scroll to position [83, 0]
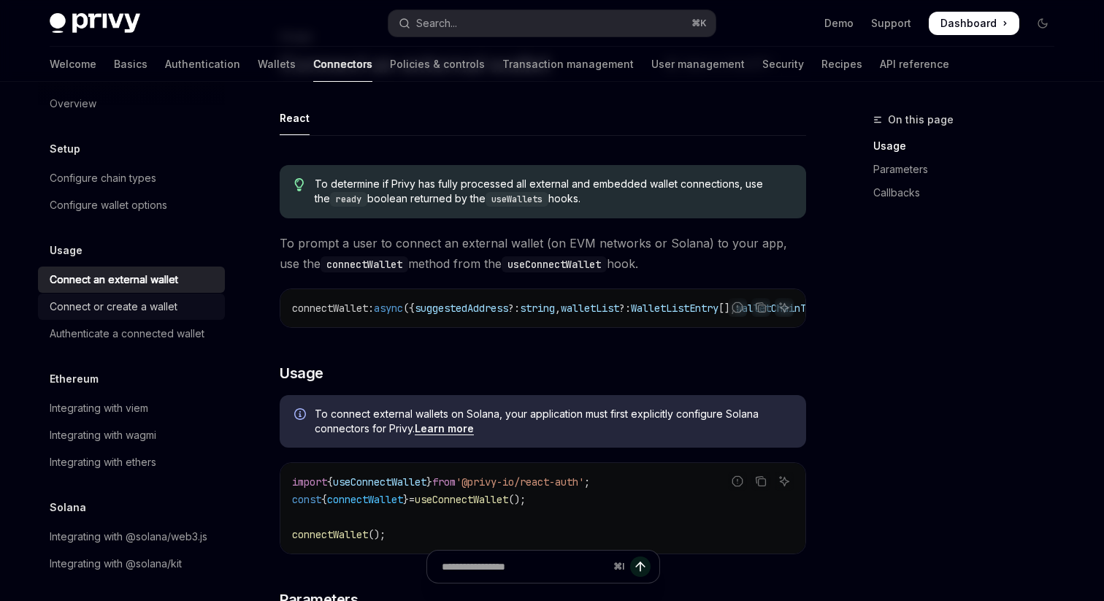
click at [121, 315] on div "Connect or create a wallet" at bounding box center [114, 307] width 128 height 18
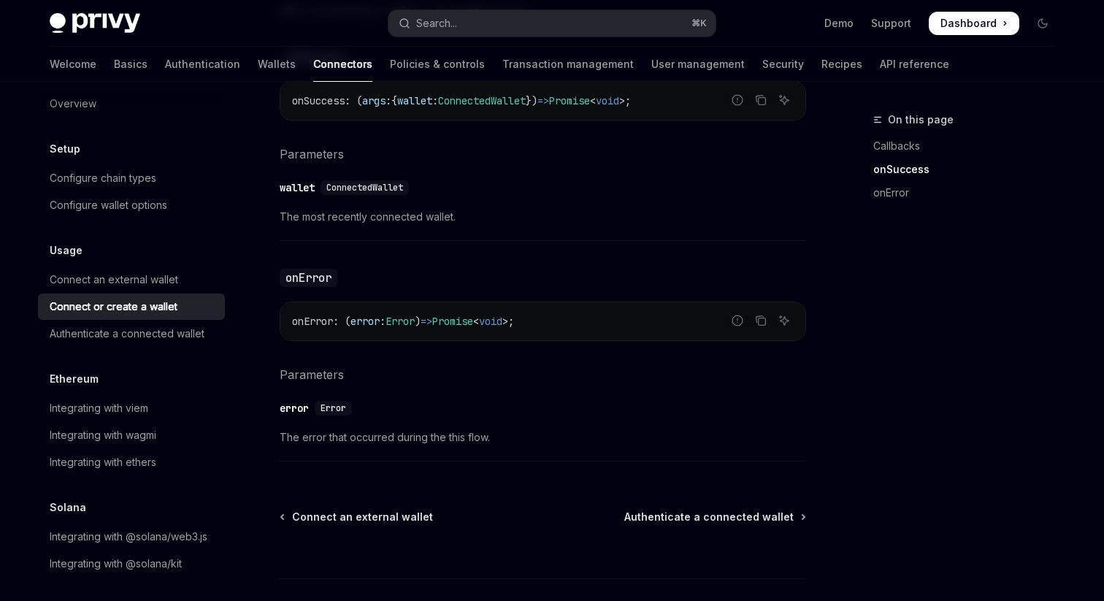
scroll to position [929, 0]
click at [380, 327] on span "error" at bounding box center [364, 322] width 29 height 13
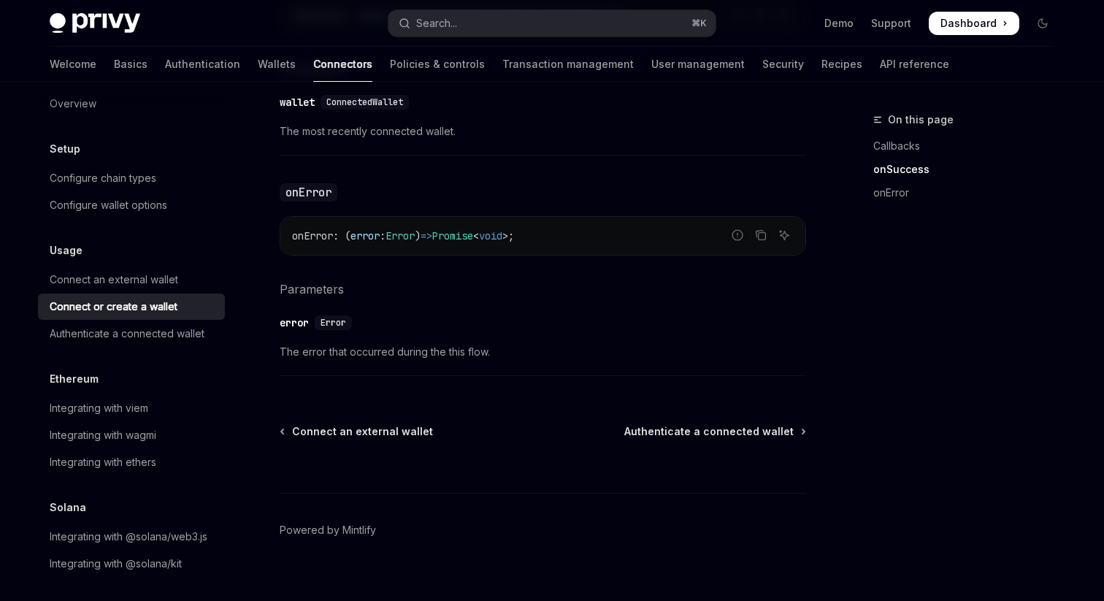
scroll to position [0, 0]
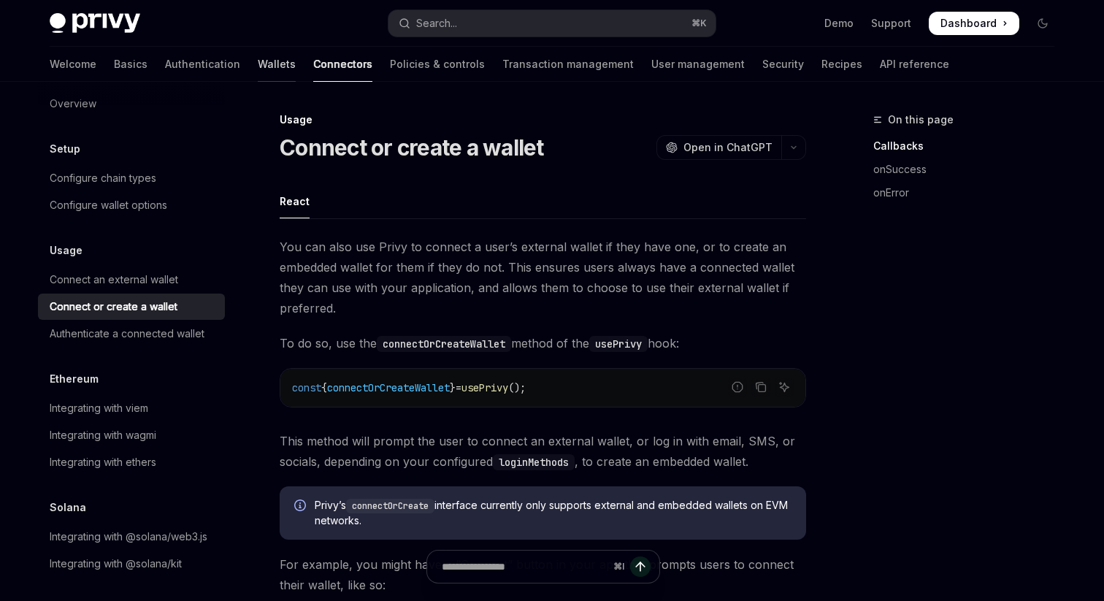
click at [258, 65] on link "Wallets" at bounding box center [277, 64] width 38 height 35
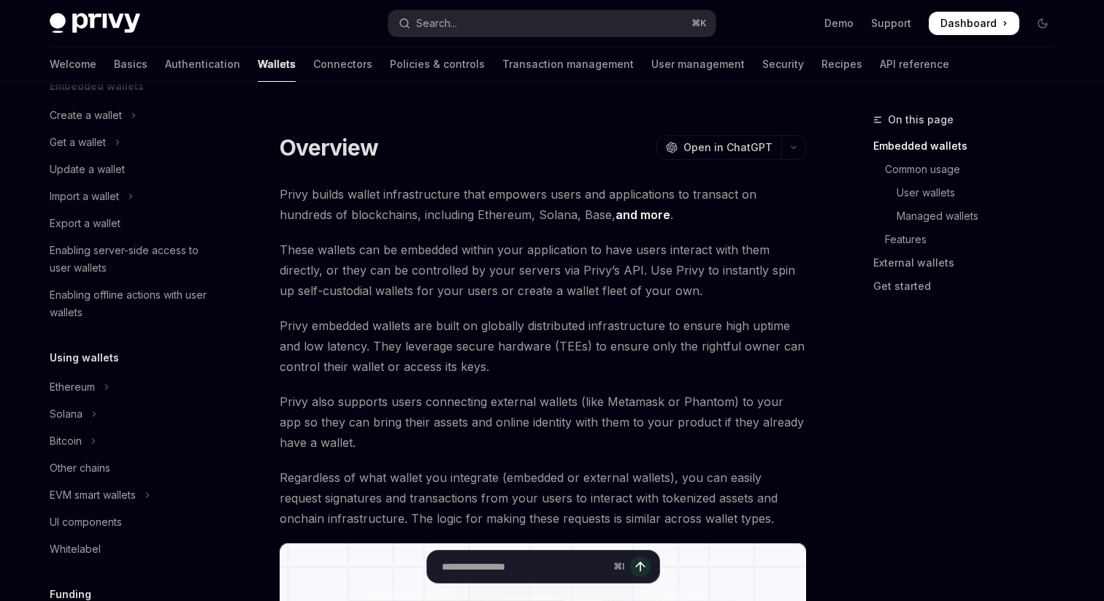
scroll to position [670, 0]
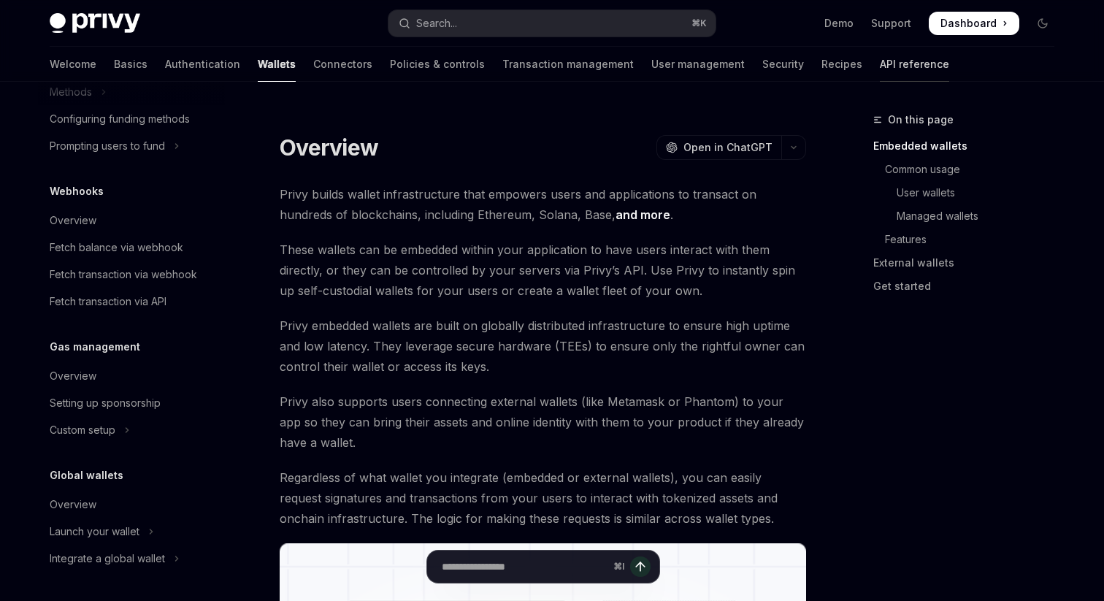
click at [880, 58] on link "API reference" at bounding box center [914, 64] width 69 height 35
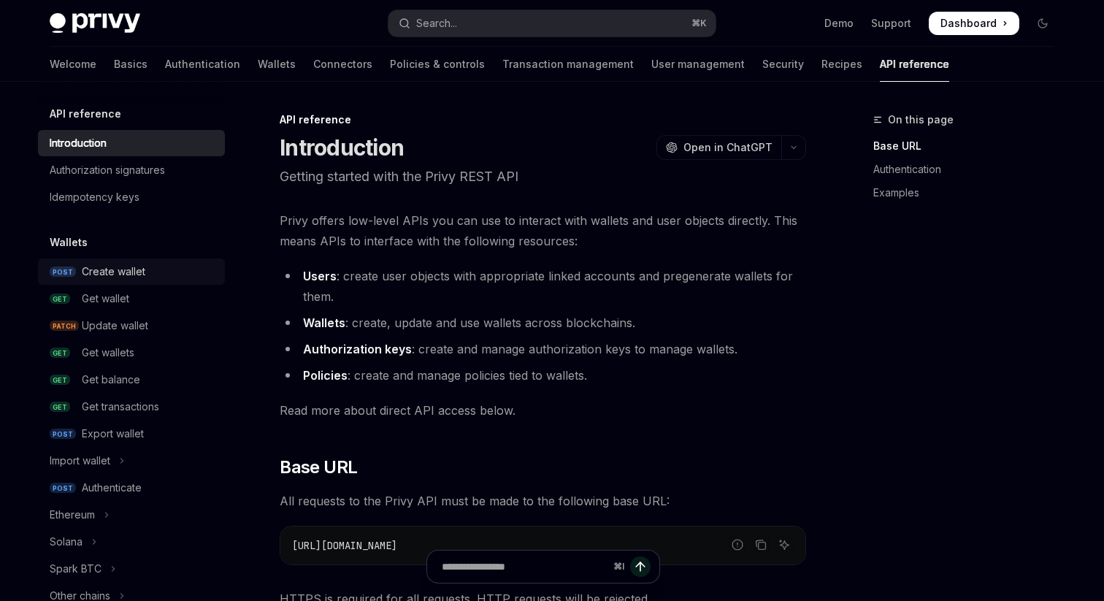
click at [113, 267] on div "Create wallet" at bounding box center [114, 272] width 64 height 18
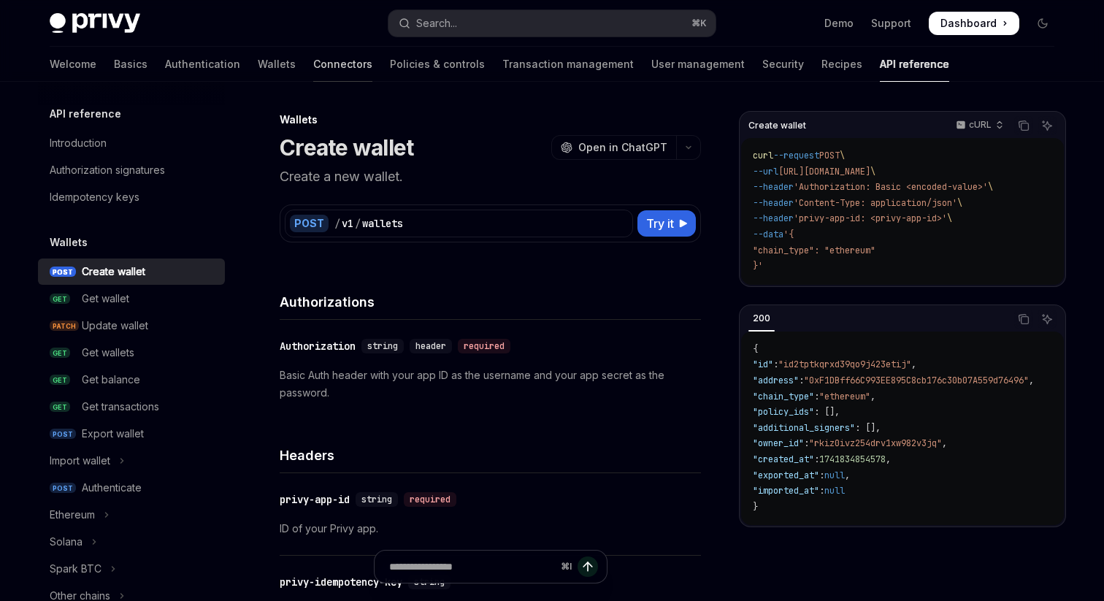
click at [313, 75] on link "Connectors" at bounding box center [342, 64] width 59 height 35
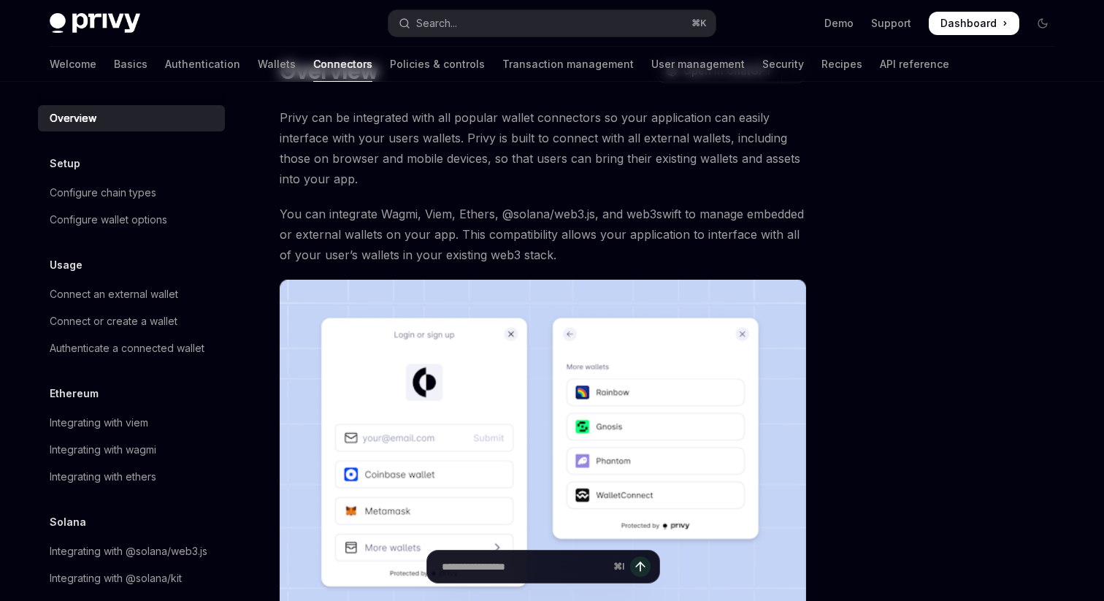
scroll to position [345, 0]
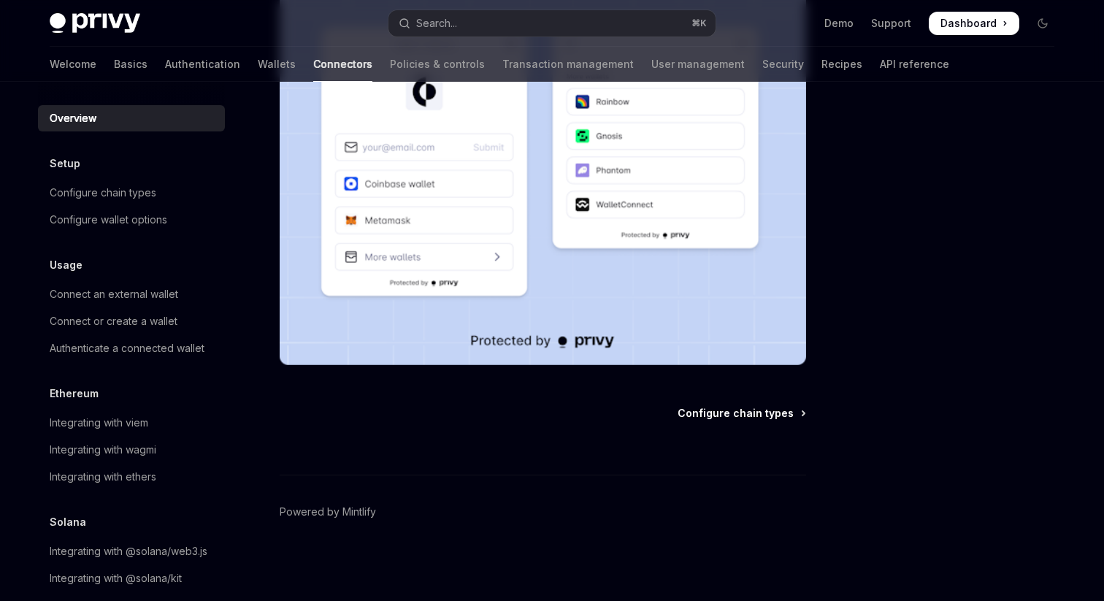
click at [740, 416] on span "Configure chain types" at bounding box center [735, 413] width 116 height 15
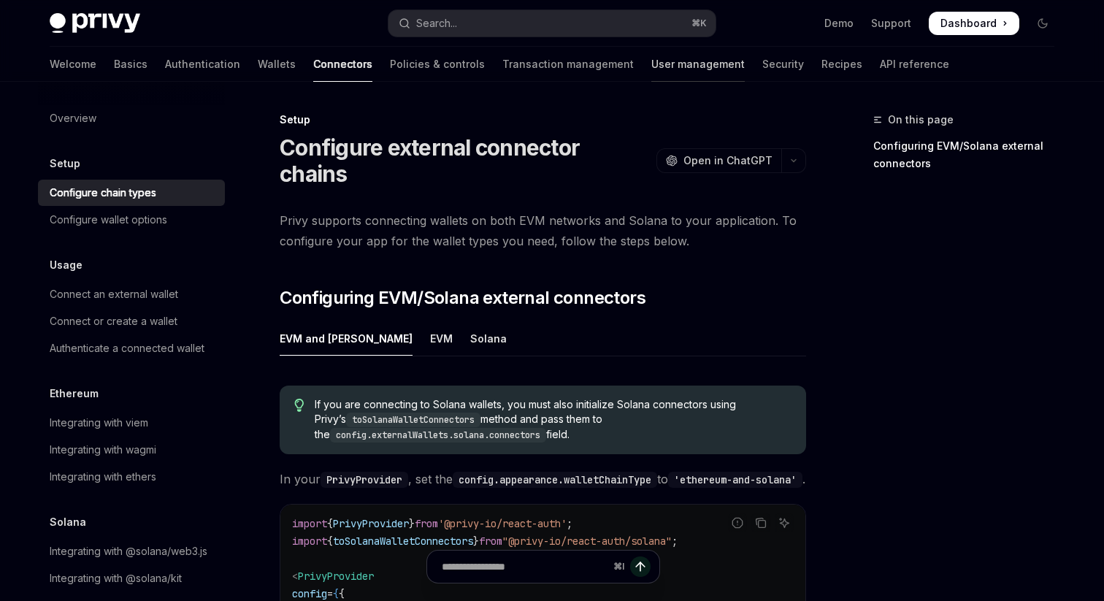
click at [651, 65] on link "User management" at bounding box center [697, 64] width 93 height 35
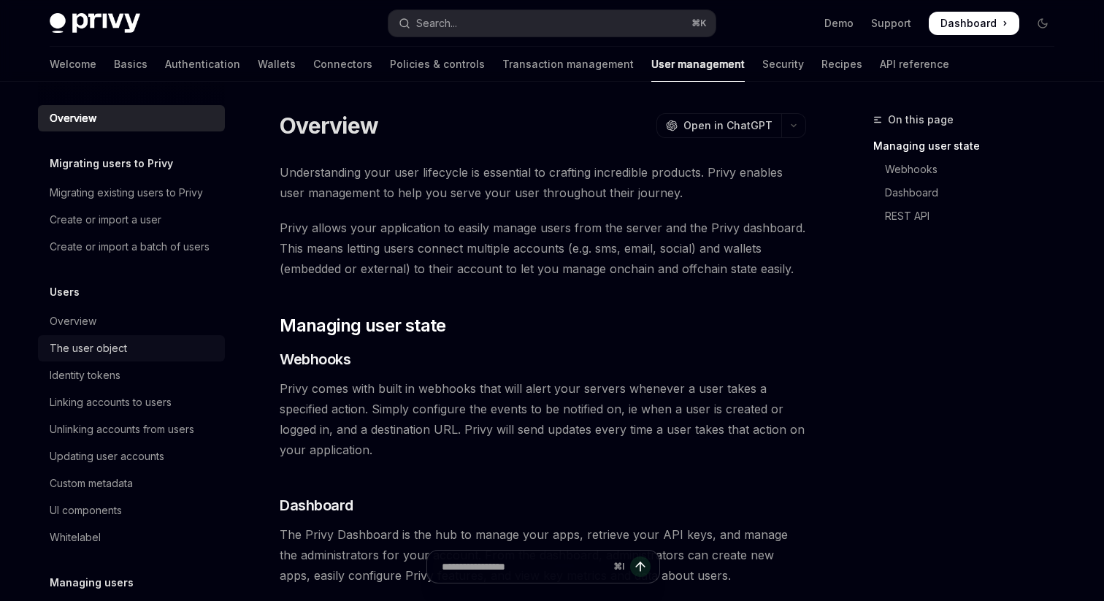
click at [133, 344] on div "The user object" at bounding box center [133, 348] width 166 height 18
type textarea "*"
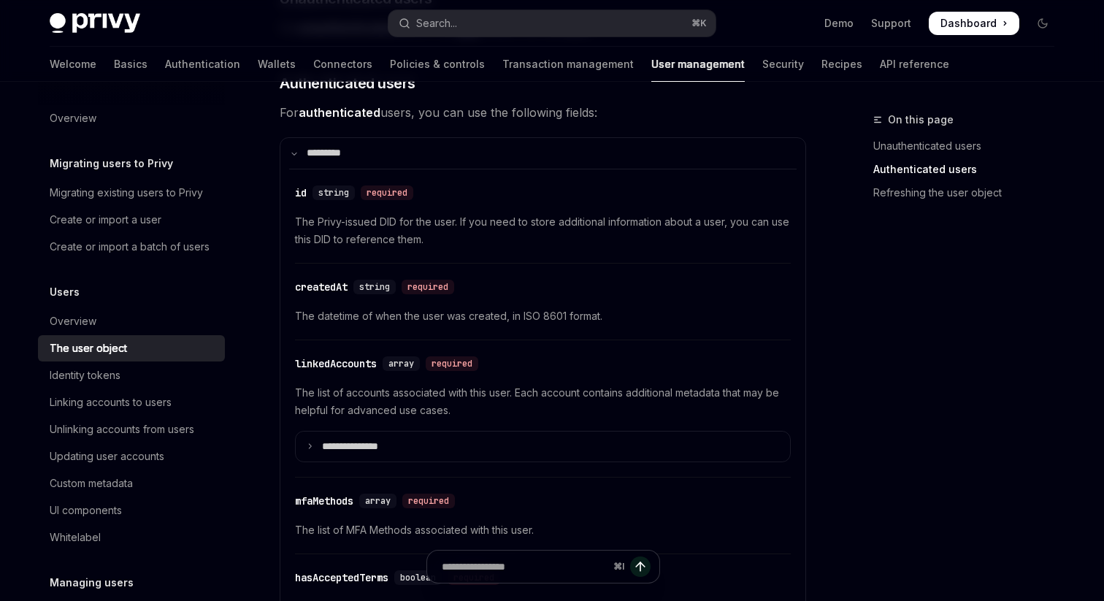
scroll to position [498, 0]
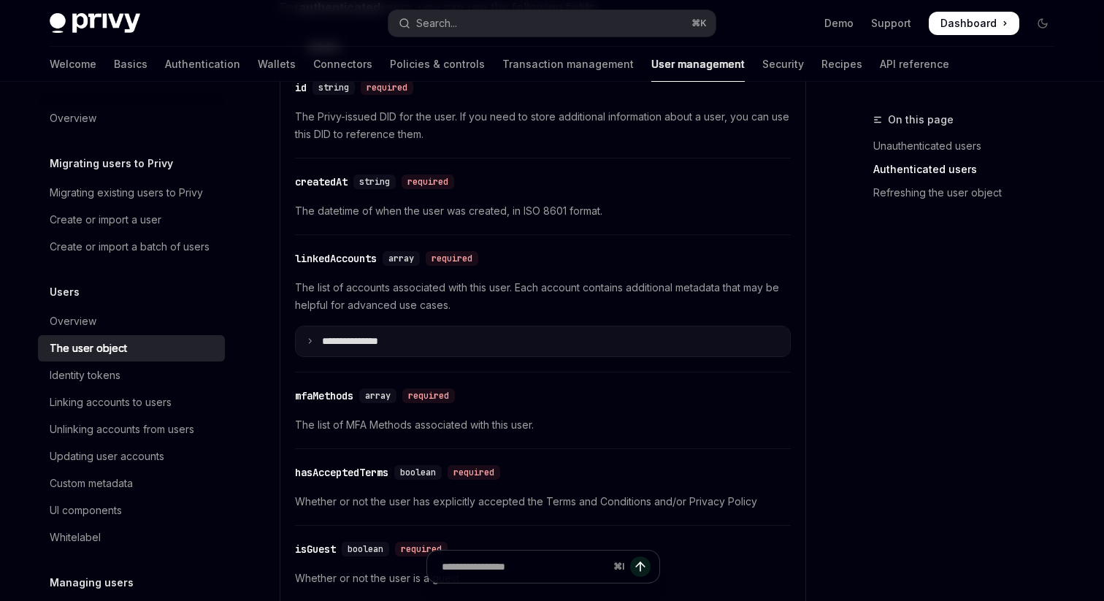
click at [411, 346] on summary "**********" at bounding box center [543, 341] width 494 height 31
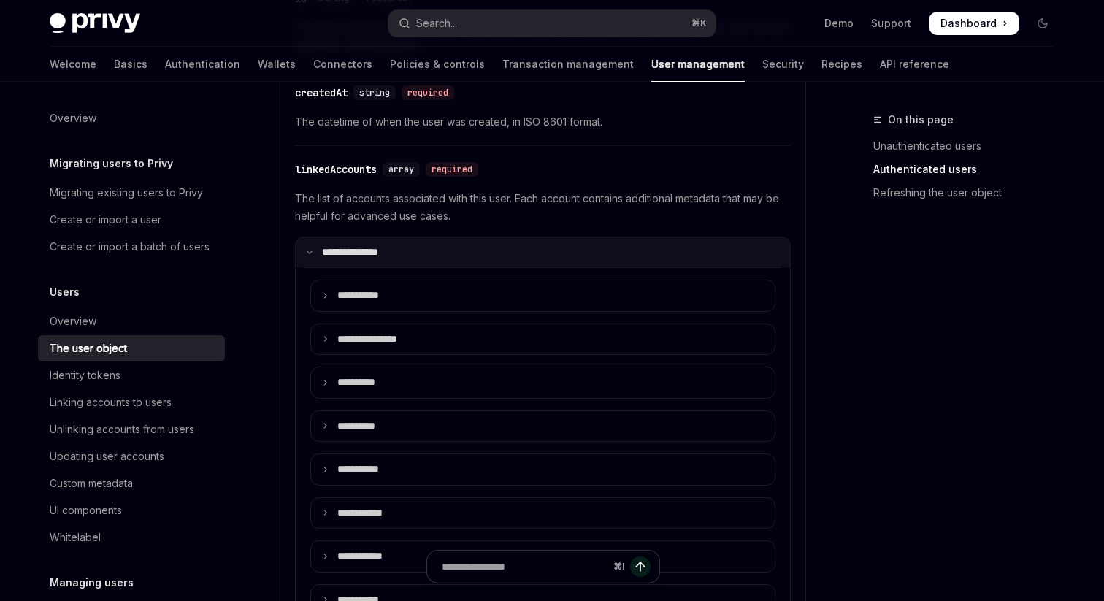
scroll to position [0, 0]
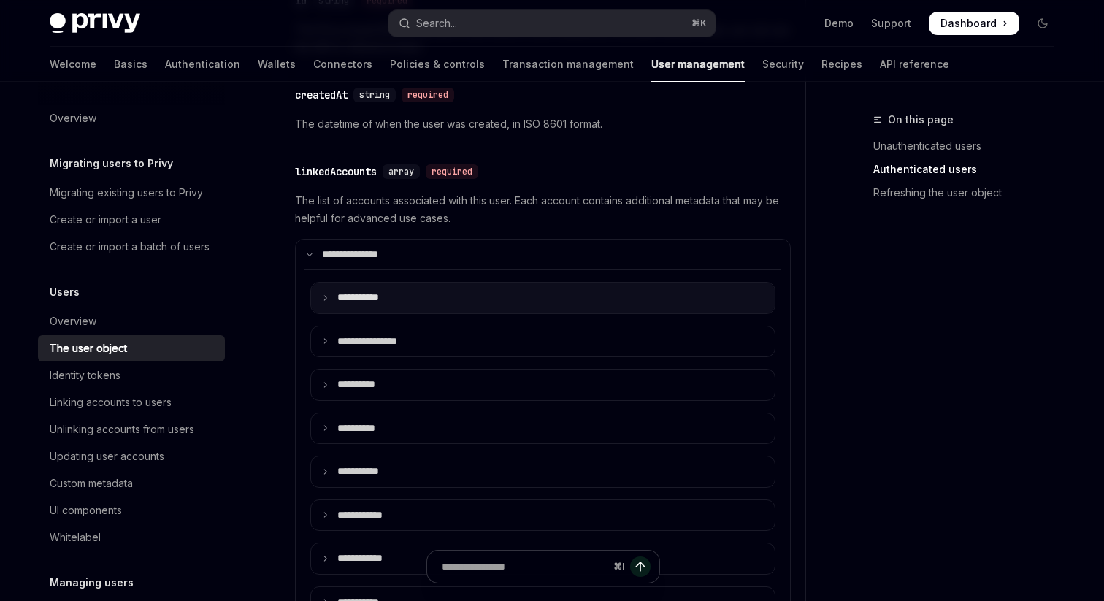
click at [401, 288] on summary "**** ******" at bounding box center [543, 298] width 464 height 31
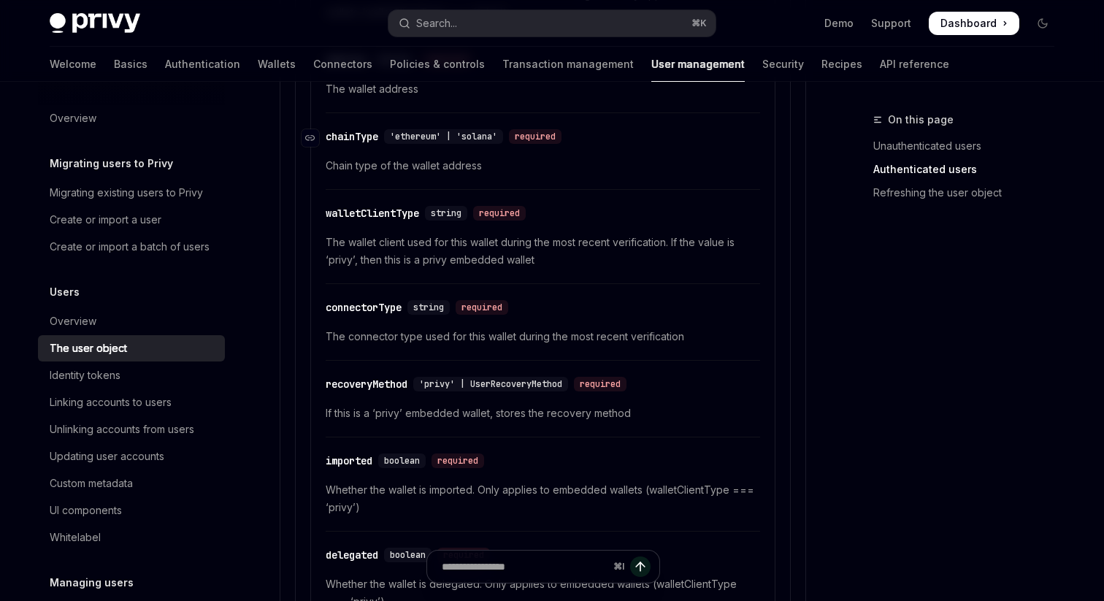
scroll to position [1032, 0]
click at [358, 217] on div "walletClientType" at bounding box center [372, 214] width 93 height 15
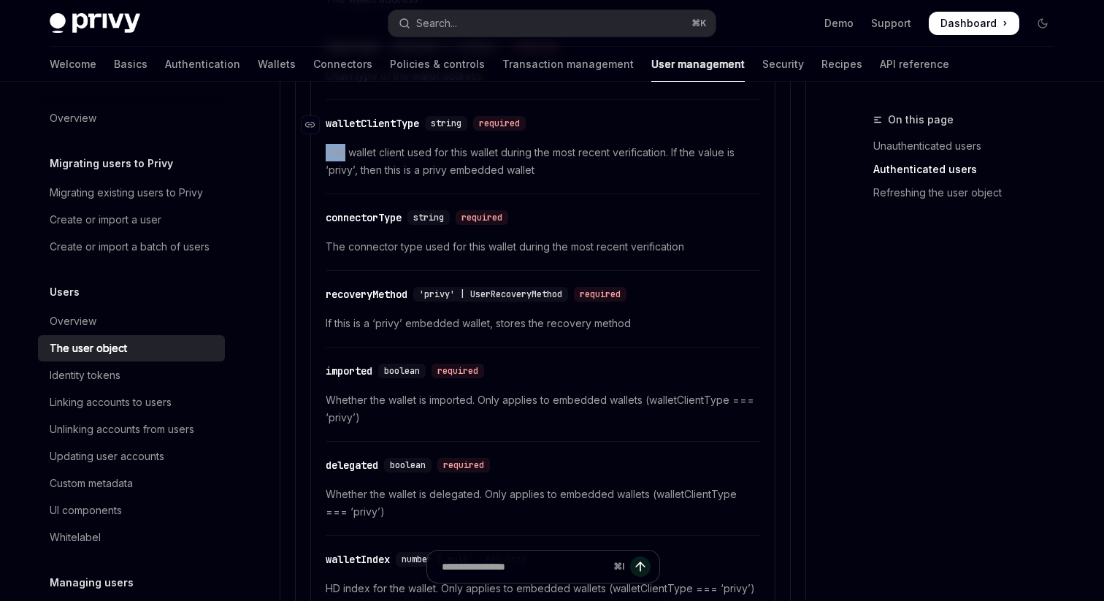
click at [358, 217] on div "​ type 'wallet' required Denotes that this is a wallet account ​ id string | nu…" at bounding box center [543, 193] width 446 height 837
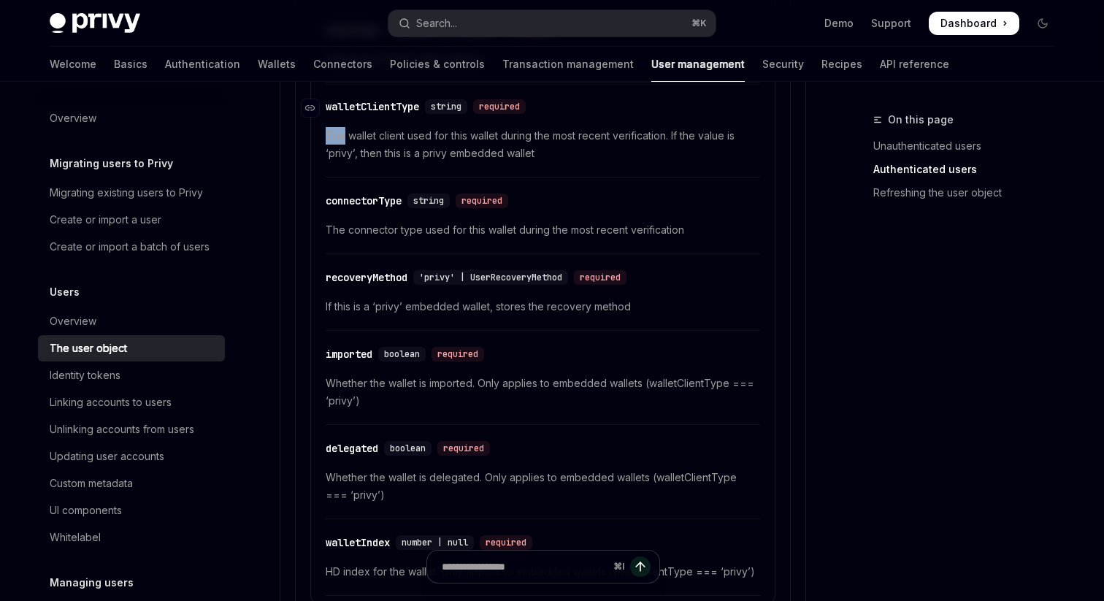
scroll to position [1140, 0]
click at [464, 34] on button "Search... ⌘ K" at bounding box center [551, 23] width 327 height 26
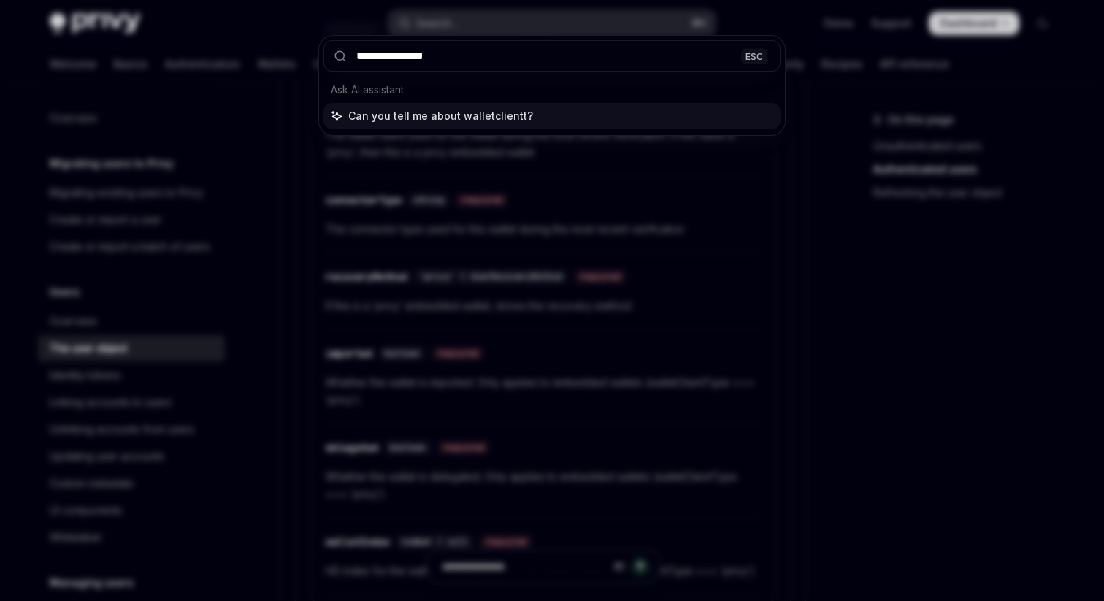
type input "**********"
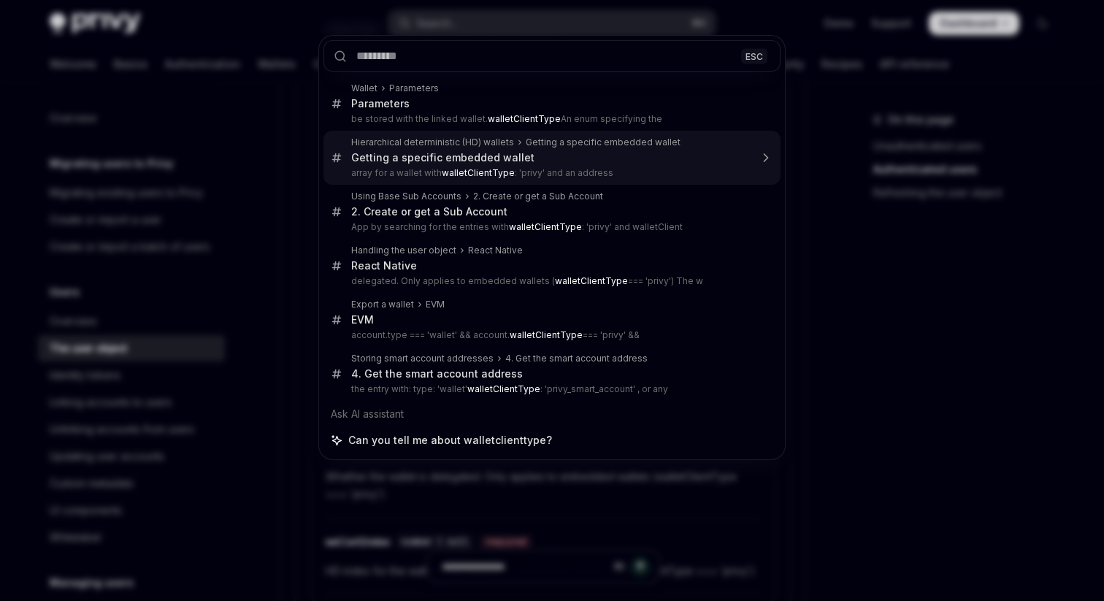
type textarea "*"
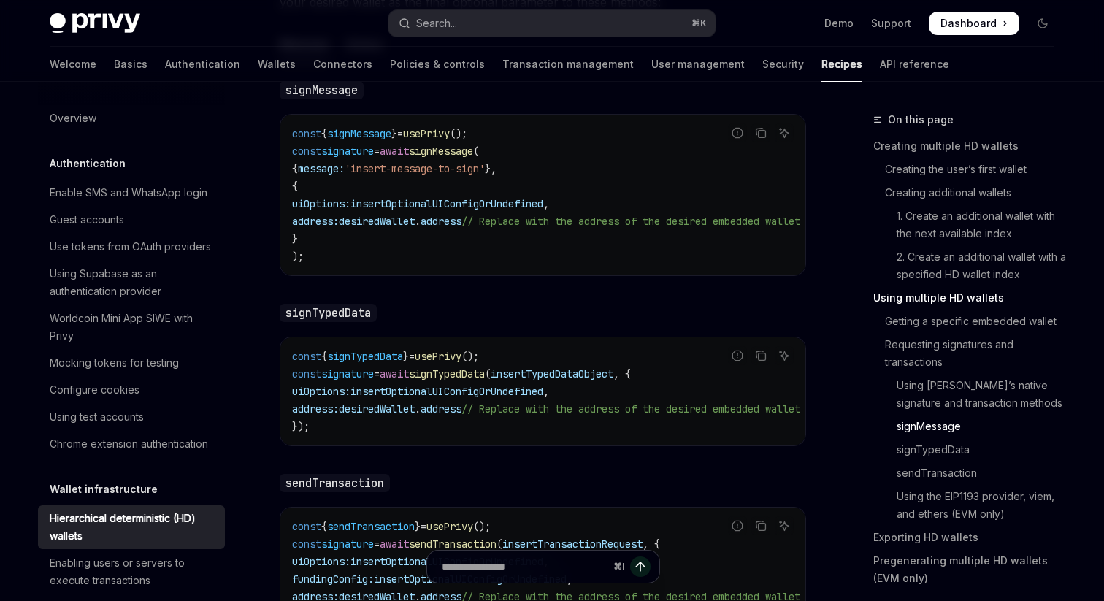
scroll to position [2612, 0]
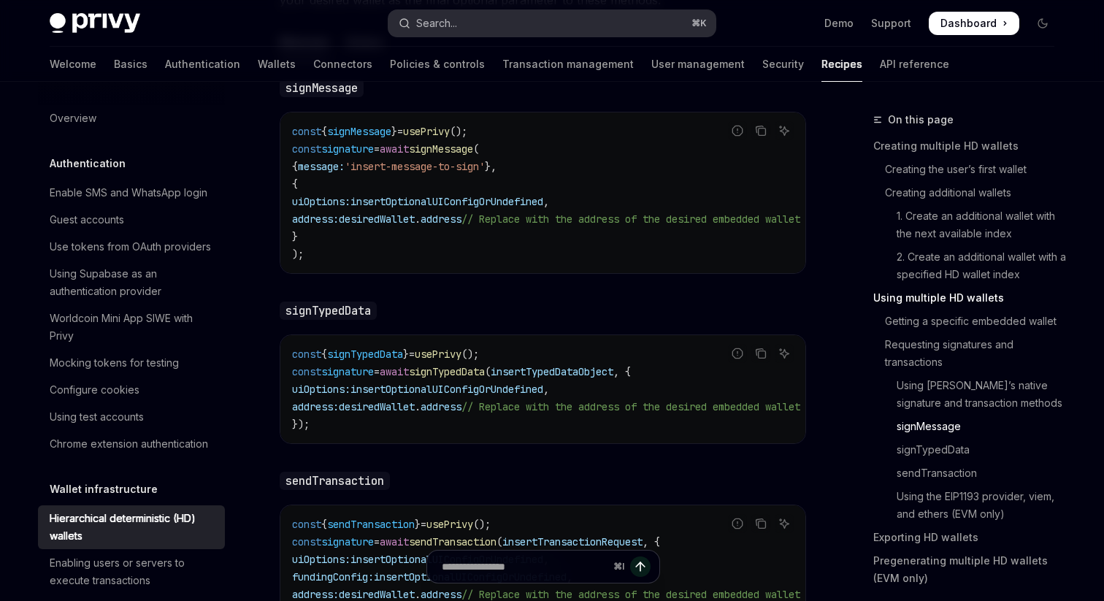
click at [471, 34] on button "Search... ⌘ K" at bounding box center [551, 23] width 327 height 26
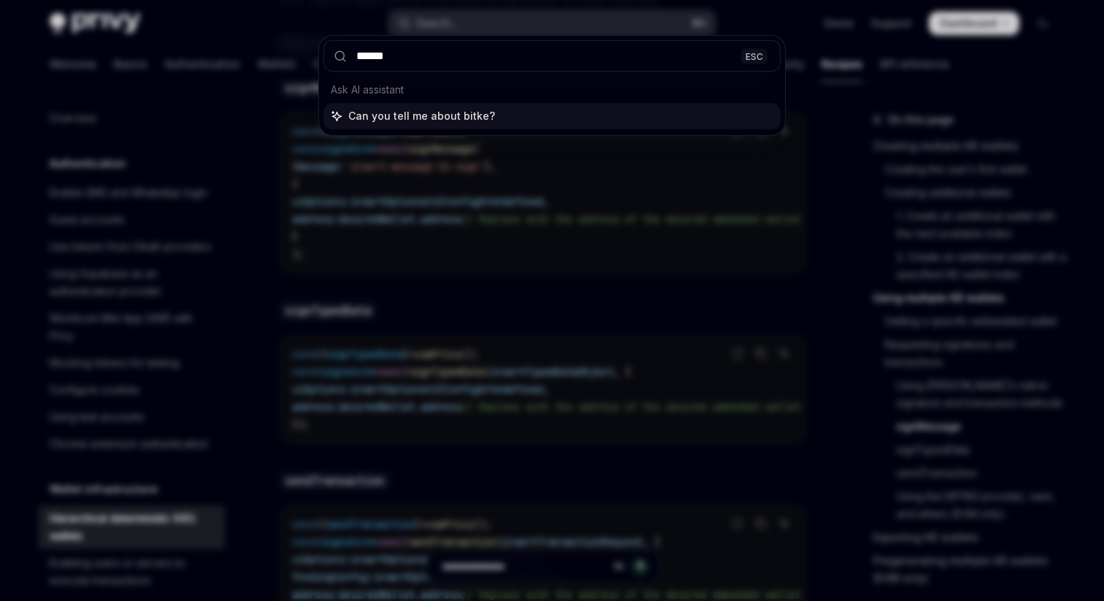
type input "*******"
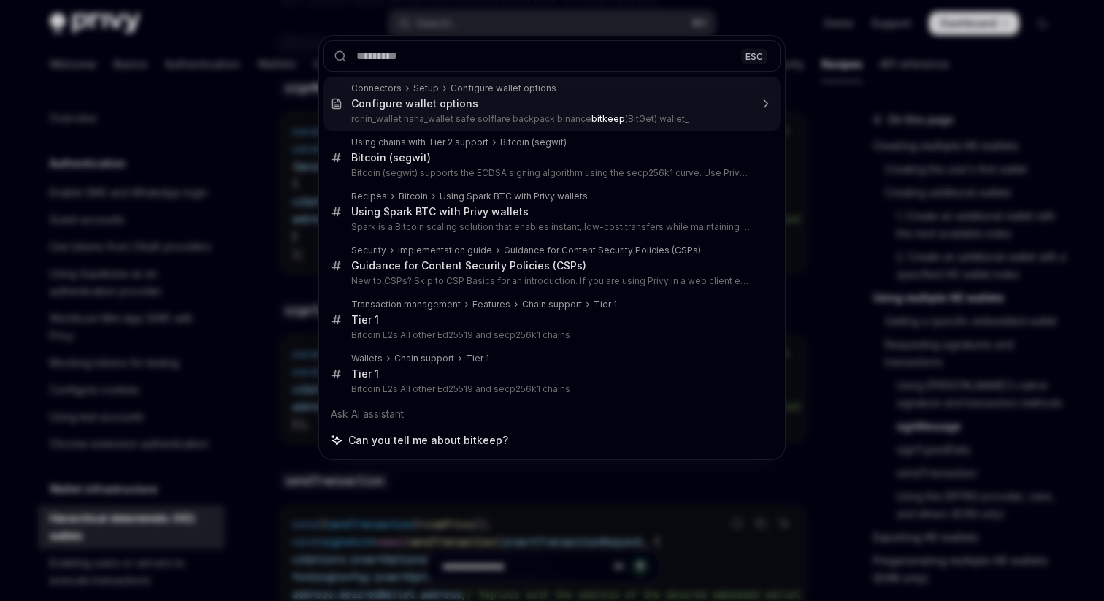
type textarea "*"
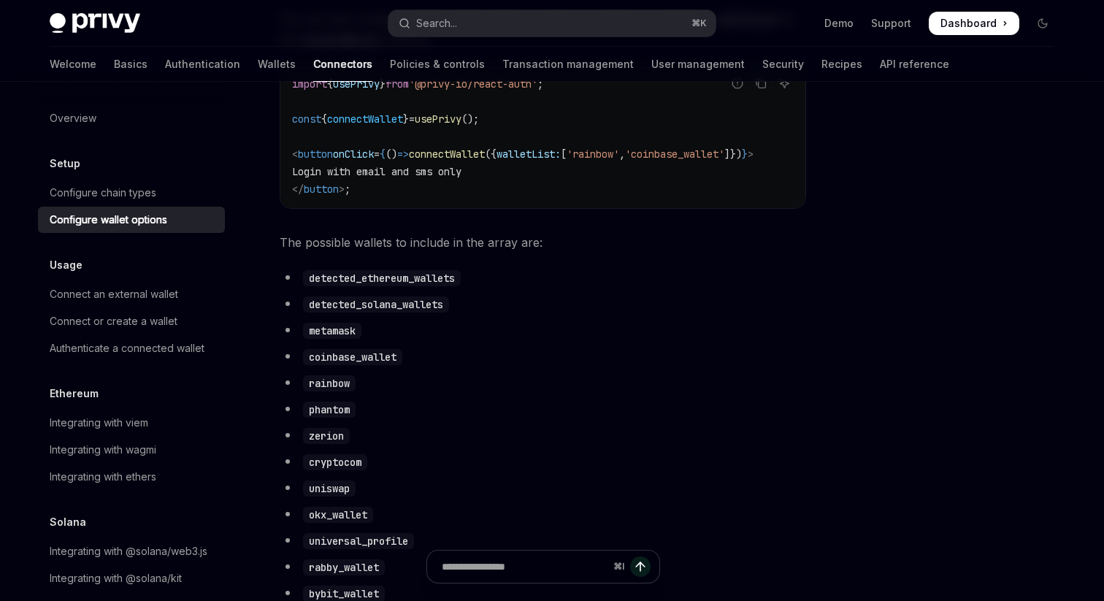
scroll to position [671, 0]
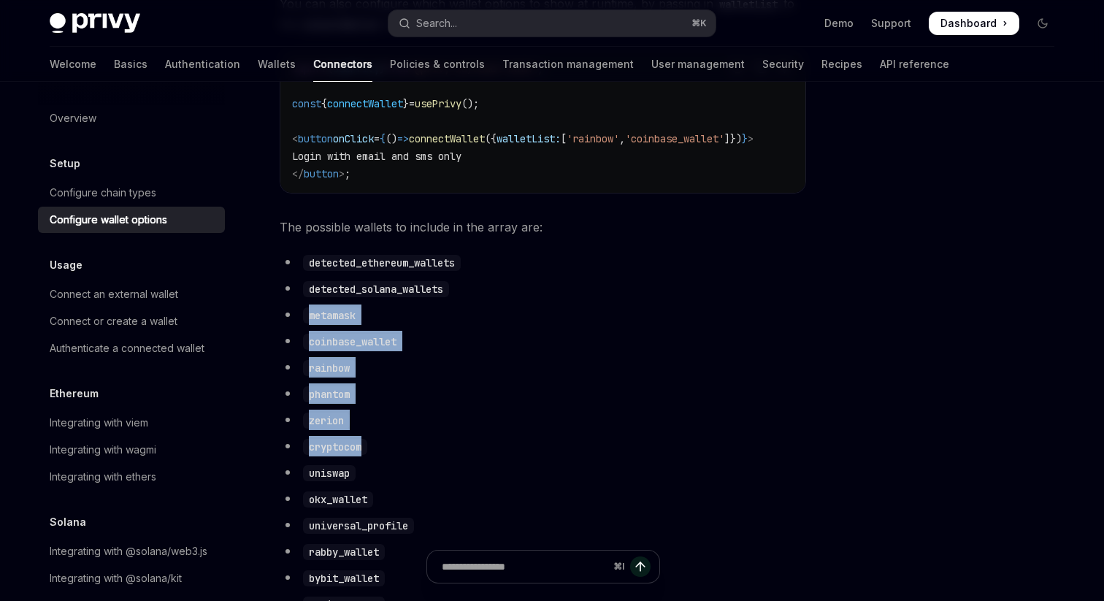
drag, startPoint x: 307, startPoint y: 327, endPoint x: 397, endPoint y: 470, distance: 169.3
click at [397, 470] on ul "detected_ethereum_wallets detected_solana_wallets metamask coinbase_wallet rain…" at bounding box center [543, 558] width 526 height 613
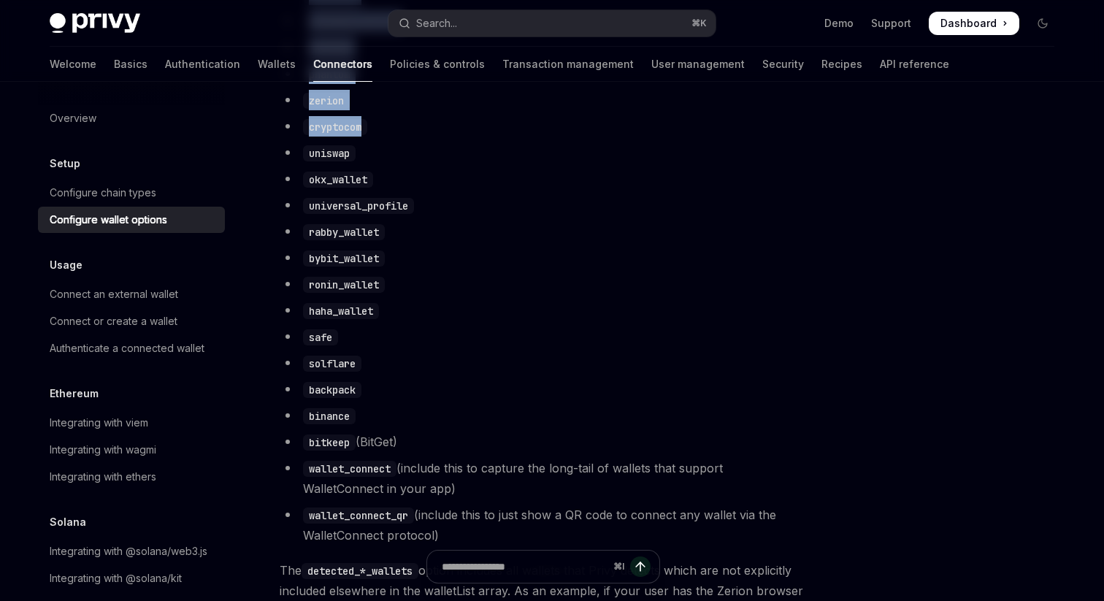
scroll to position [998, 0]
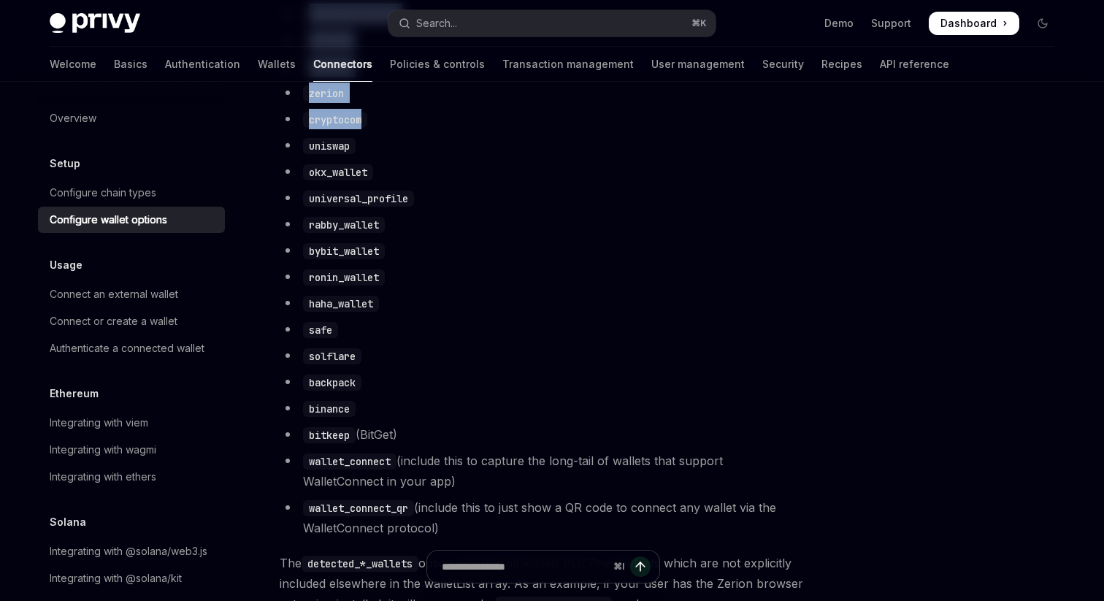
click at [472, 538] on li "wallet_connect_qr (include this to just show a QR code to connect any wallet vi…" at bounding box center [543, 517] width 526 height 41
copy ul "metamask coinbase_wallet rainbow phantom zerion cryptocom uniswap okx_wallet un…"
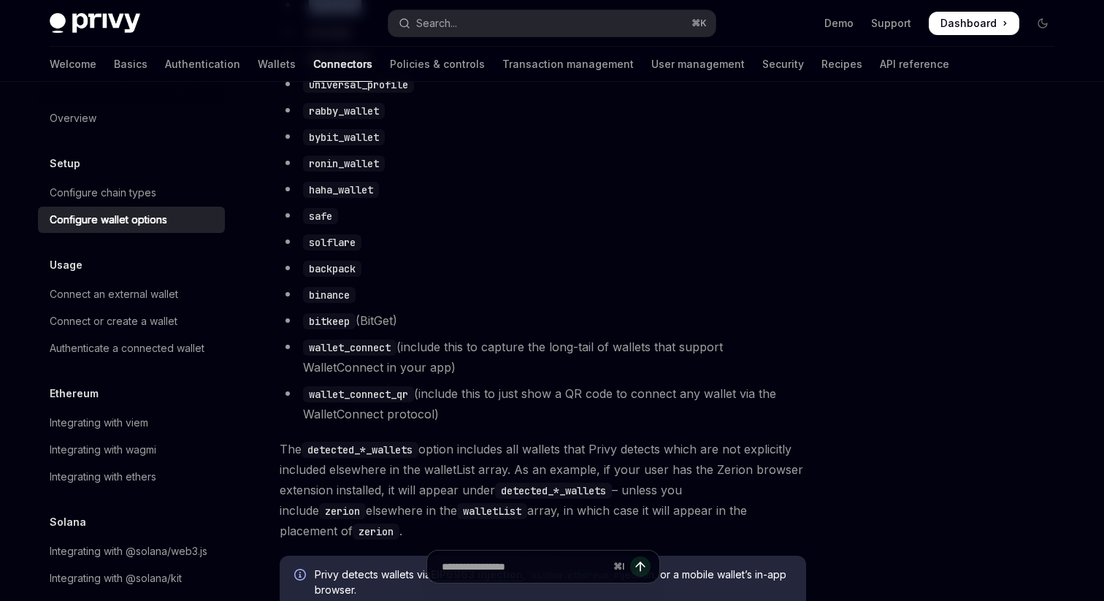
scroll to position [1114, 0]
click at [432, 393] on li "wallet_connect_qr (include this to just show a QR code to connect any wallet vi…" at bounding box center [543, 401] width 526 height 41
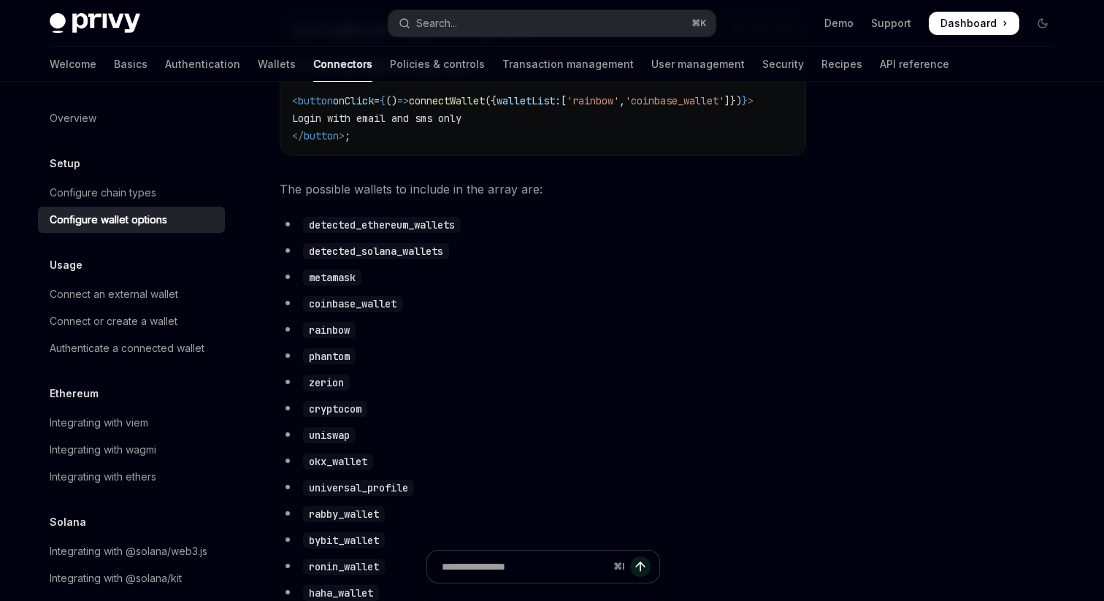
scroll to position [618, 0]
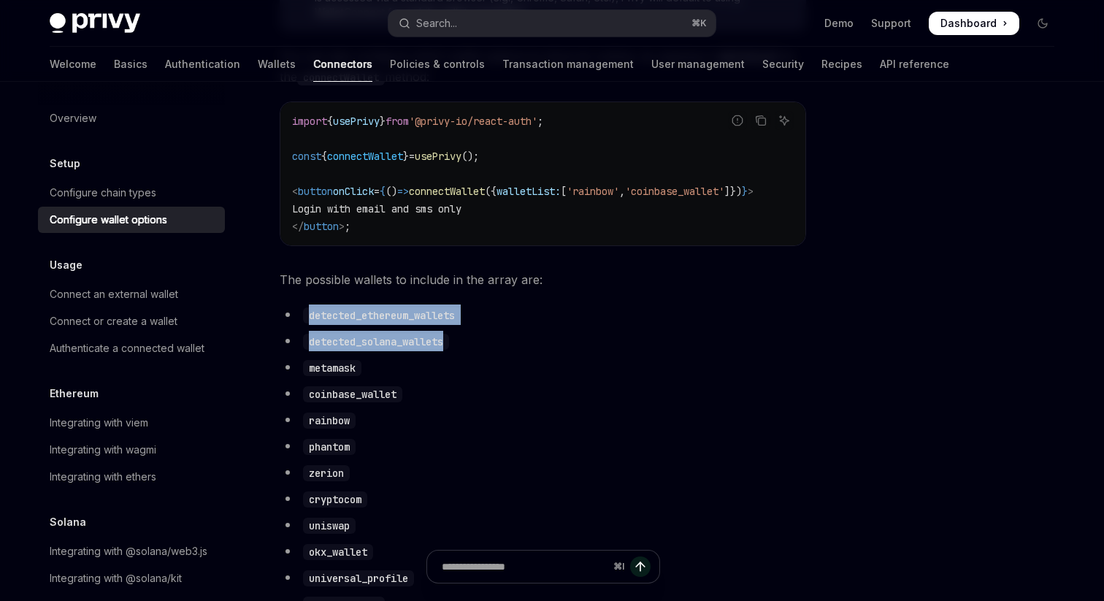
drag, startPoint x: 465, startPoint y: 351, endPoint x: 278, endPoint y: 323, distance: 189.0
click at [278, 323] on div "Setup Configure wallet options OpenAI Open in ChatGPT OpenAI Open in ChatGPT To…" at bounding box center [406, 441] width 806 height 1897
copy ul "detected_ethereum_wallets detected_solana_wallets"
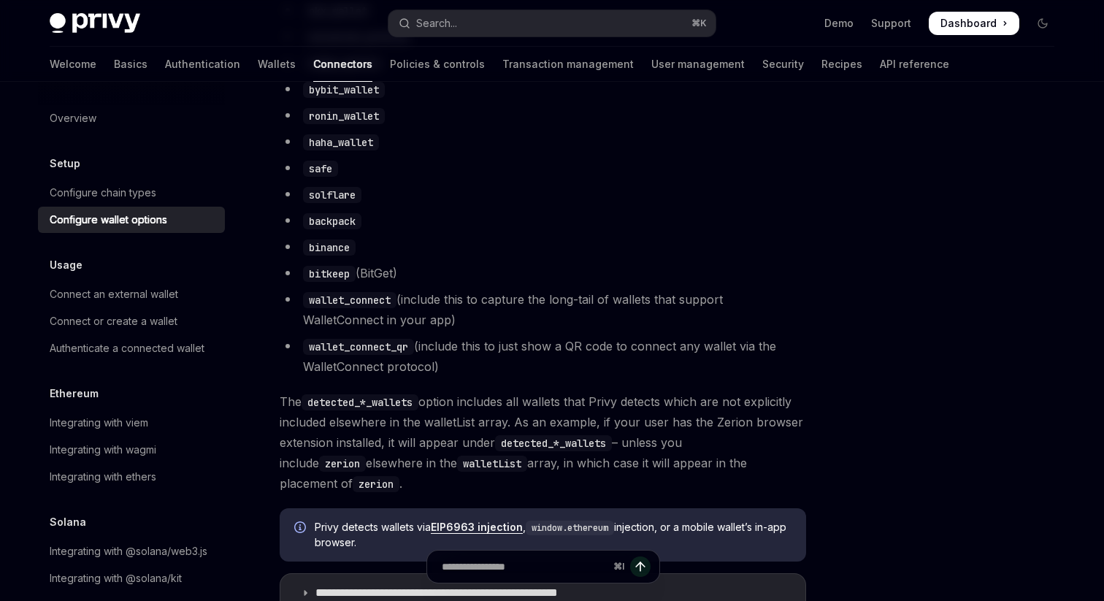
scroll to position [1158, 0]
